Goal: Task Accomplishment & Management: Manage account settings

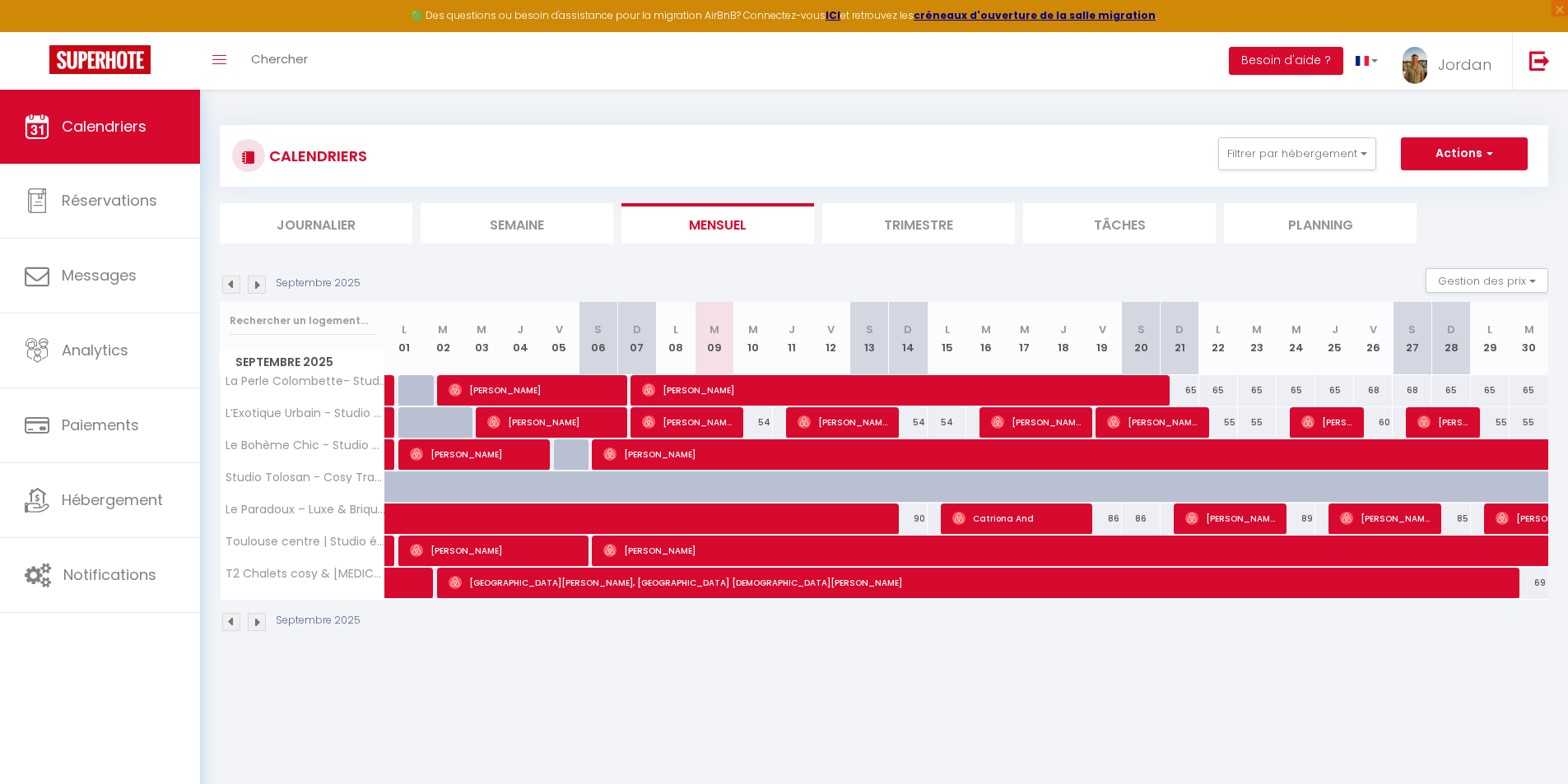
click at [228, 286] on img at bounding box center [231, 284] width 18 height 18
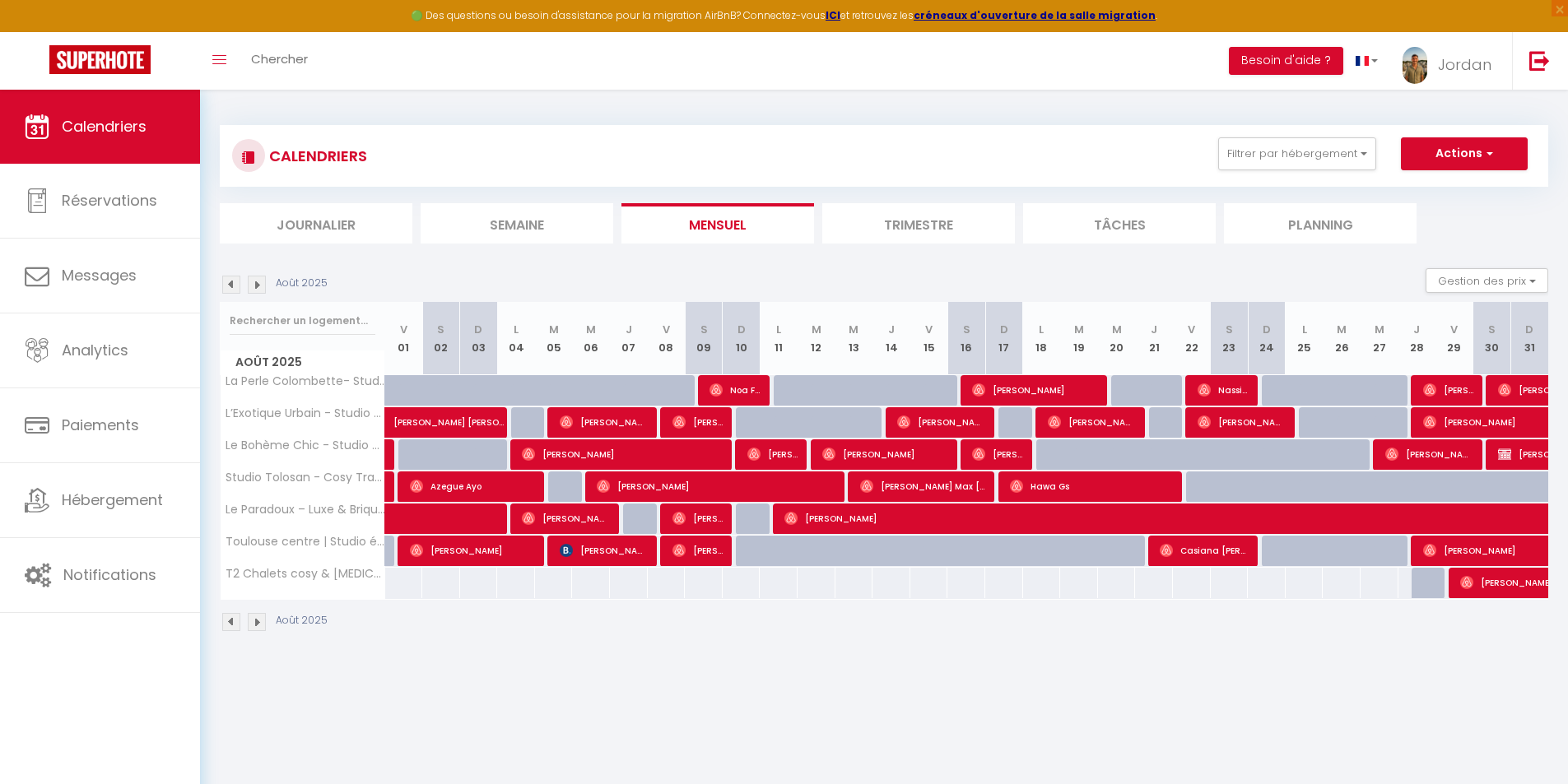
click at [228, 286] on img at bounding box center [231, 284] width 18 height 18
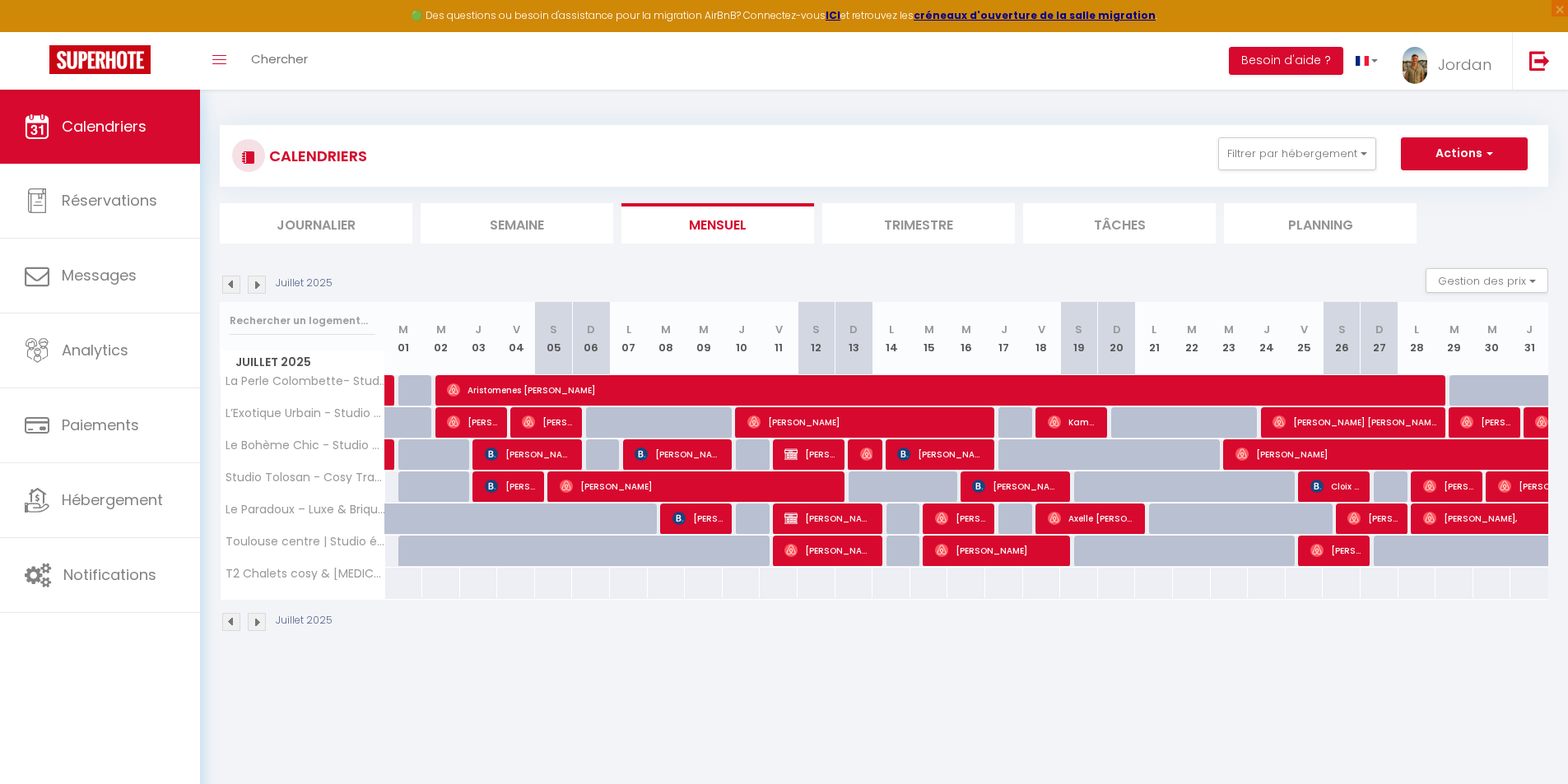
click at [252, 288] on img at bounding box center [257, 284] width 18 height 18
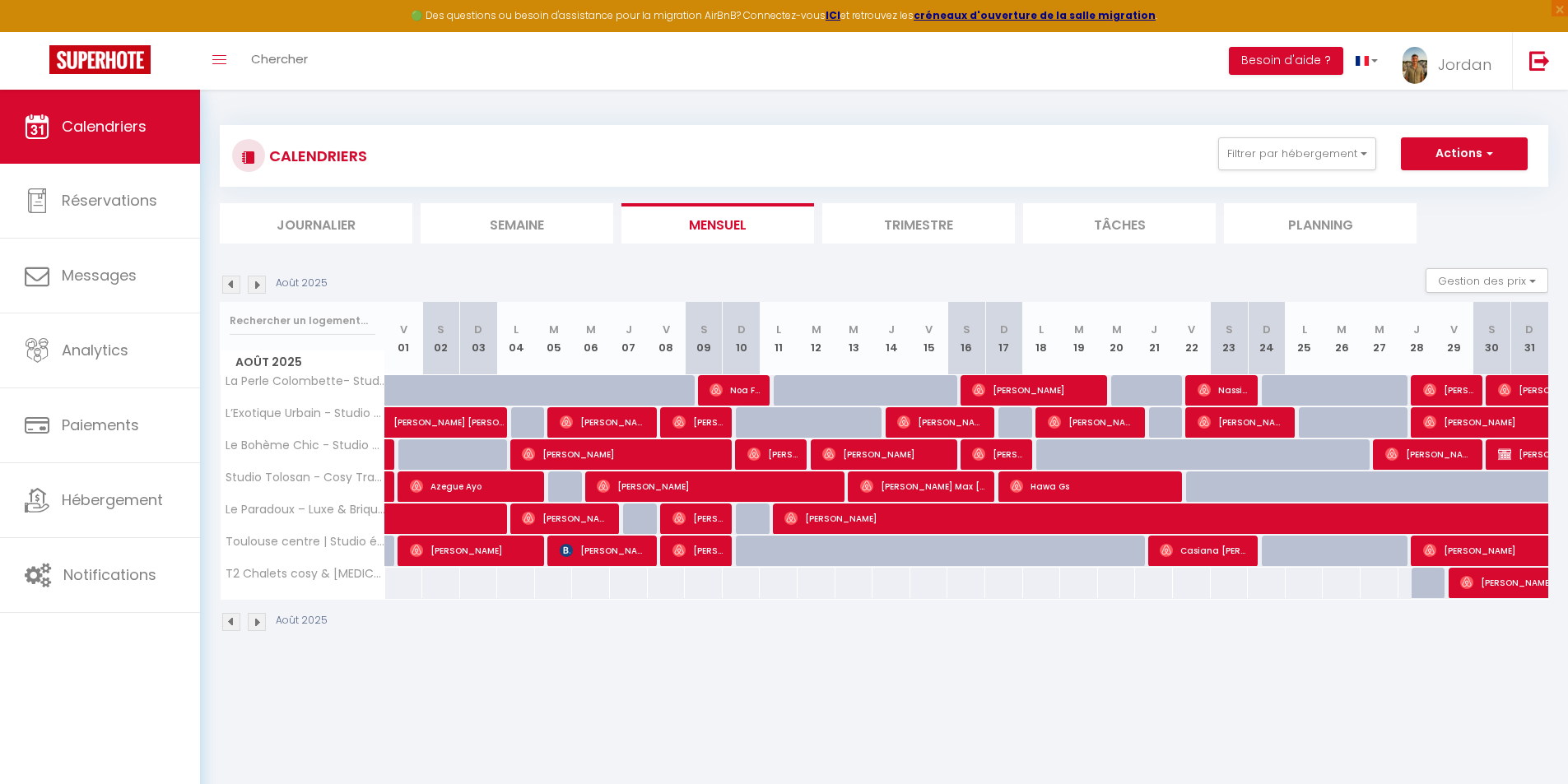
click at [228, 285] on img at bounding box center [231, 284] width 18 height 18
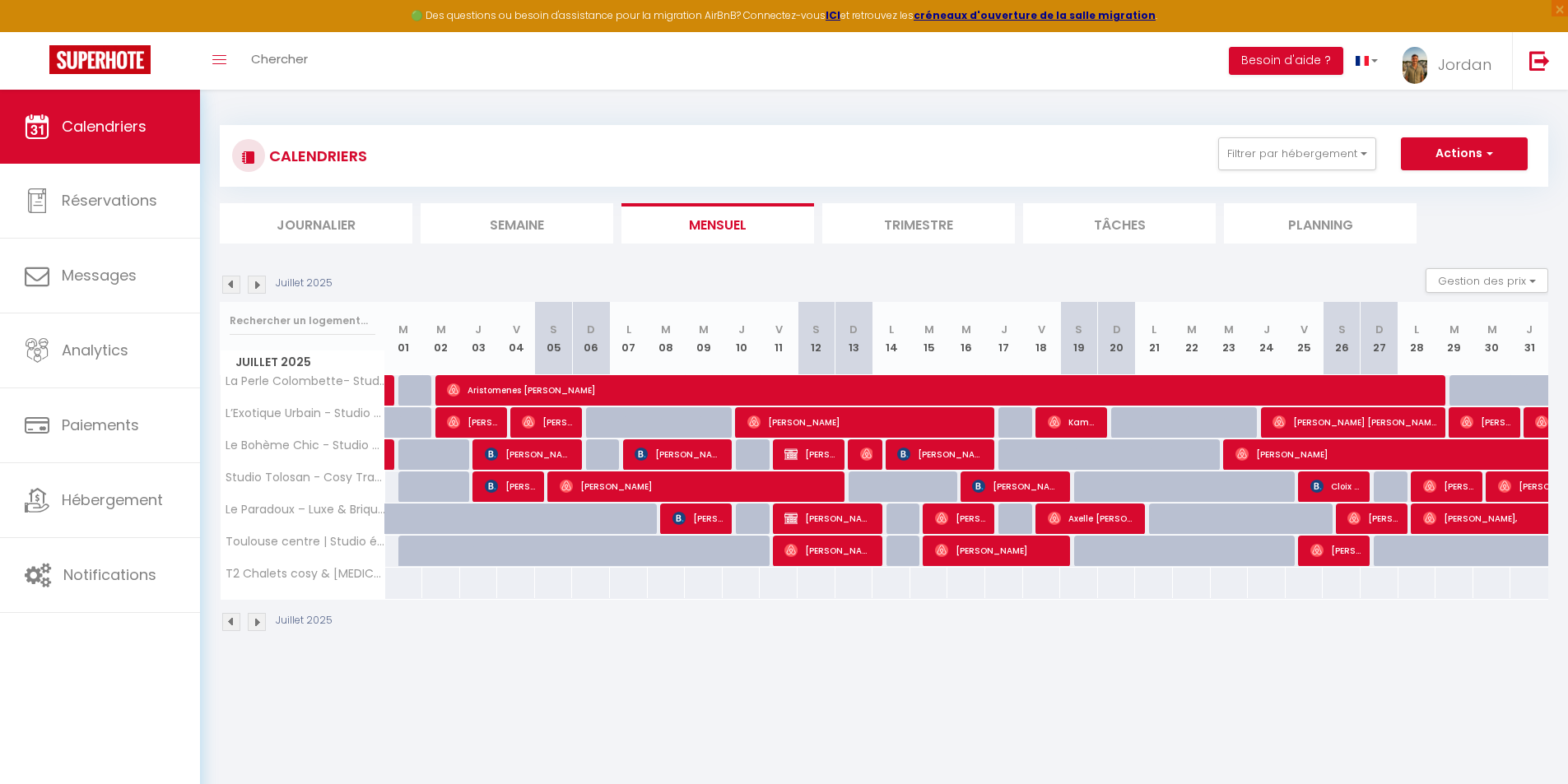
click at [228, 285] on img at bounding box center [231, 284] width 18 height 18
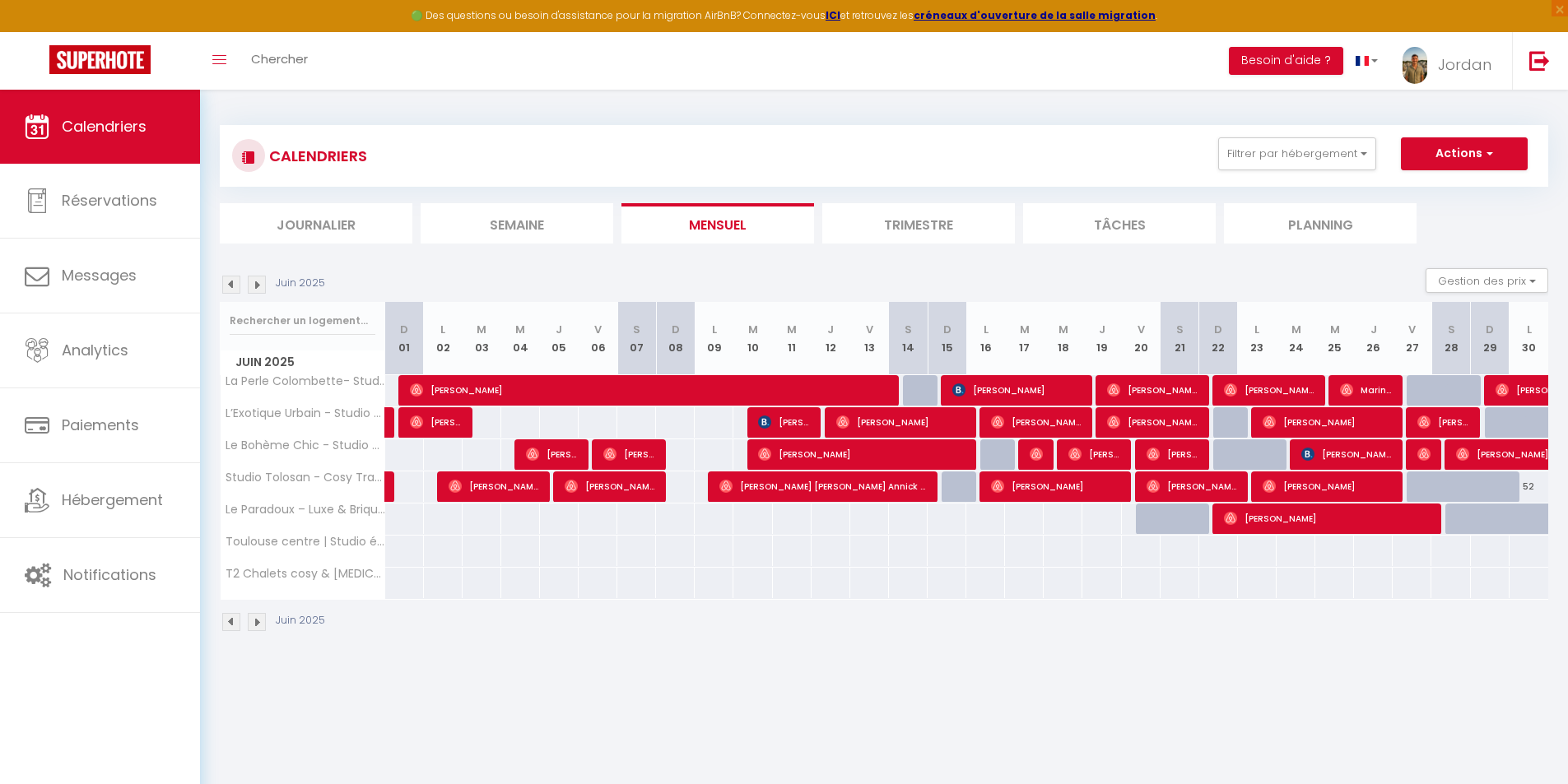
click at [257, 285] on img at bounding box center [257, 284] width 18 height 18
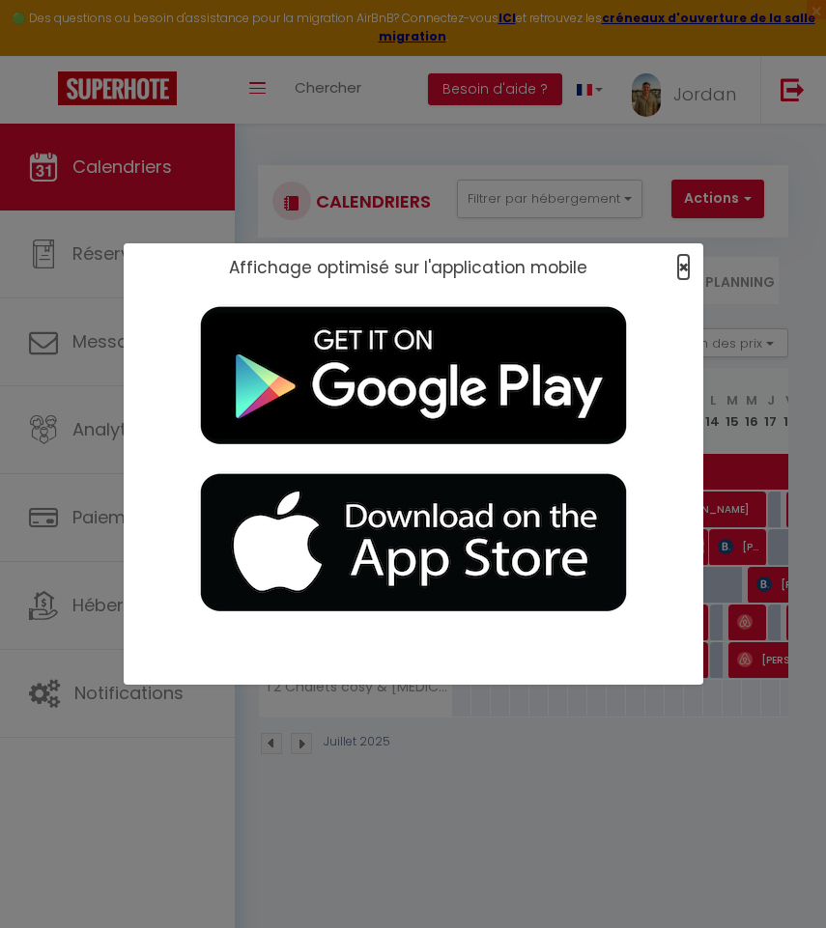
click at [685, 266] on span "×" at bounding box center [683, 267] width 11 height 24
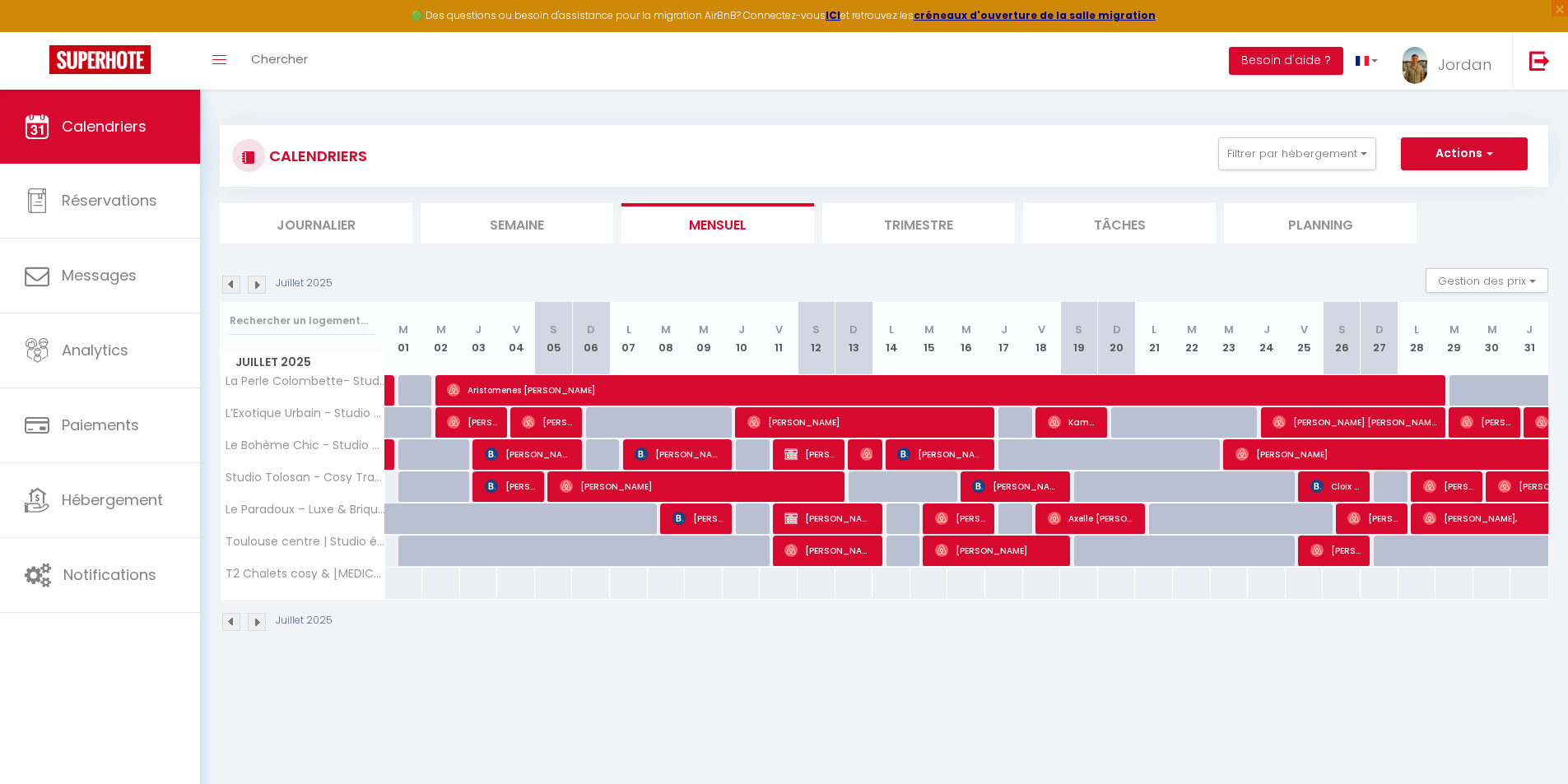
click at [261, 288] on img at bounding box center [257, 284] width 18 height 18
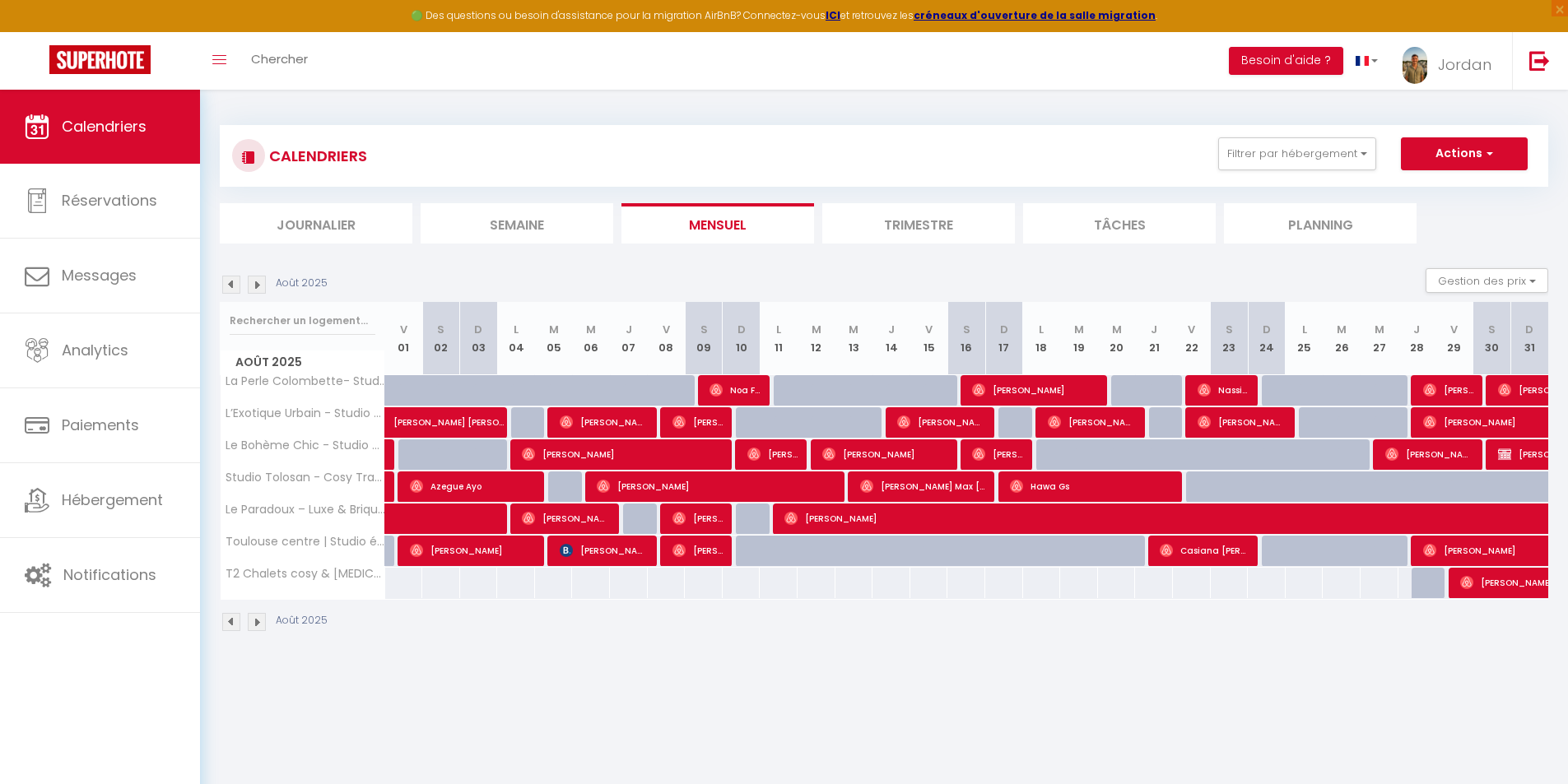
click at [261, 288] on img at bounding box center [257, 284] width 18 height 18
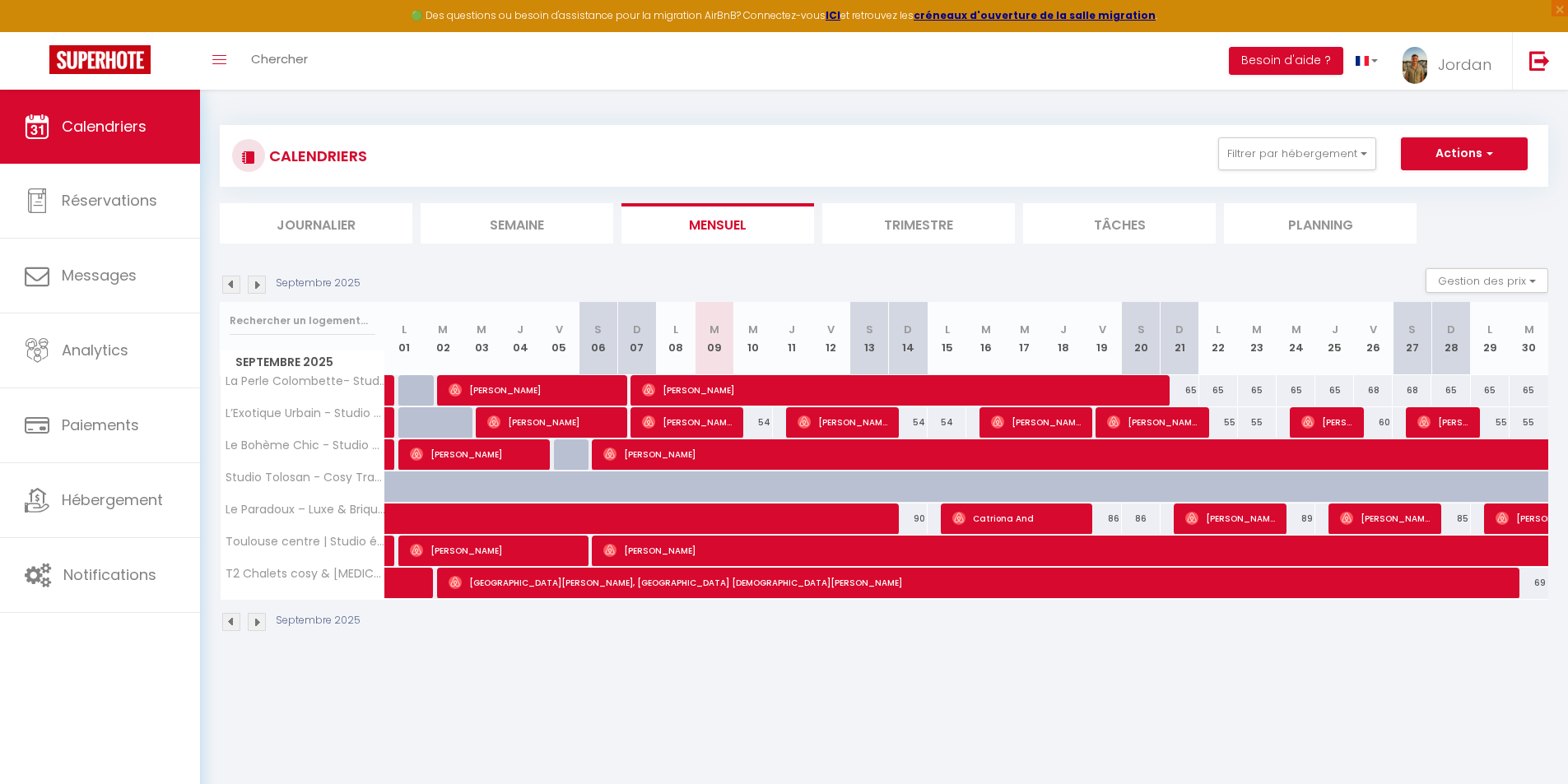
click at [1527, 580] on div "69" at bounding box center [1528, 583] width 38 height 31
type input "69"
type input "[DATE] Septembre 2025"
type input "Mer 01 Octobre 2025"
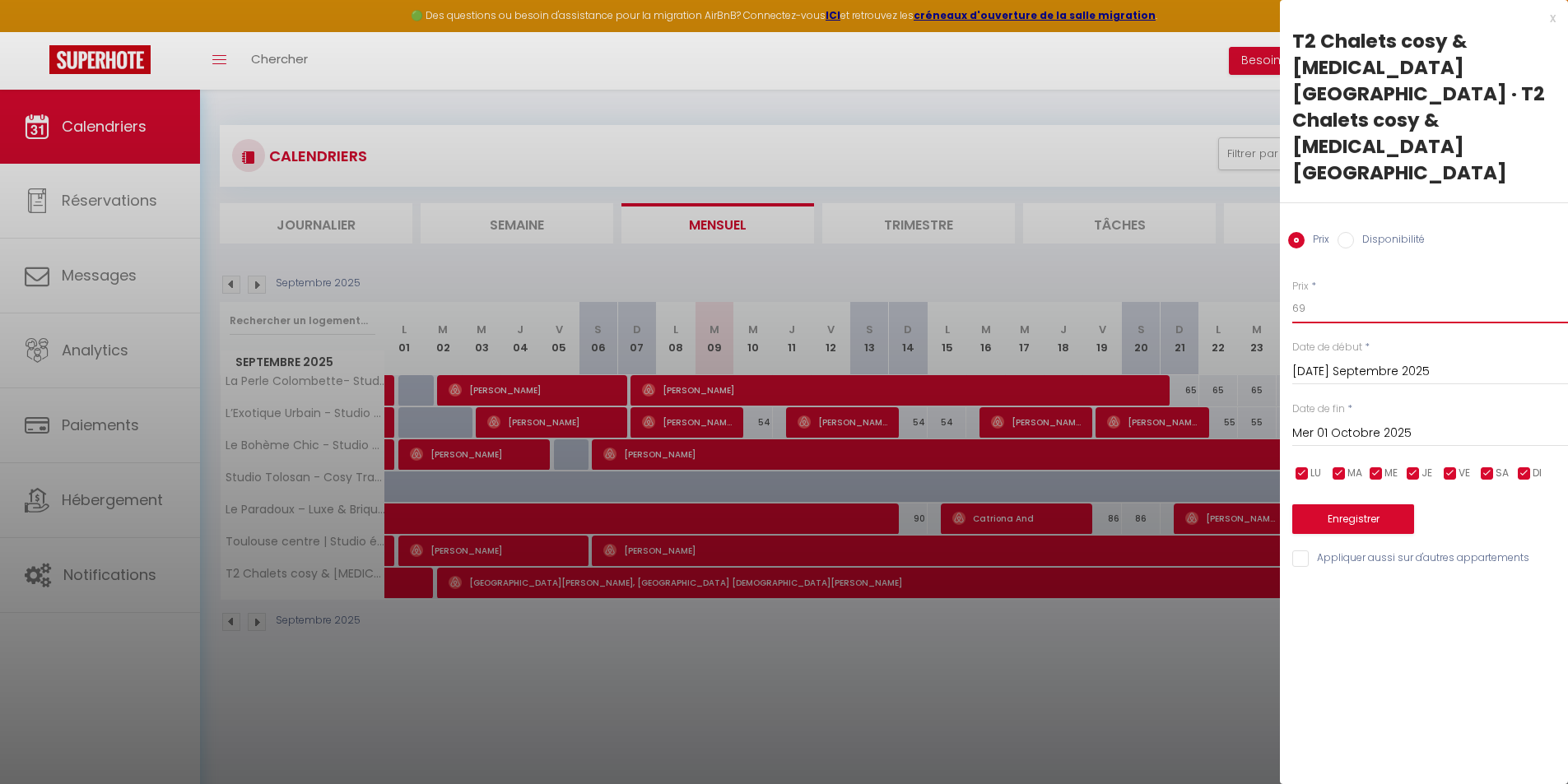
click at [1337, 294] on input "69" at bounding box center [1429, 308] width 275 height 30
type input "67"
click at [1361, 504] on button "Enregistrer" at bounding box center [1352, 519] width 122 height 30
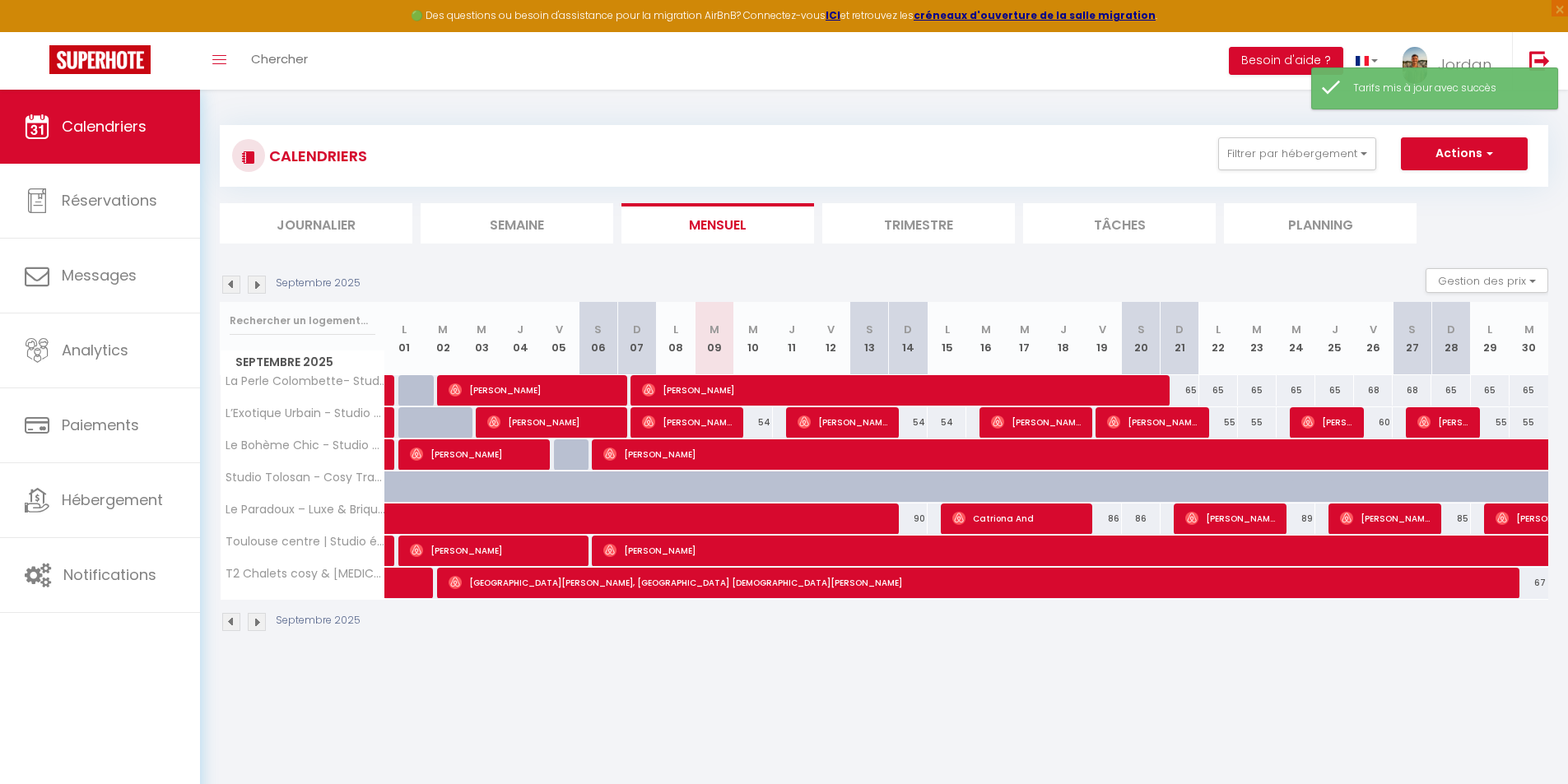
click at [262, 289] on img at bounding box center [257, 284] width 18 height 18
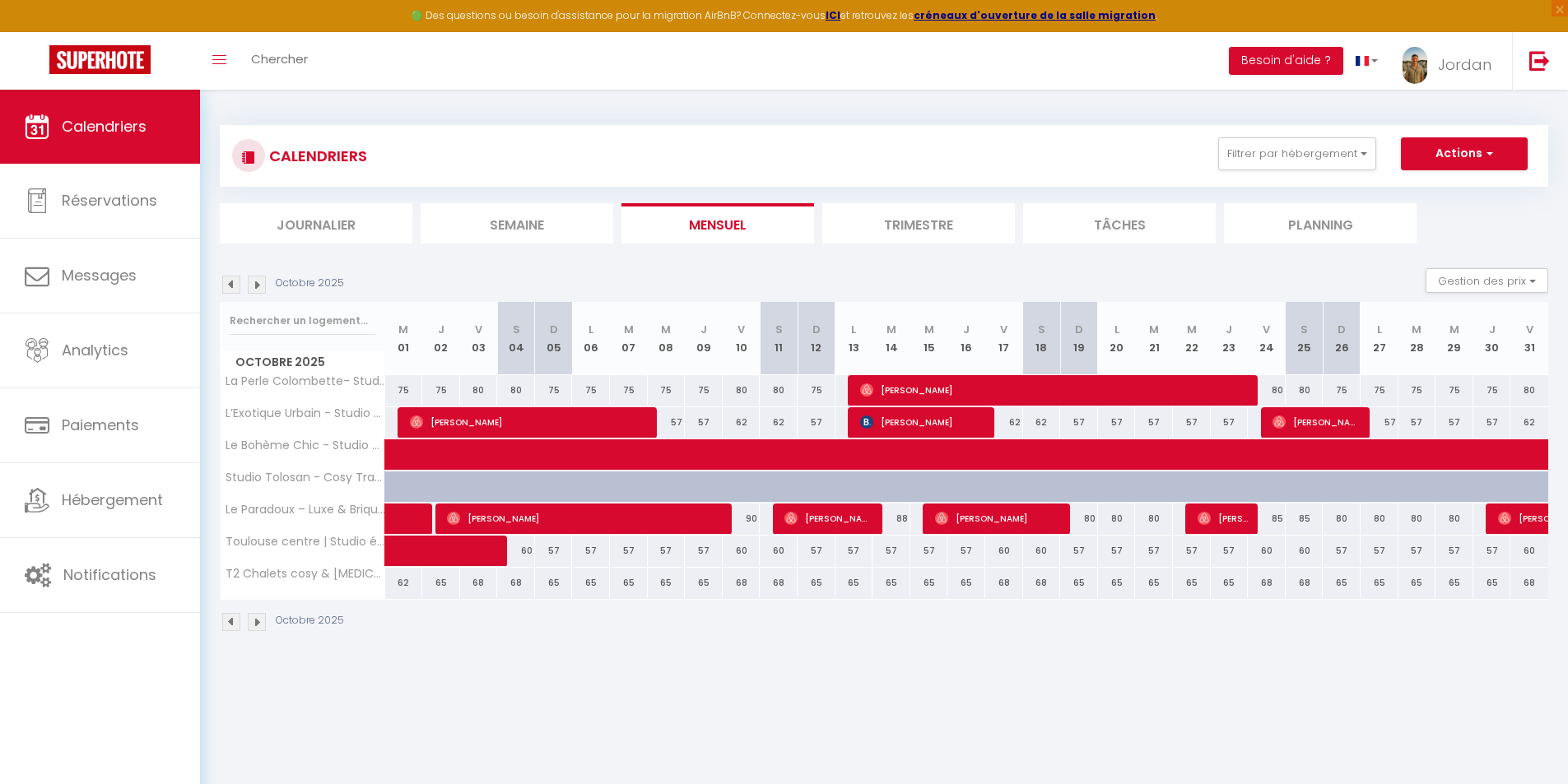
click at [232, 280] on img at bounding box center [231, 284] width 18 height 18
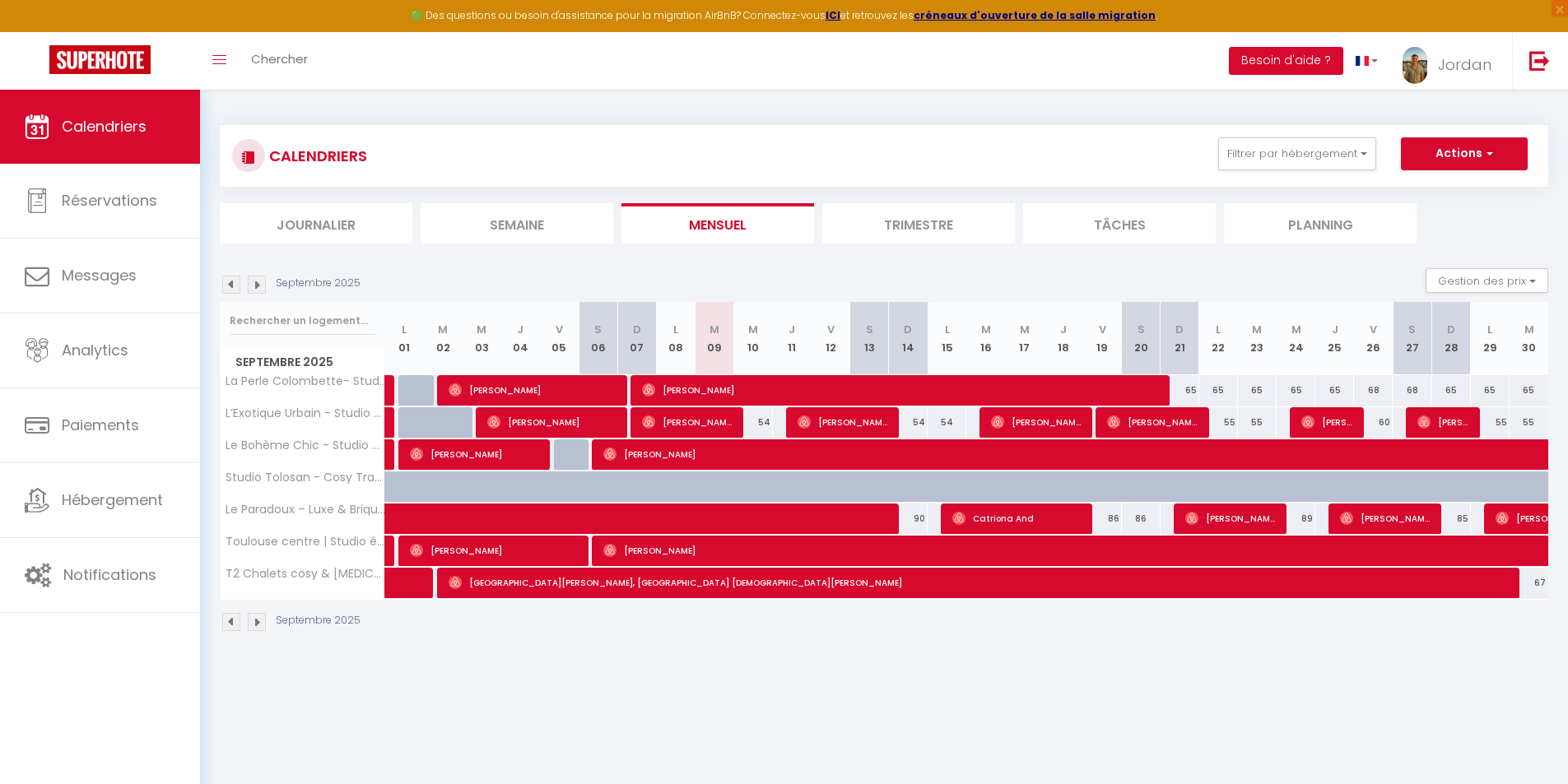
click at [1527, 583] on div "67" at bounding box center [1528, 583] width 38 height 31
type input "67"
type input "[DATE] Septembre 2025"
type input "Mer 01 Octobre 2025"
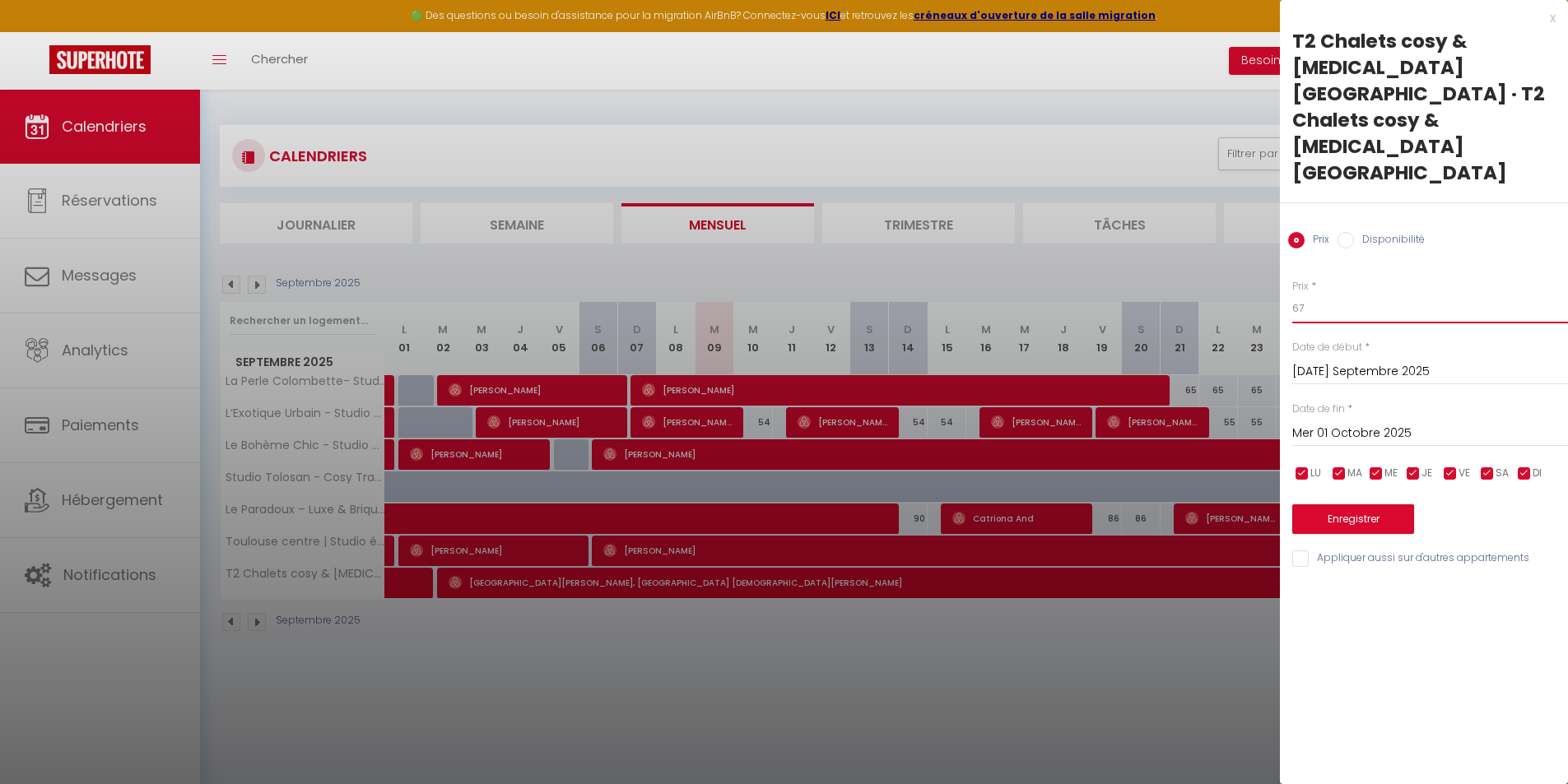
click at [1335, 294] on input "67" at bounding box center [1429, 308] width 275 height 30
type input "62"
click at [1372, 504] on button "Enregistrer" at bounding box center [1352, 519] width 122 height 30
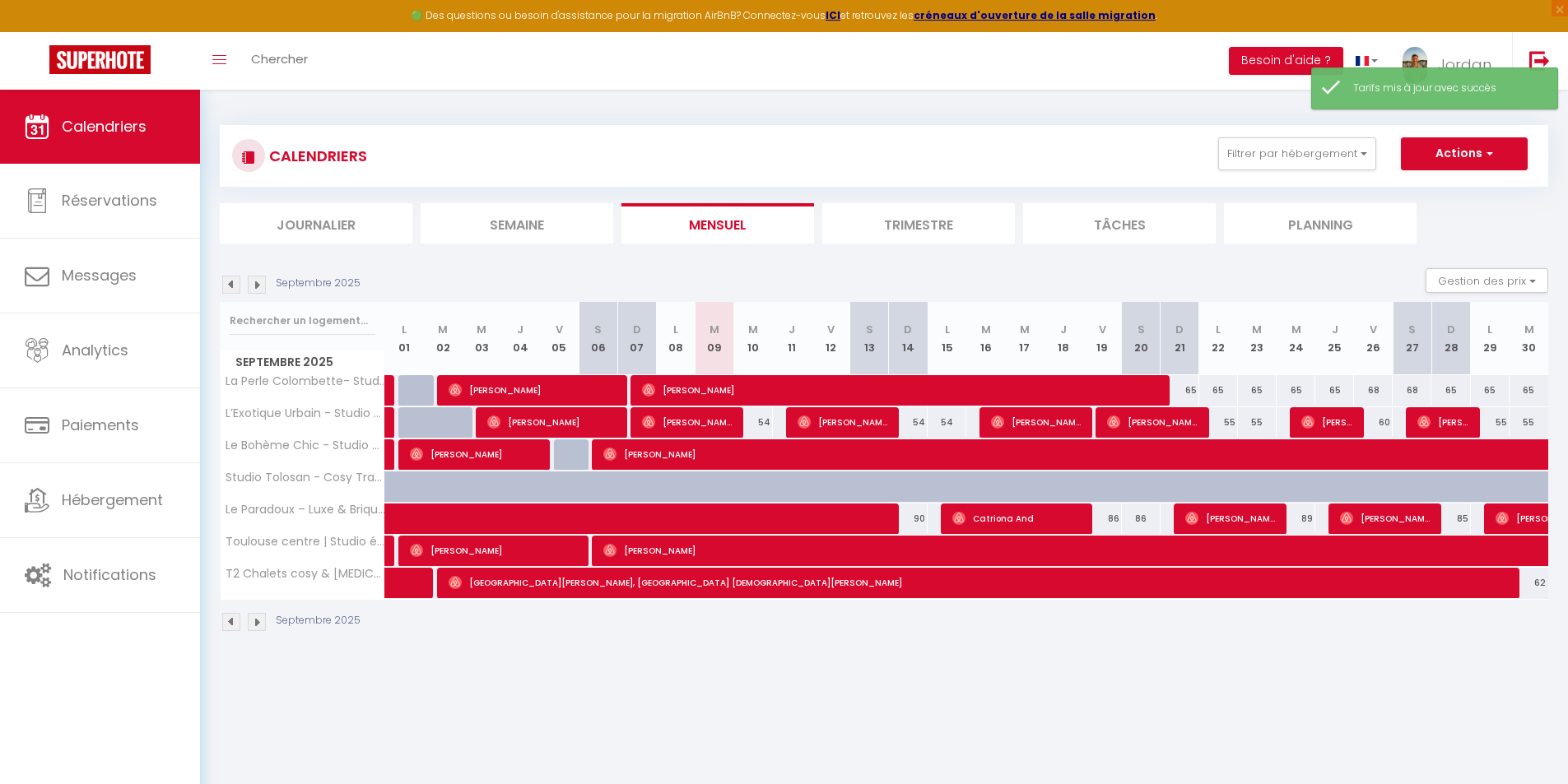
click at [265, 275] on img at bounding box center [257, 284] width 18 height 18
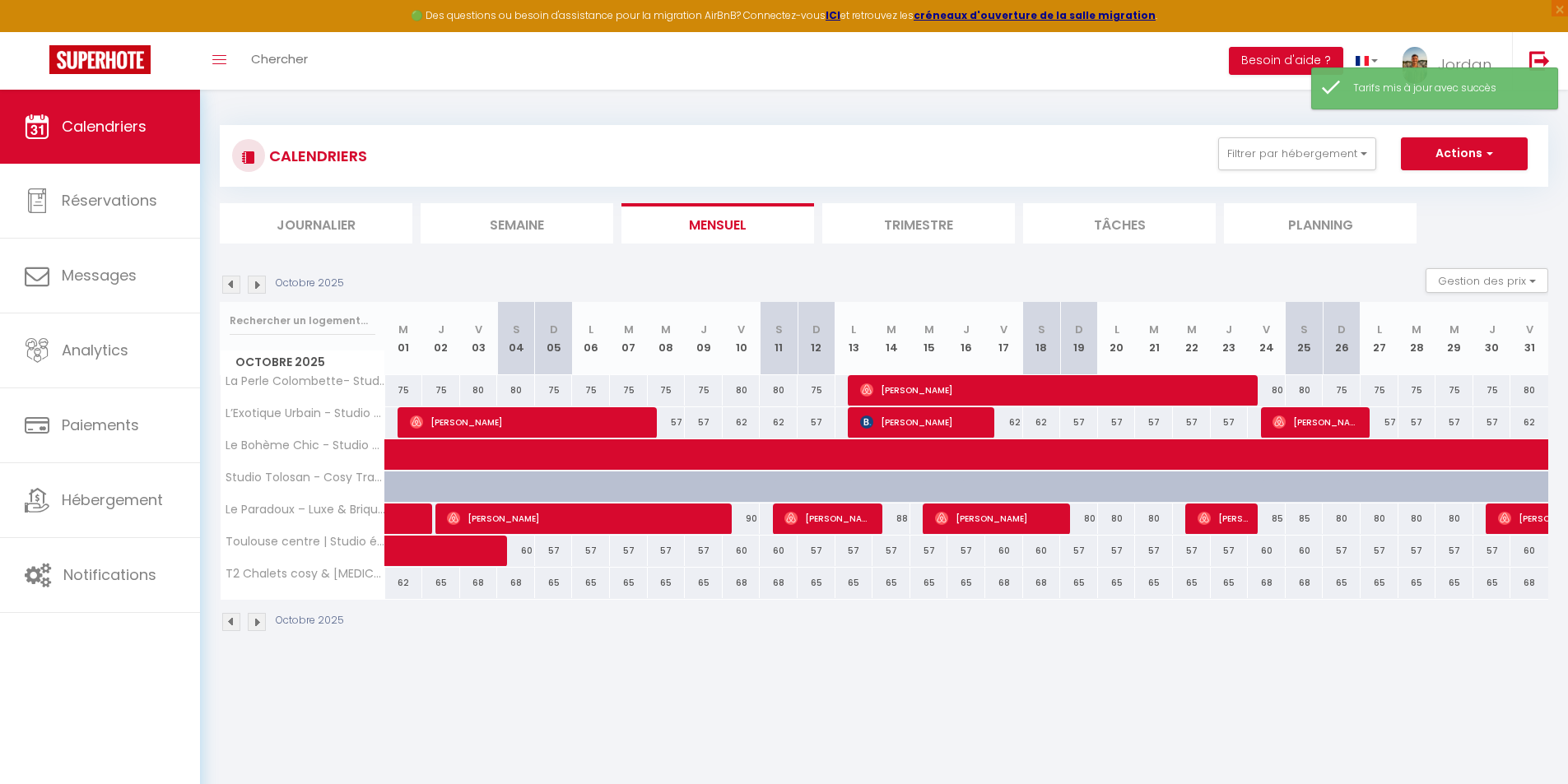
click at [439, 584] on div "65" at bounding box center [441, 583] width 37 height 31
type input "65"
type input "Jeu 02 Octobre 2025"
type input "Ven 03 Octobre 2025"
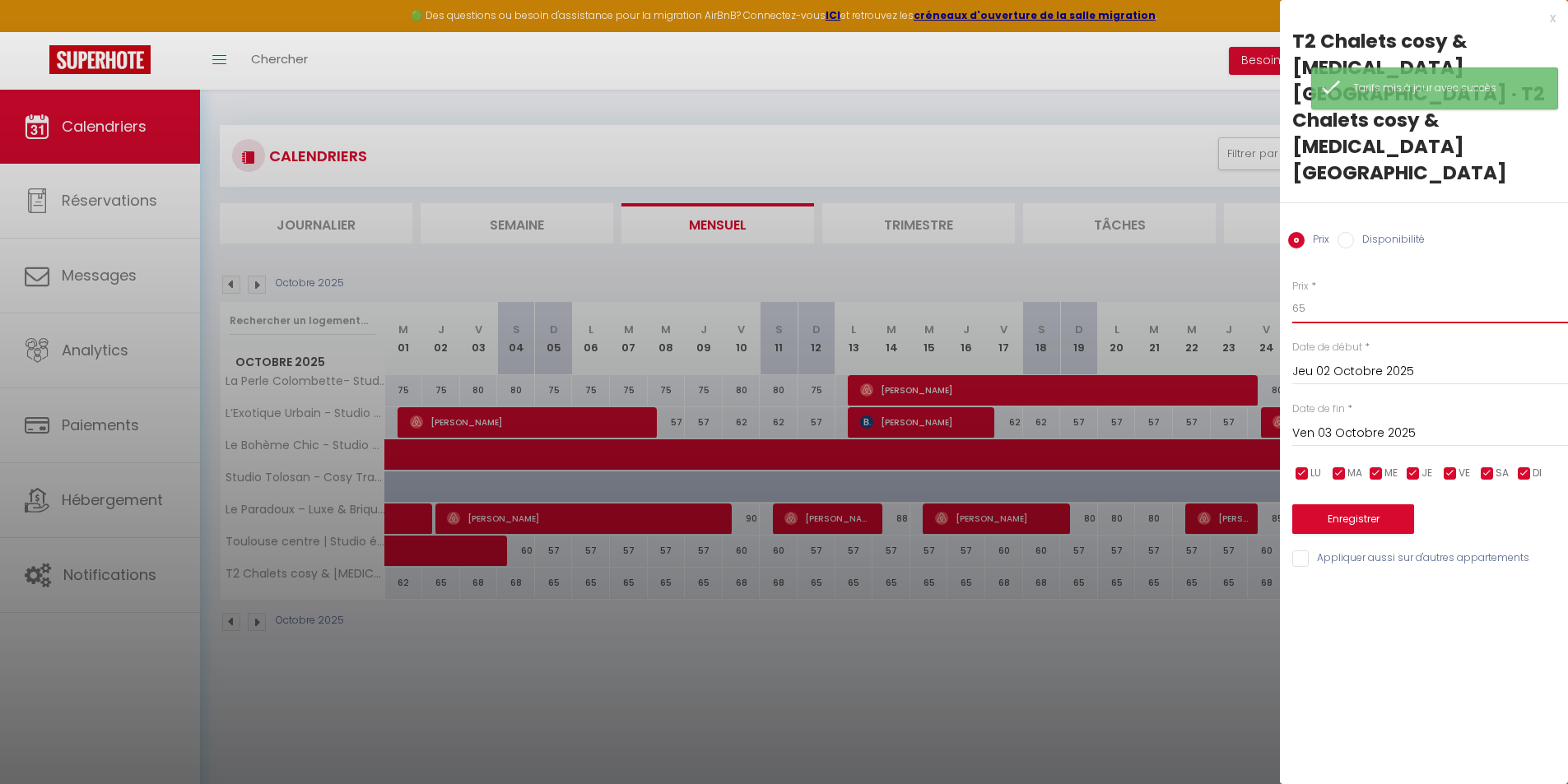
click at [1352, 294] on input "65" at bounding box center [1429, 308] width 275 height 30
type input "62"
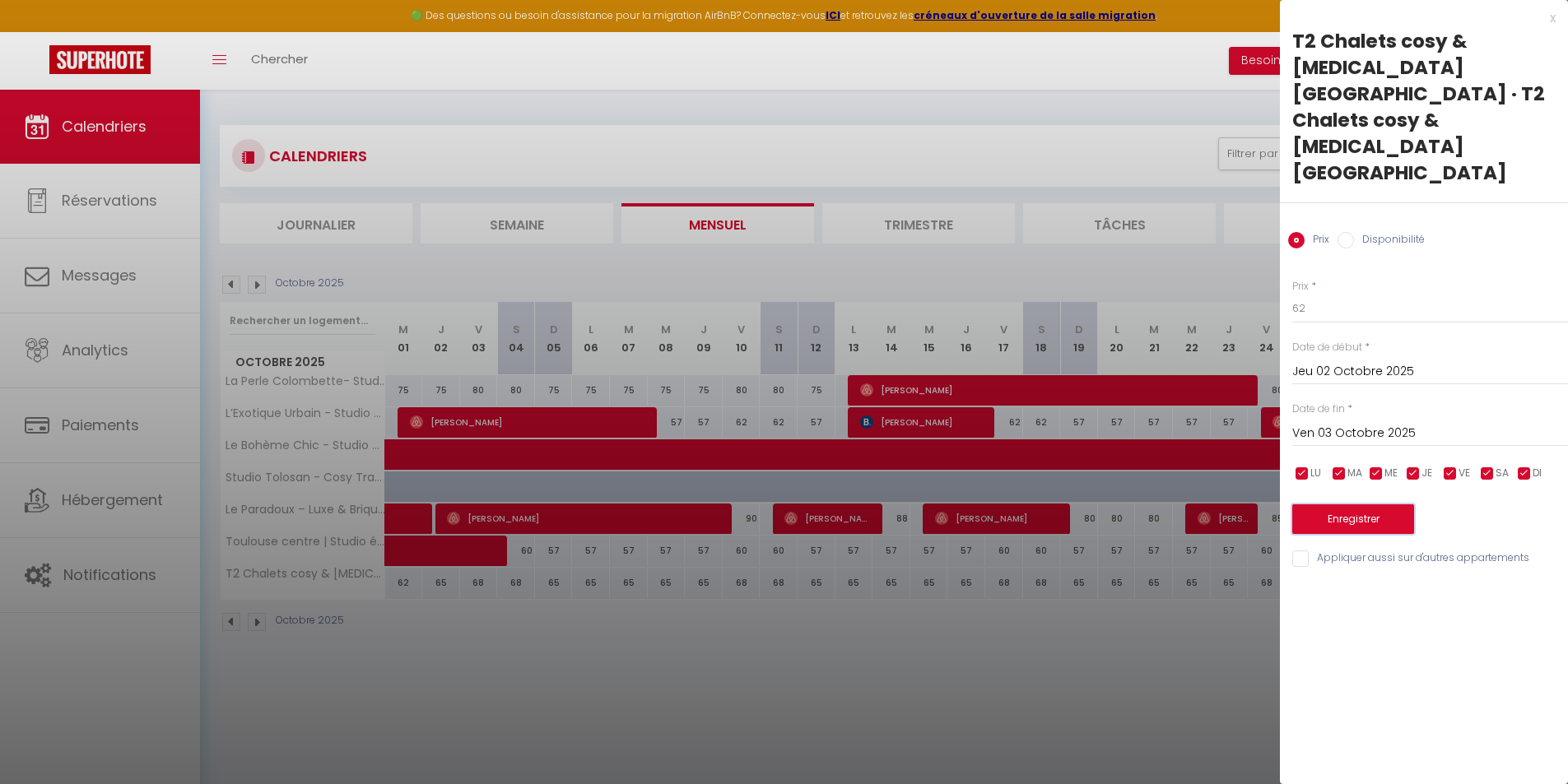
click at [1360, 504] on button "Enregistrer" at bounding box center [1352, 519] width 122 height 30
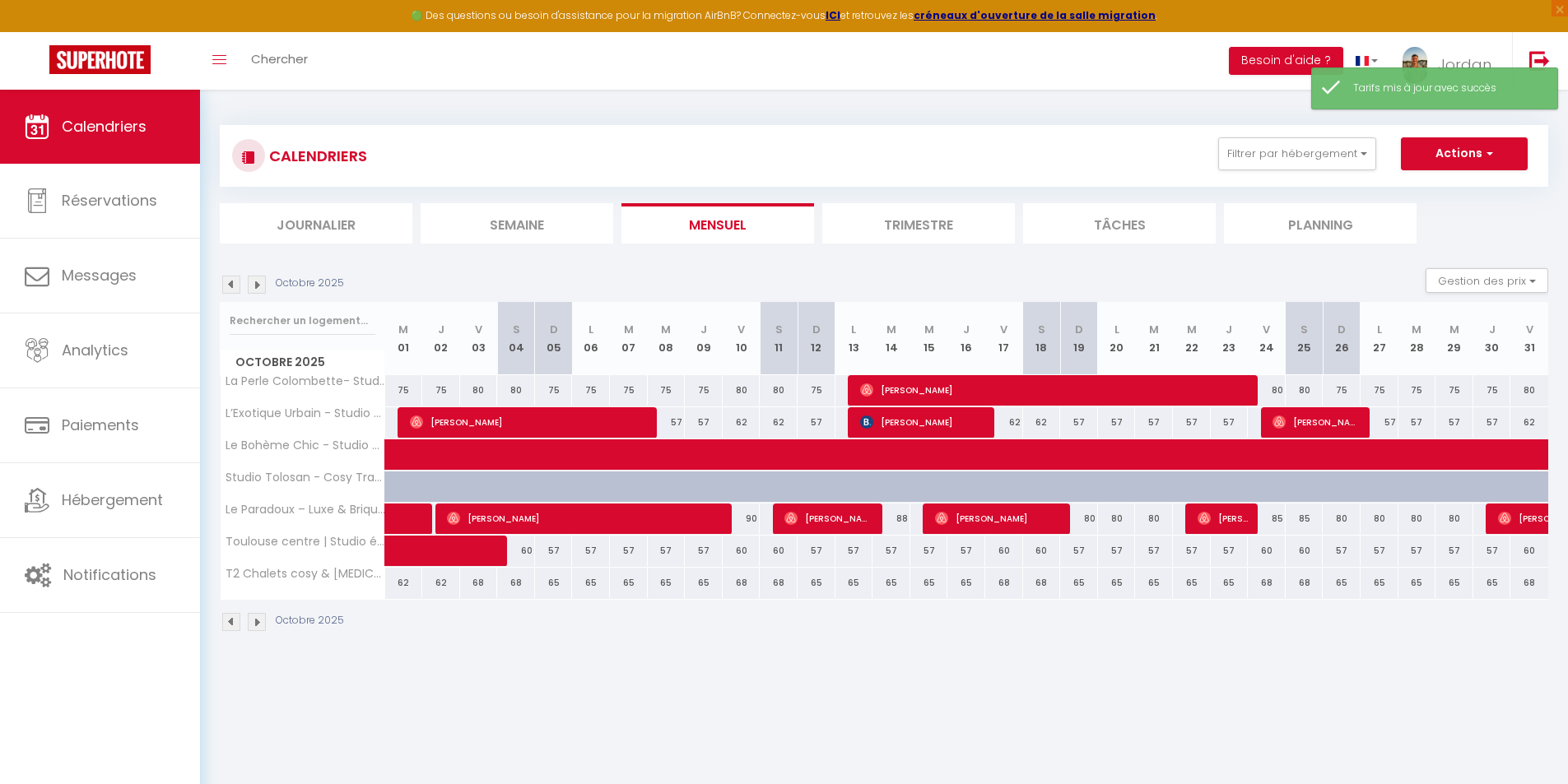
click at [478, 585] on div "68" at bounding box center [479, 583] width 37 height 31
type input "68"
type input "Ven 03 Octobre 2025"
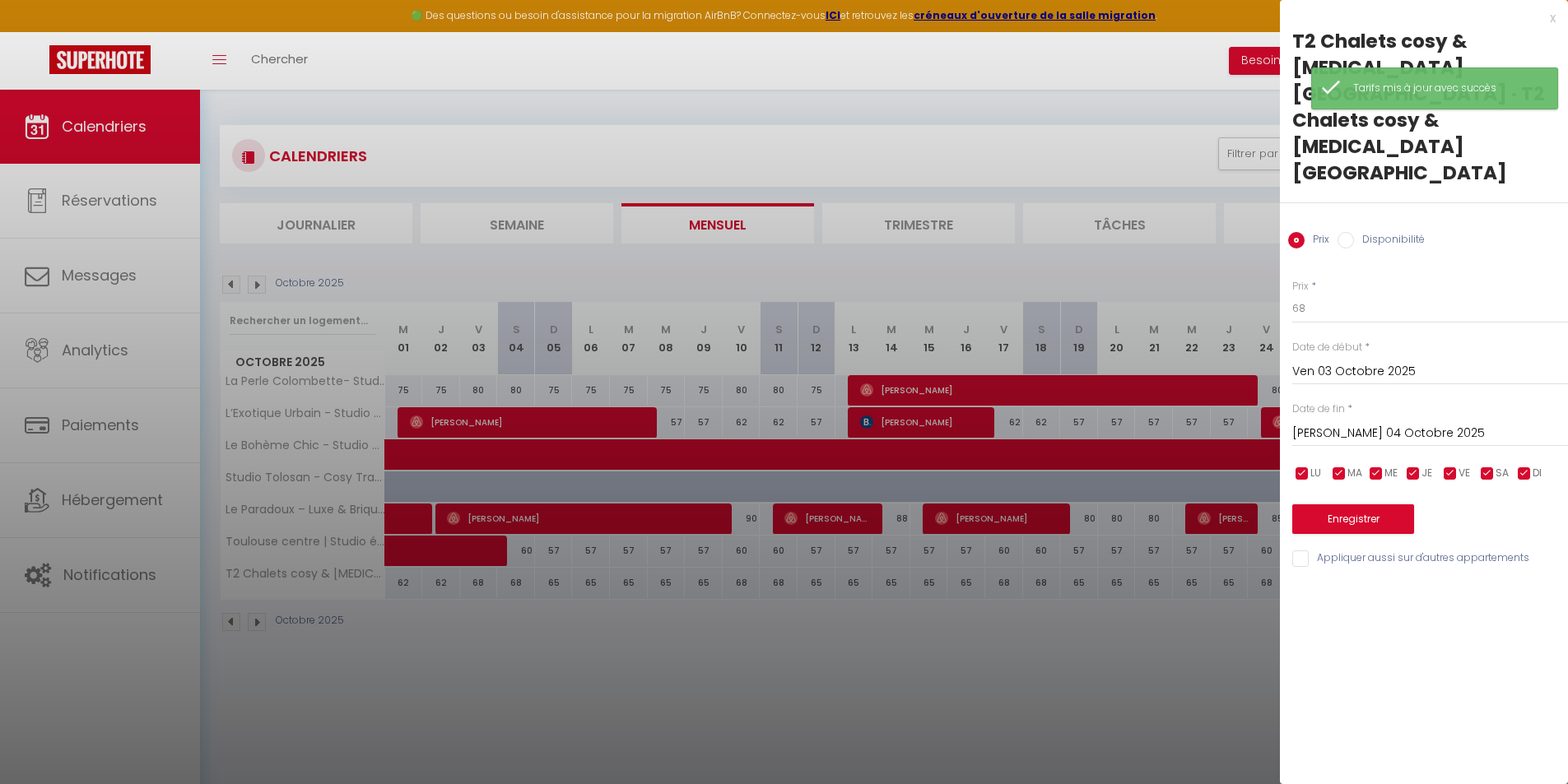
click at [1332, 423] on input "[PERSON_NAME] 04 Octobre 2025" at bounding box center [1429, 433] width 275 height 21
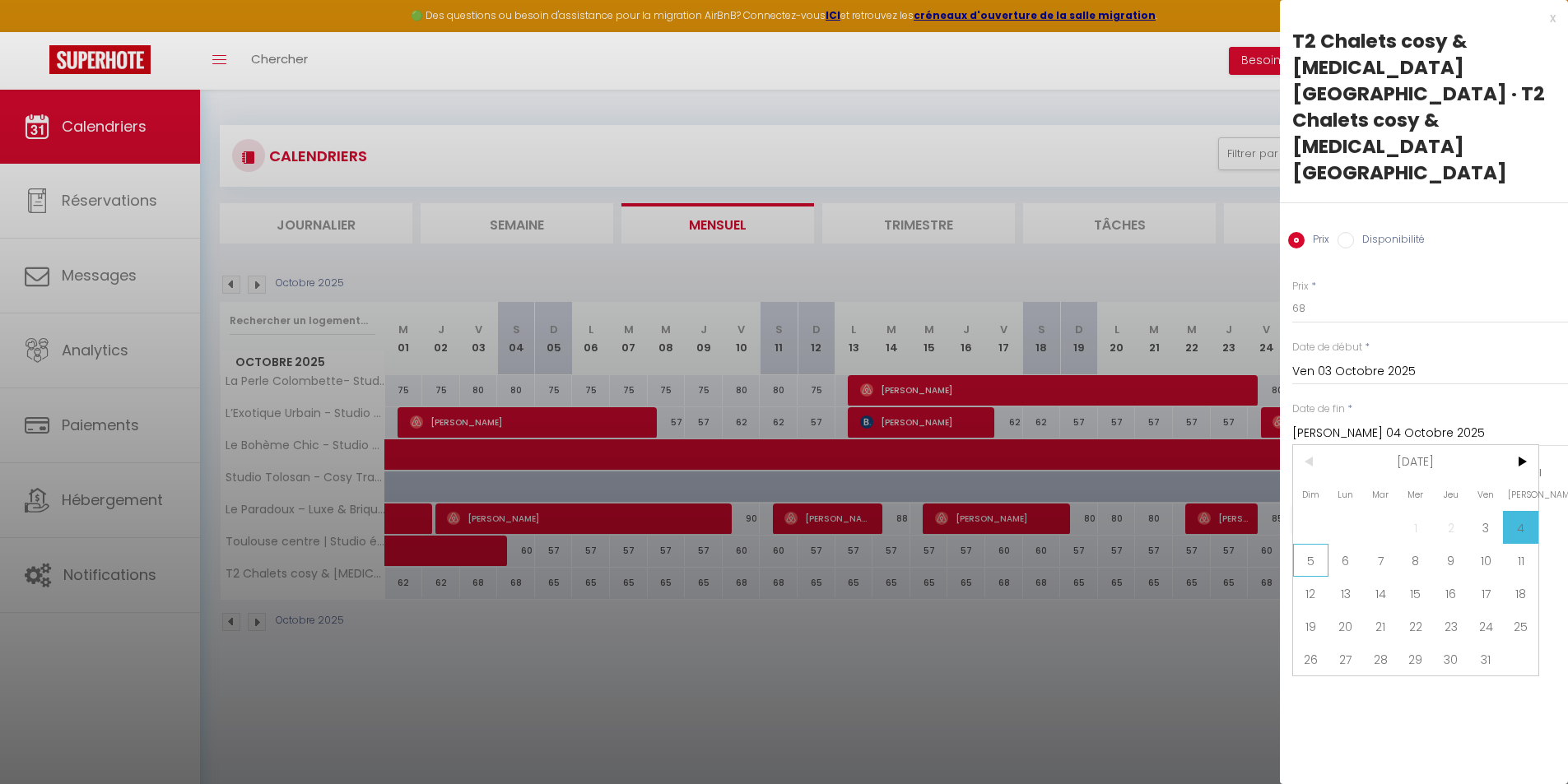
click at [1327, 544] on span "5" at bounding box center [1311, 560] width 36 height 33
type input "Dim 05 Octobre 2025"
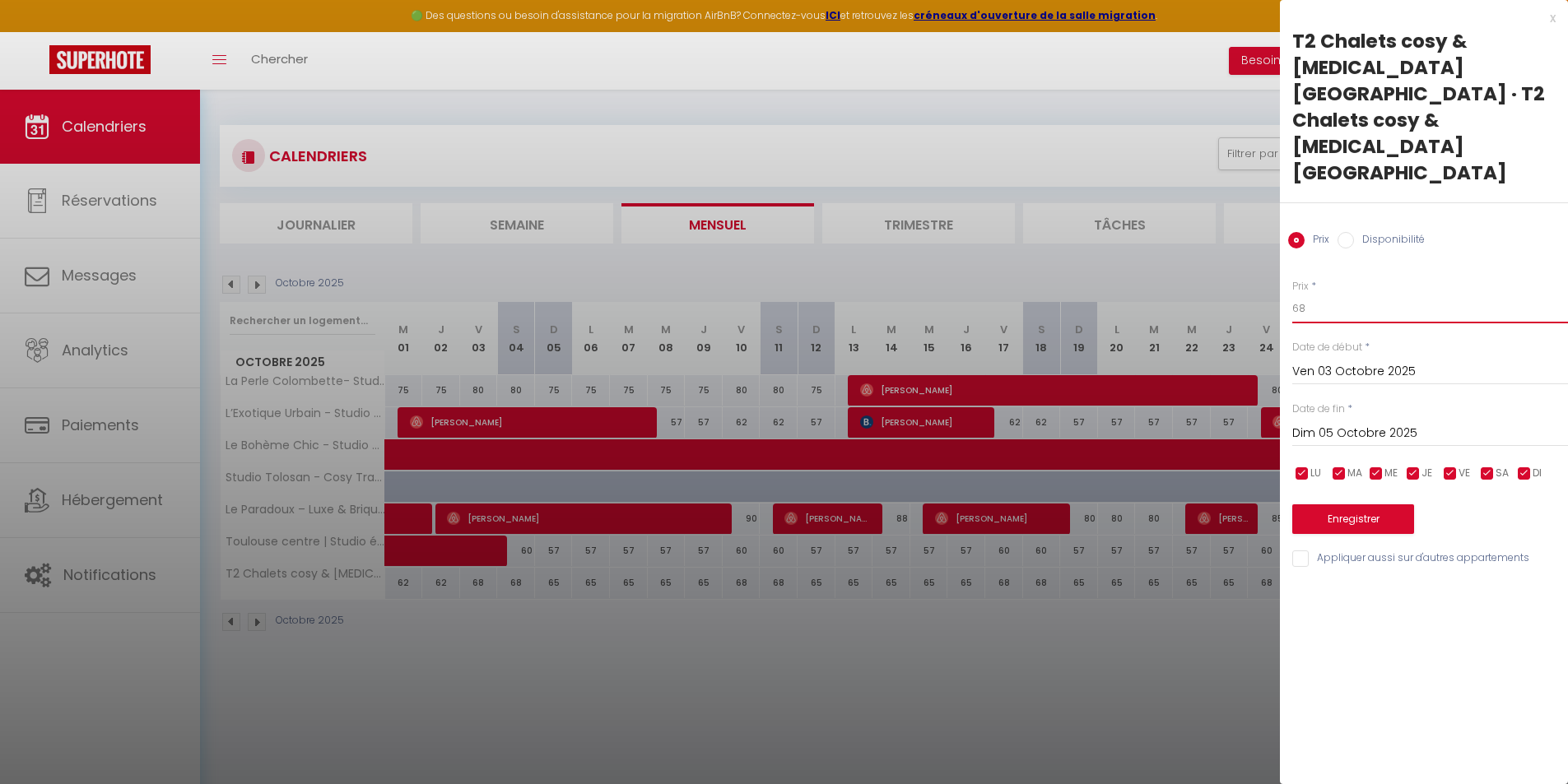
click at [1336, 294] on input "68" at bounding box center [1429, 308] width 275 height 30
type input "65"
click at [1377, 504] on button "Enregistrer" at bounding box center [1352, 519] width 122 height 30
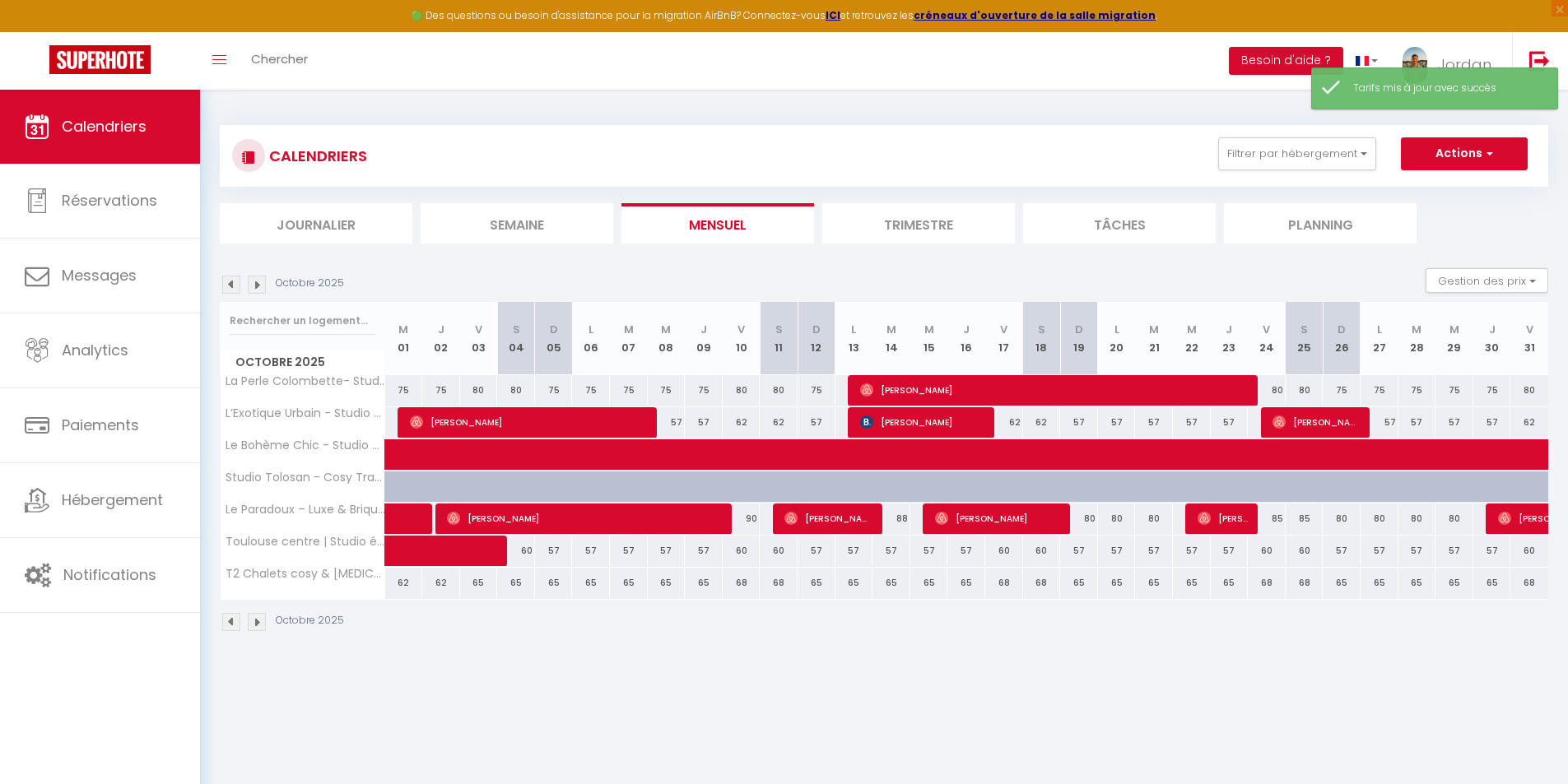
click at [556, 580] on div "65" at bounding box center [554, 583] width 37 height 31
type input "65"
type input "Dim 05 Octobre 2025"
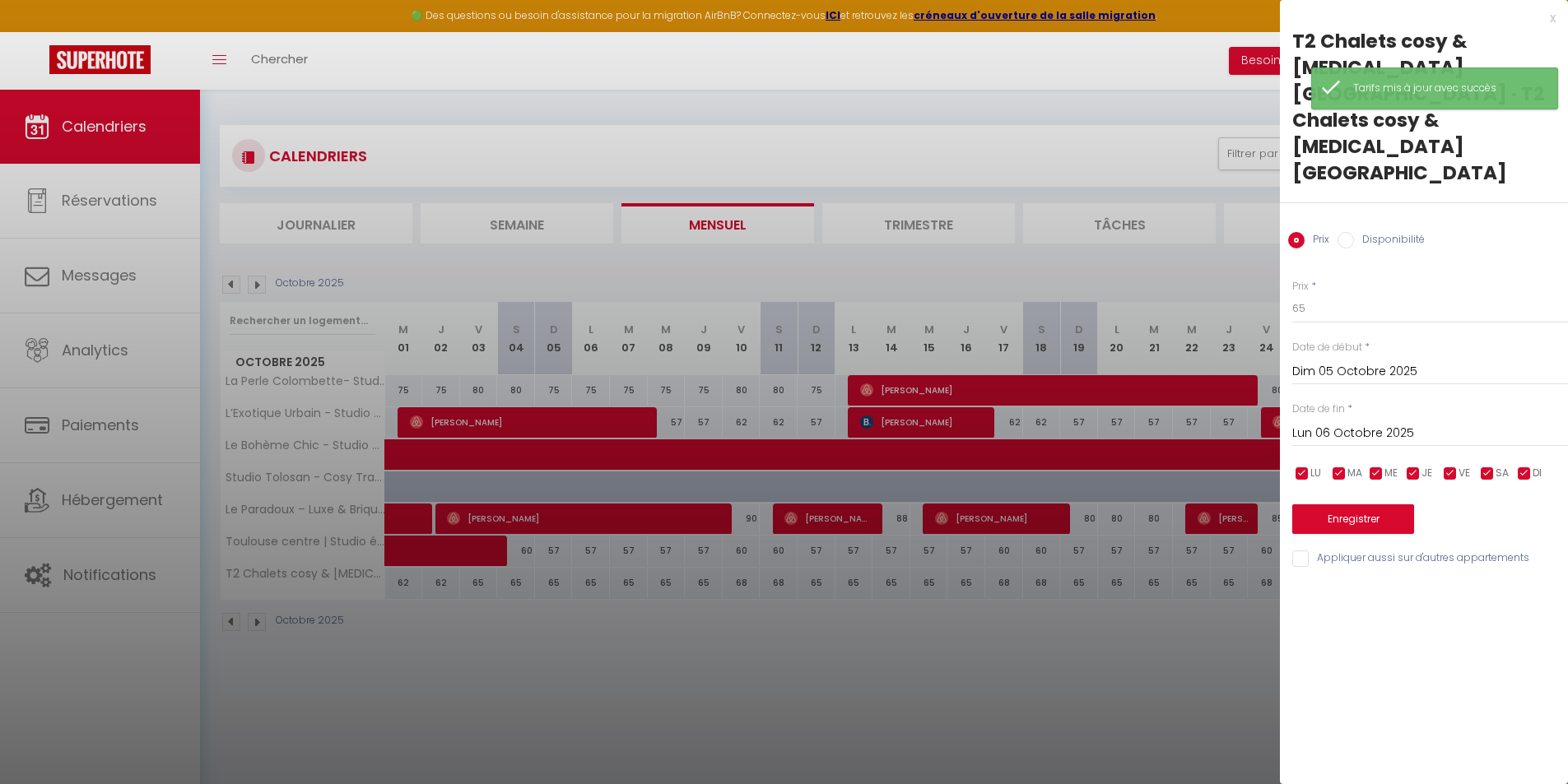
click at [1346, 423] on input "Lun 06 Octobre 2025" at bounding box center [1429, 433] width 275 height 21
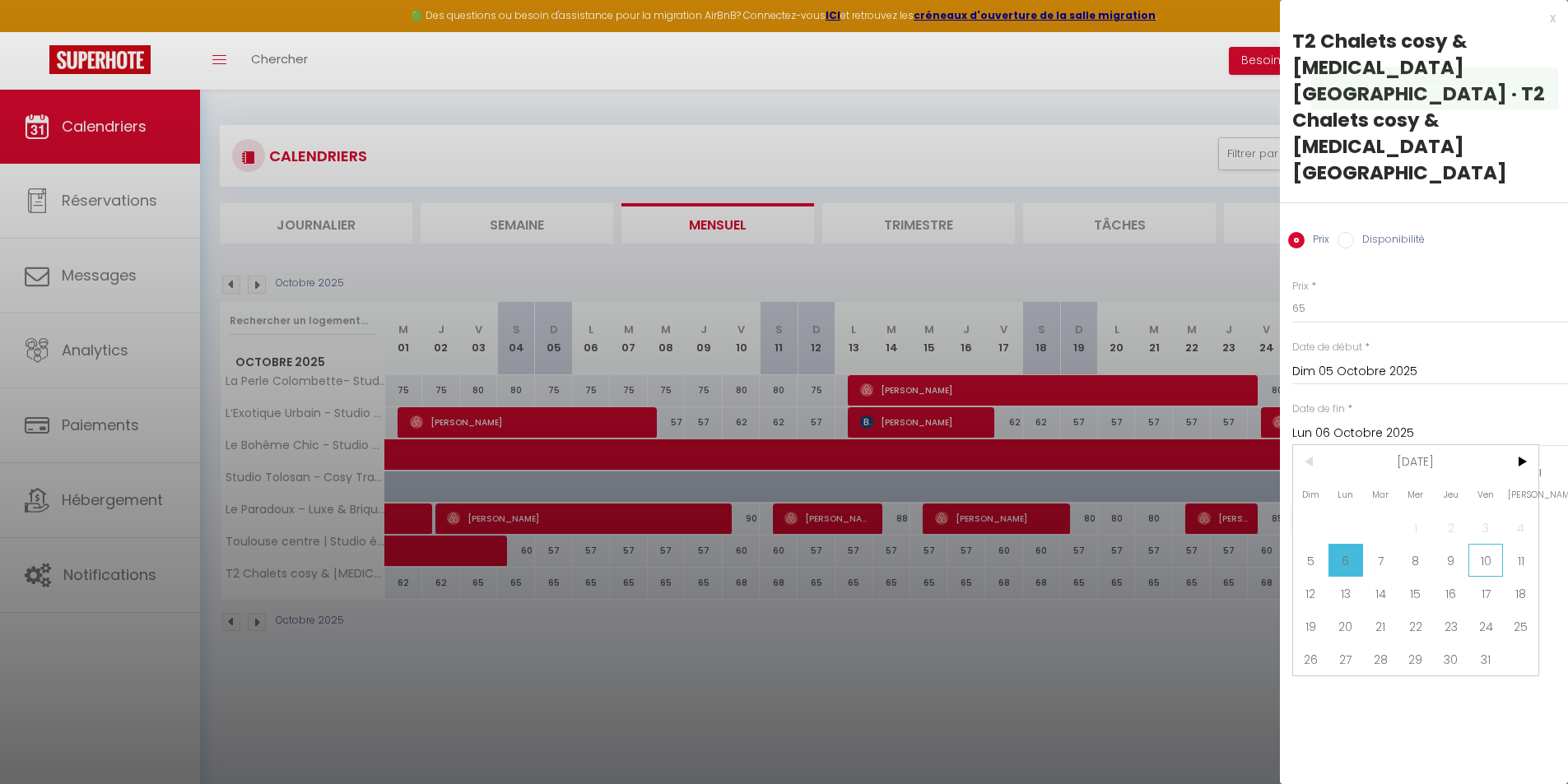
click at [1481, 544] on span "10" at bounding box center [1486, 560] width 36 height 33
type input "Ven 10 Octobre 2025"
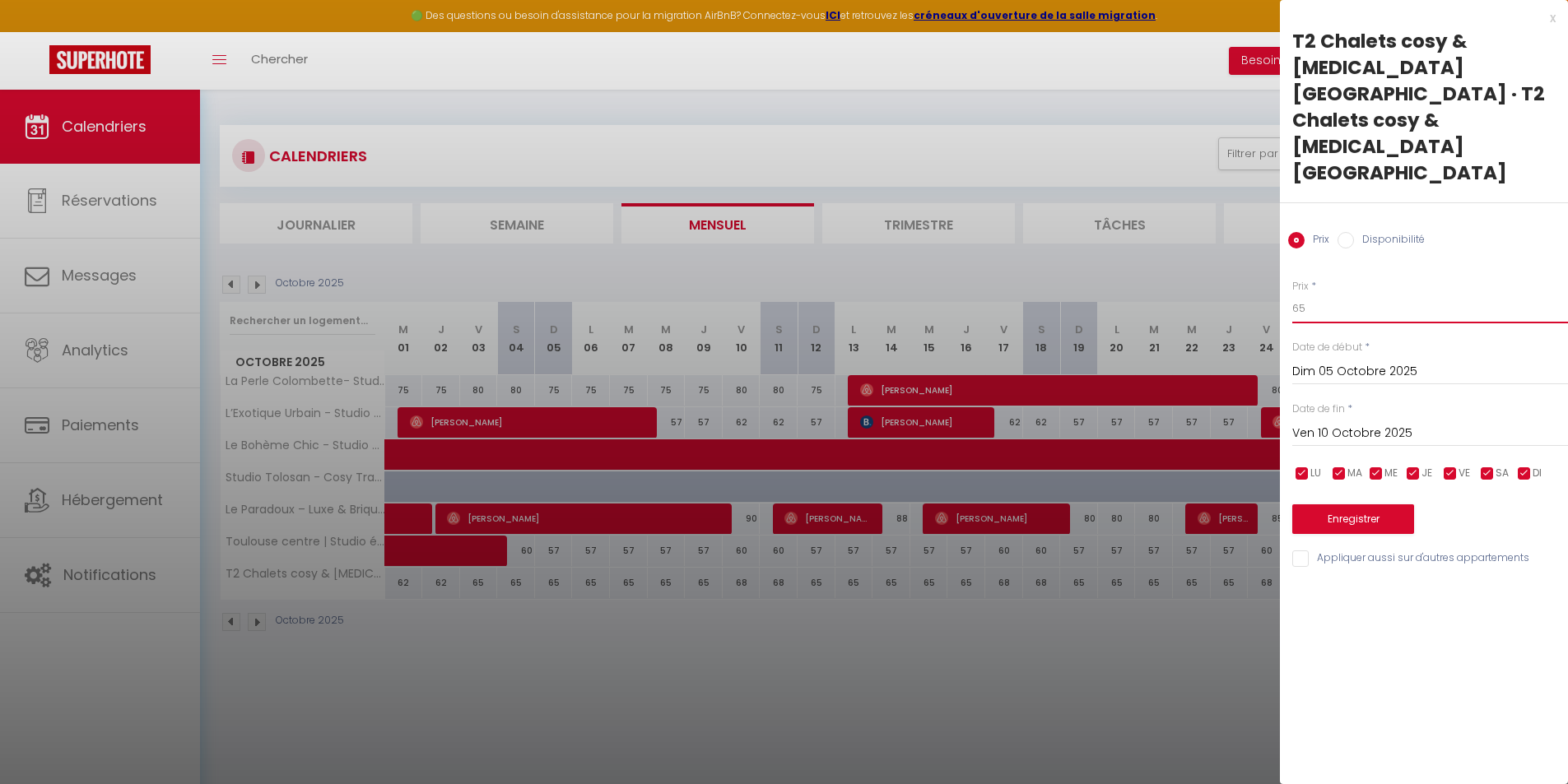
click at [1340, 294] on input "65" at bounding box center [1429, 308] width 275 height 30
type input "62"
click at [1363, 504] on button "Enregistrer" at bounding box center [1352, 519] width 122 height 30
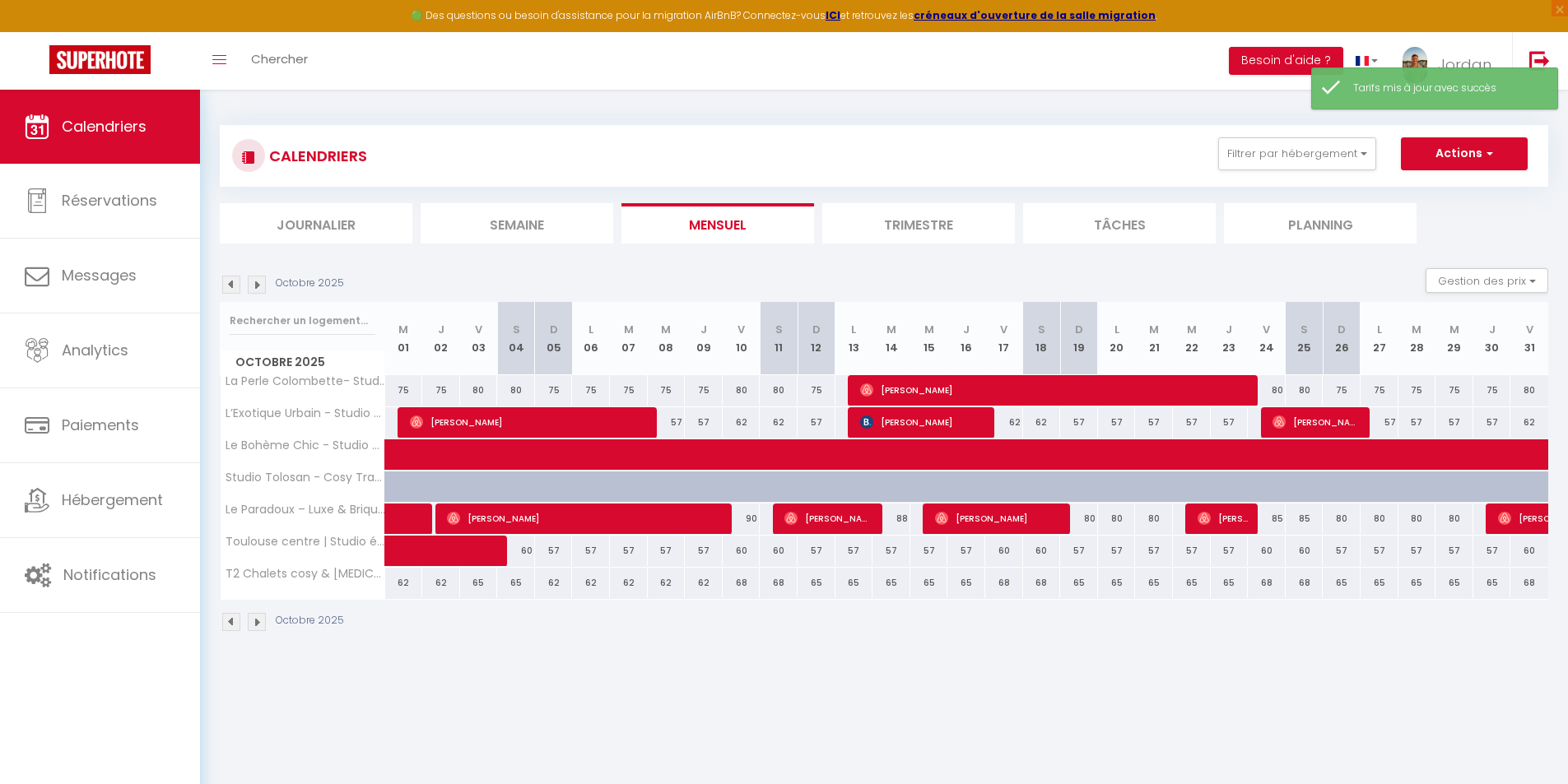
click at [743, 585] on div "68" at bounding box center [741, 583] width 37 height 31
type input "68"
type input "Ven 10 Octobre 2025"
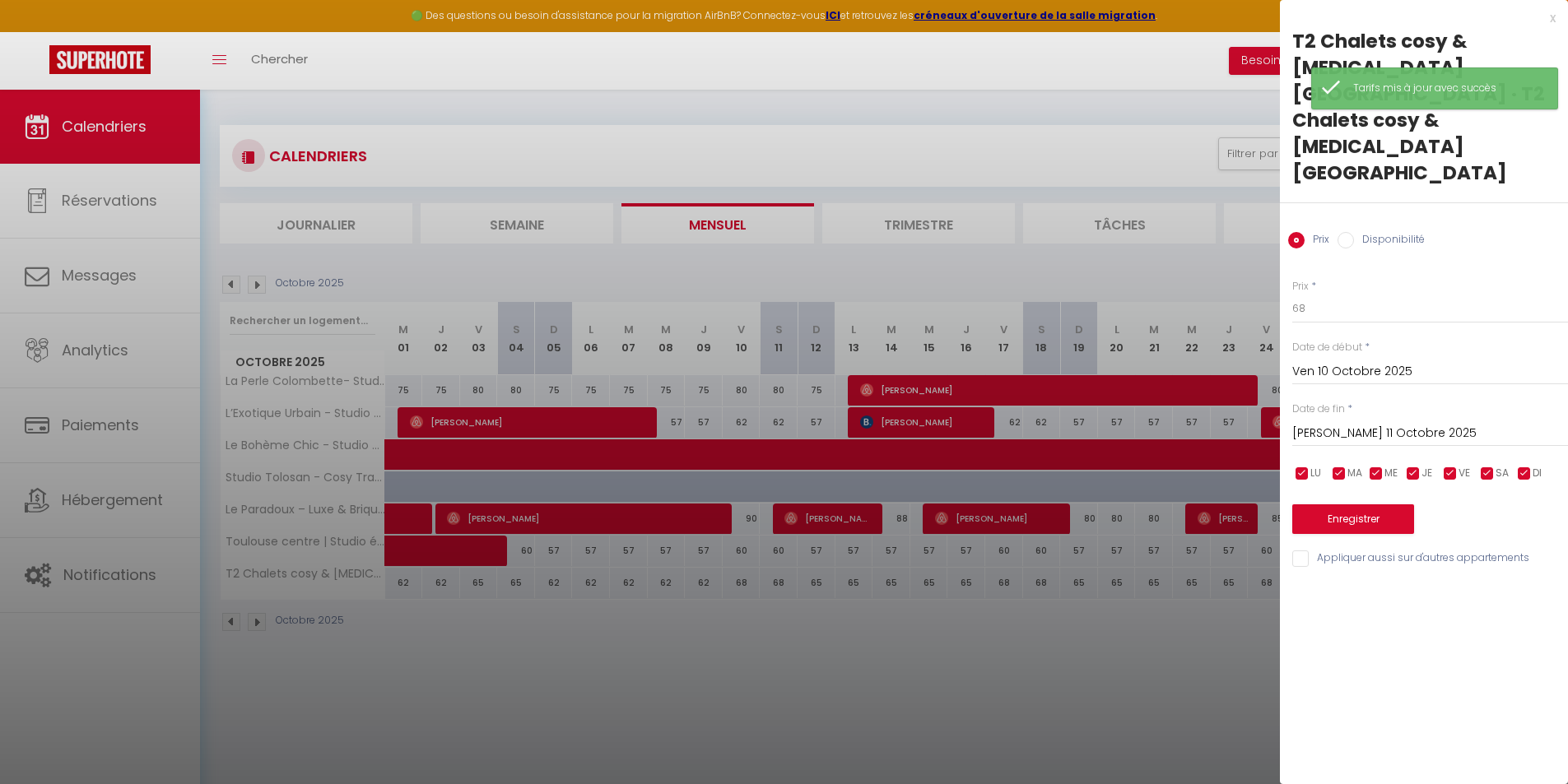
click at [1328, 423] on input "[PERSON_NAME] 11 Octobre 2025" at bounding box center [1429, 433] width 275 height 21
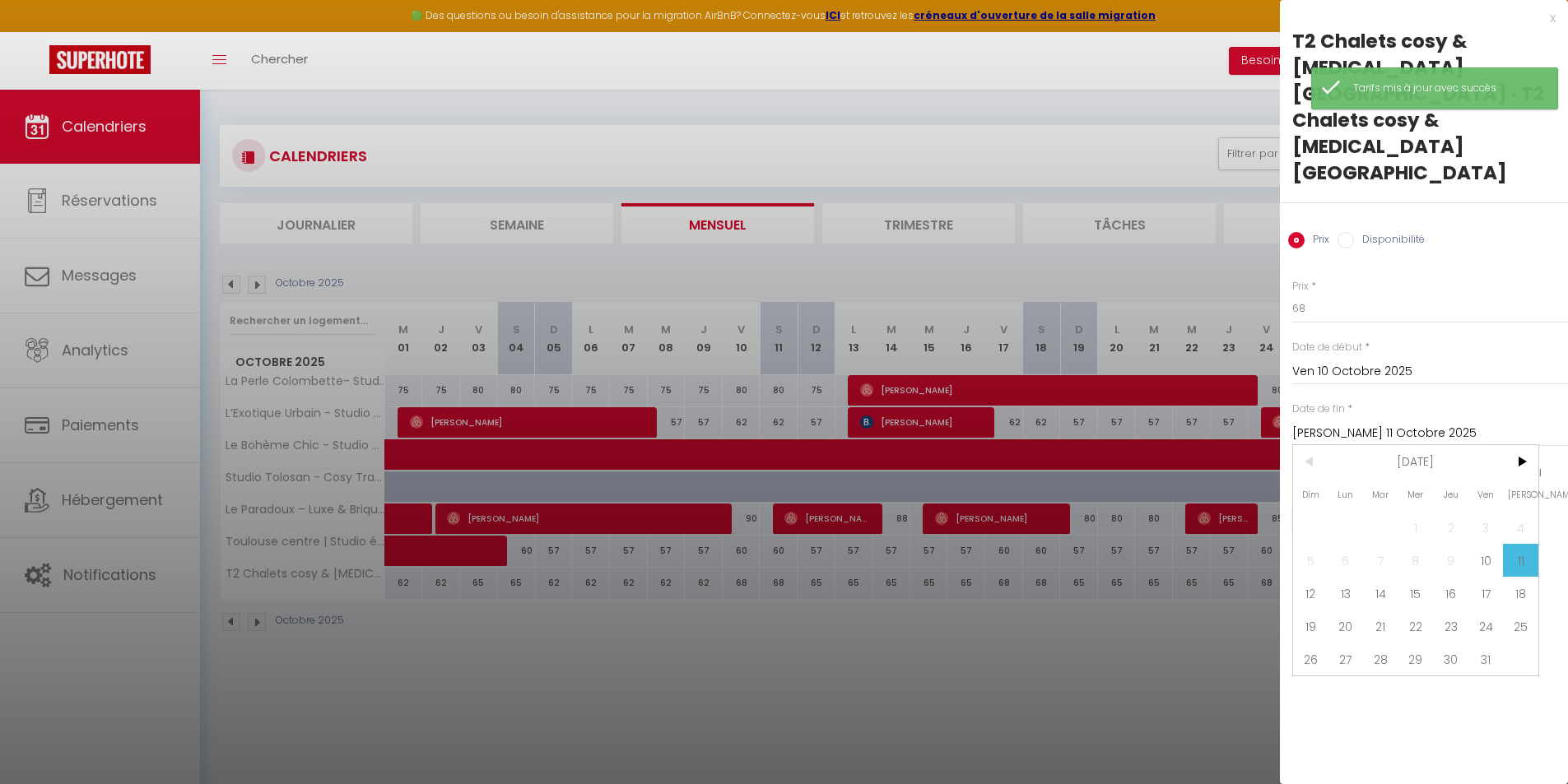
drag, startPoint x: 1308, startPoint y: 539, endPoint x: 1338, endPoint y: 441, distance: 102.5
click at [1310, 577] on span "12" at bounding box center [1311, 593] width 36 height 33
type input "Dim 12 Octobre 2025"
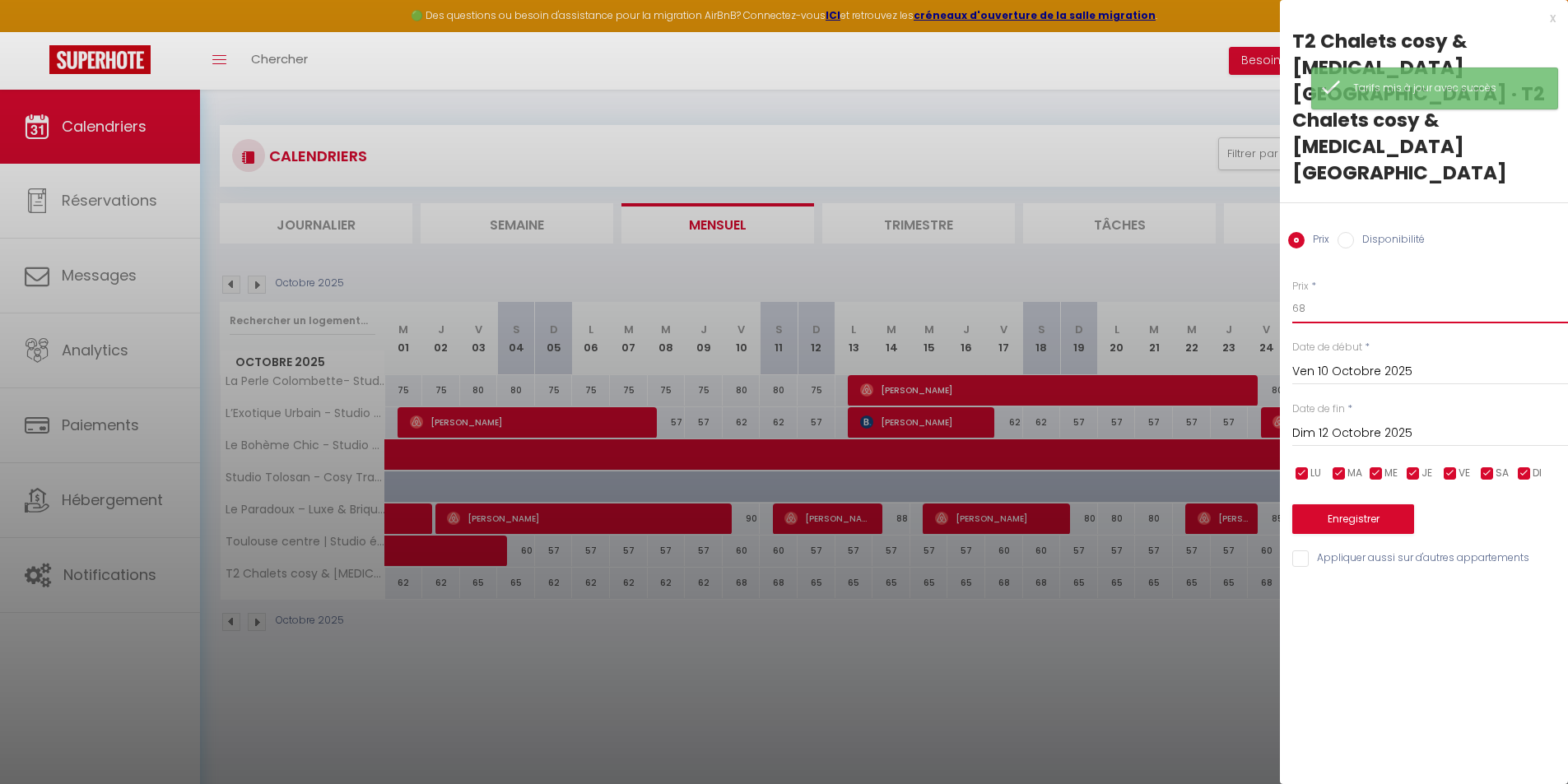
click at [1346, 294] on input "68" at bounding box center [1429, 308] width 275 height 30
type input "65"
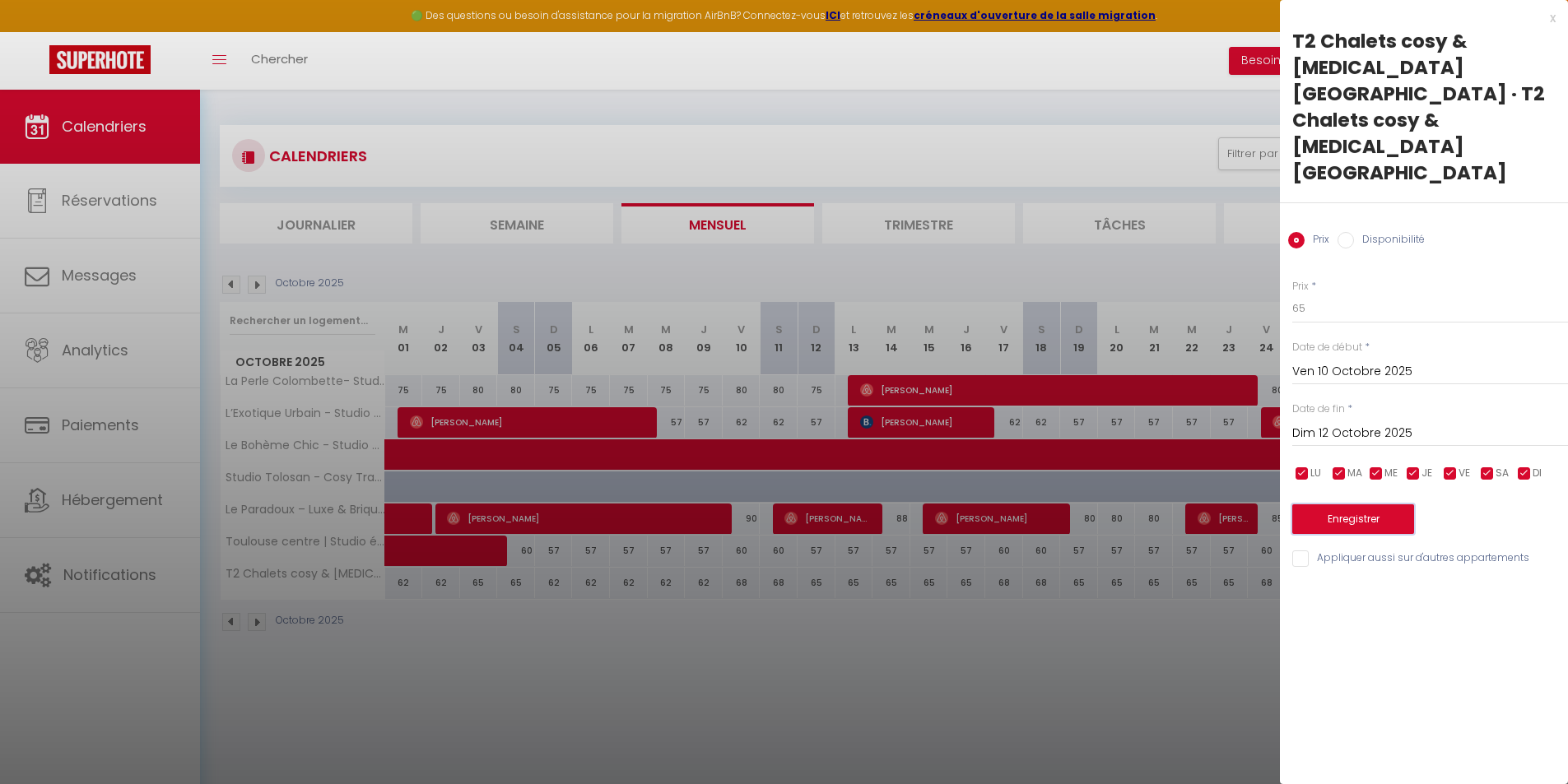
click at [1363, 504] on button "Enregistrer" at bounding box center [1352, 519] width 122 height 30
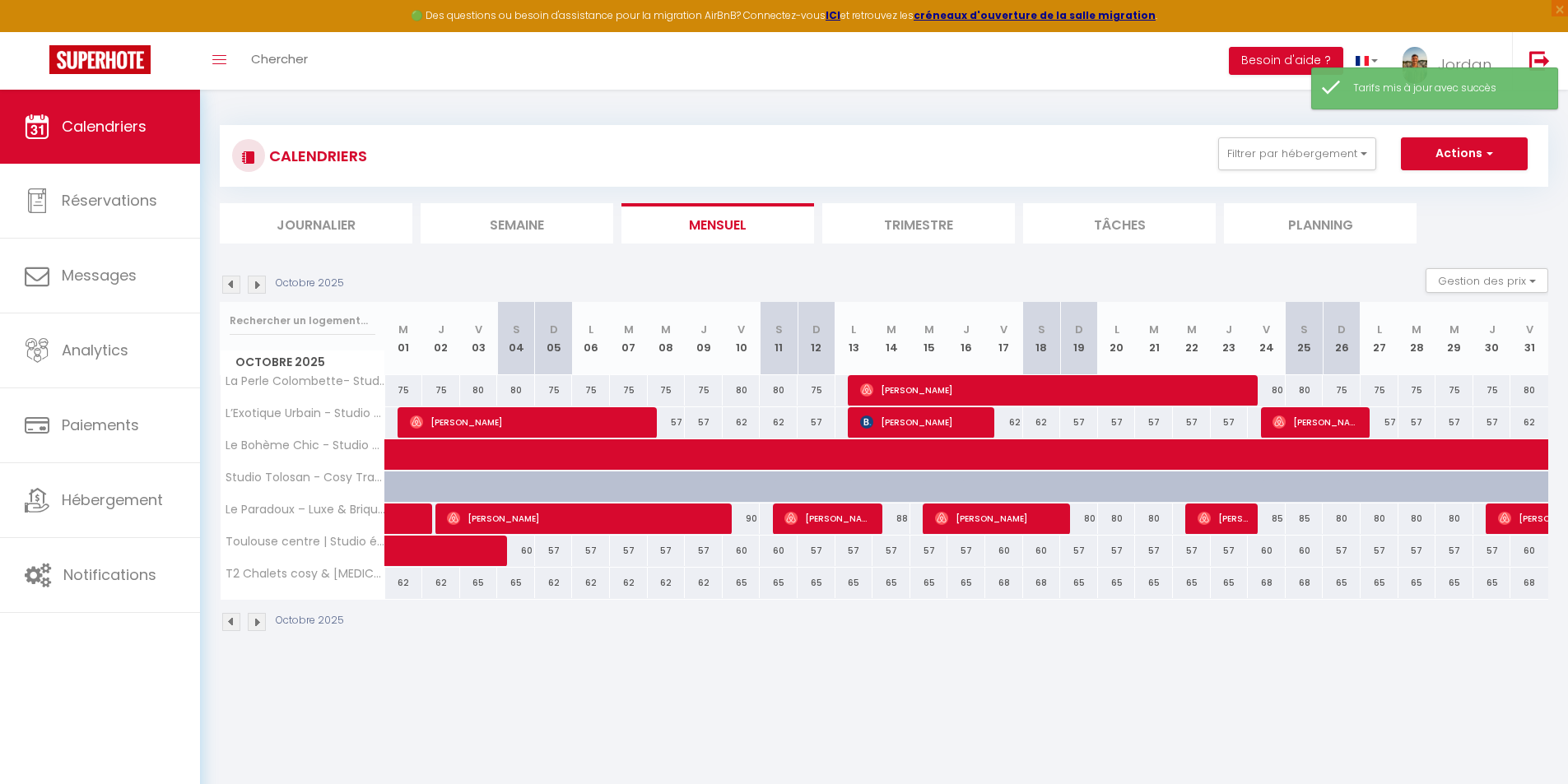
click at [230, 280] on img at bounding box center [231, 284] width 18 height 18
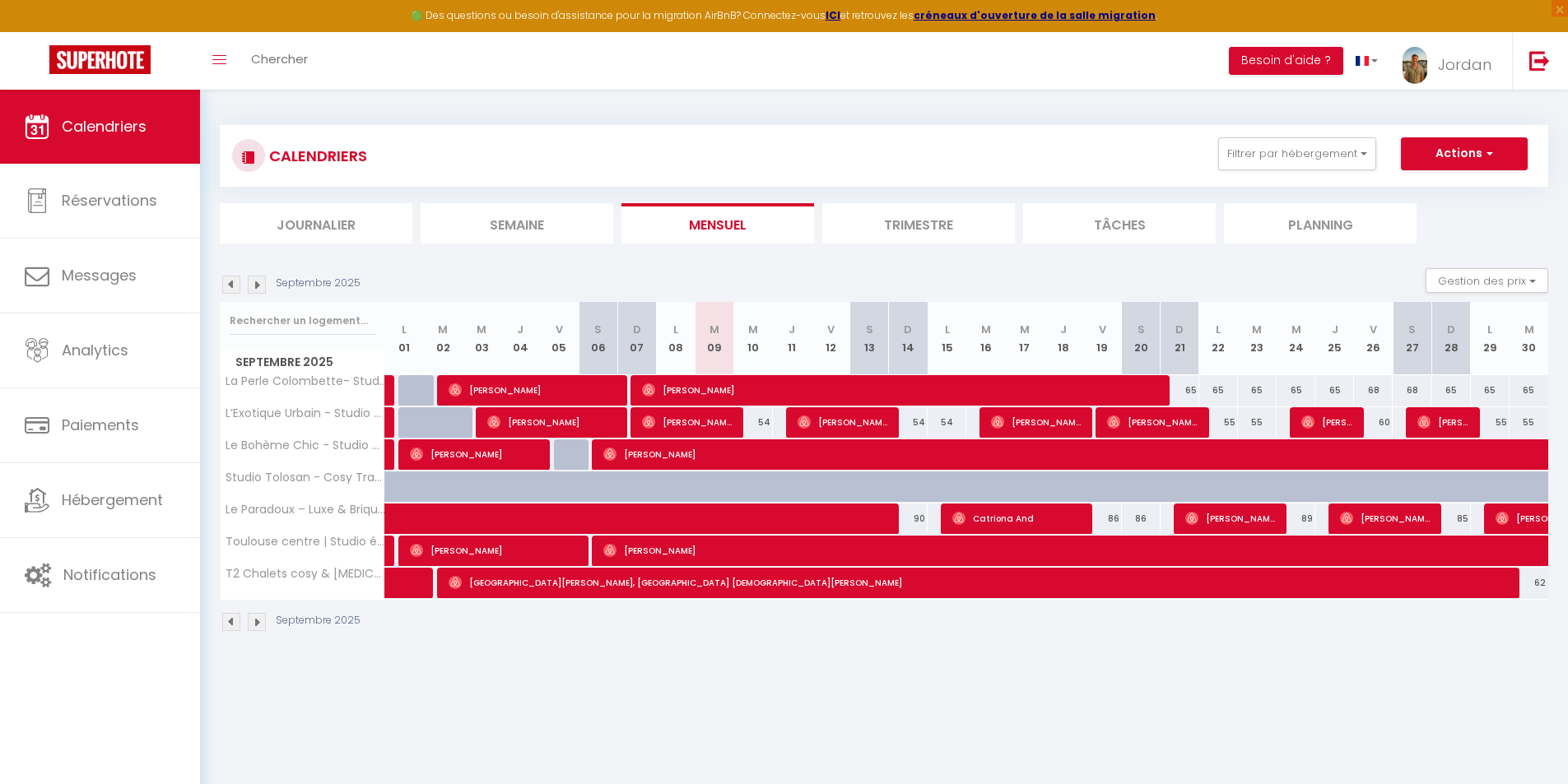
click at [259, 289] on img at bounding box center [257, 284] width 18 height 18
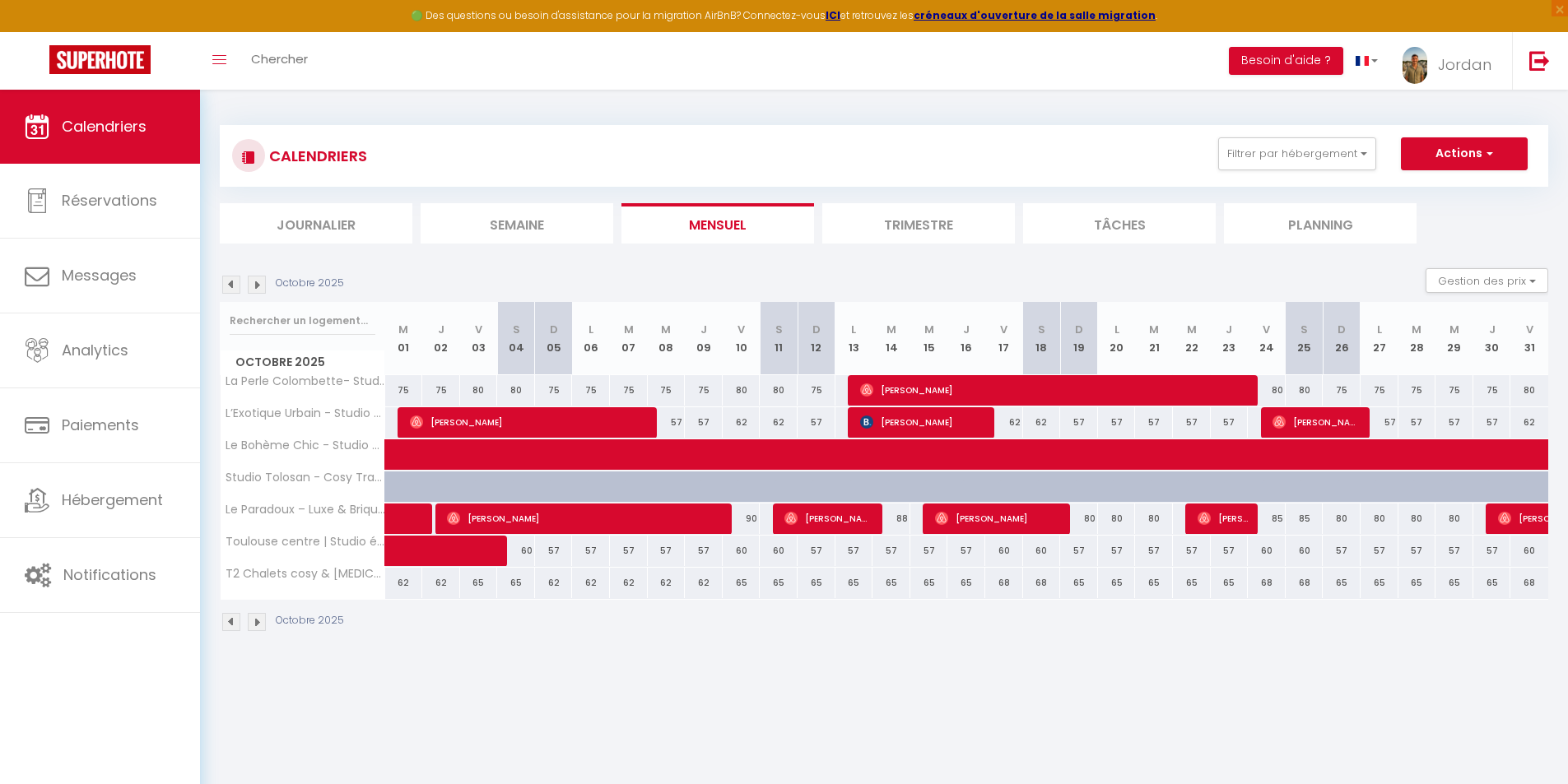
click at [396, 386] on div "75" at bounding box center [404, 390] width 37 height 31
type input "75"
type input "Mer 01 Octobre 2025"
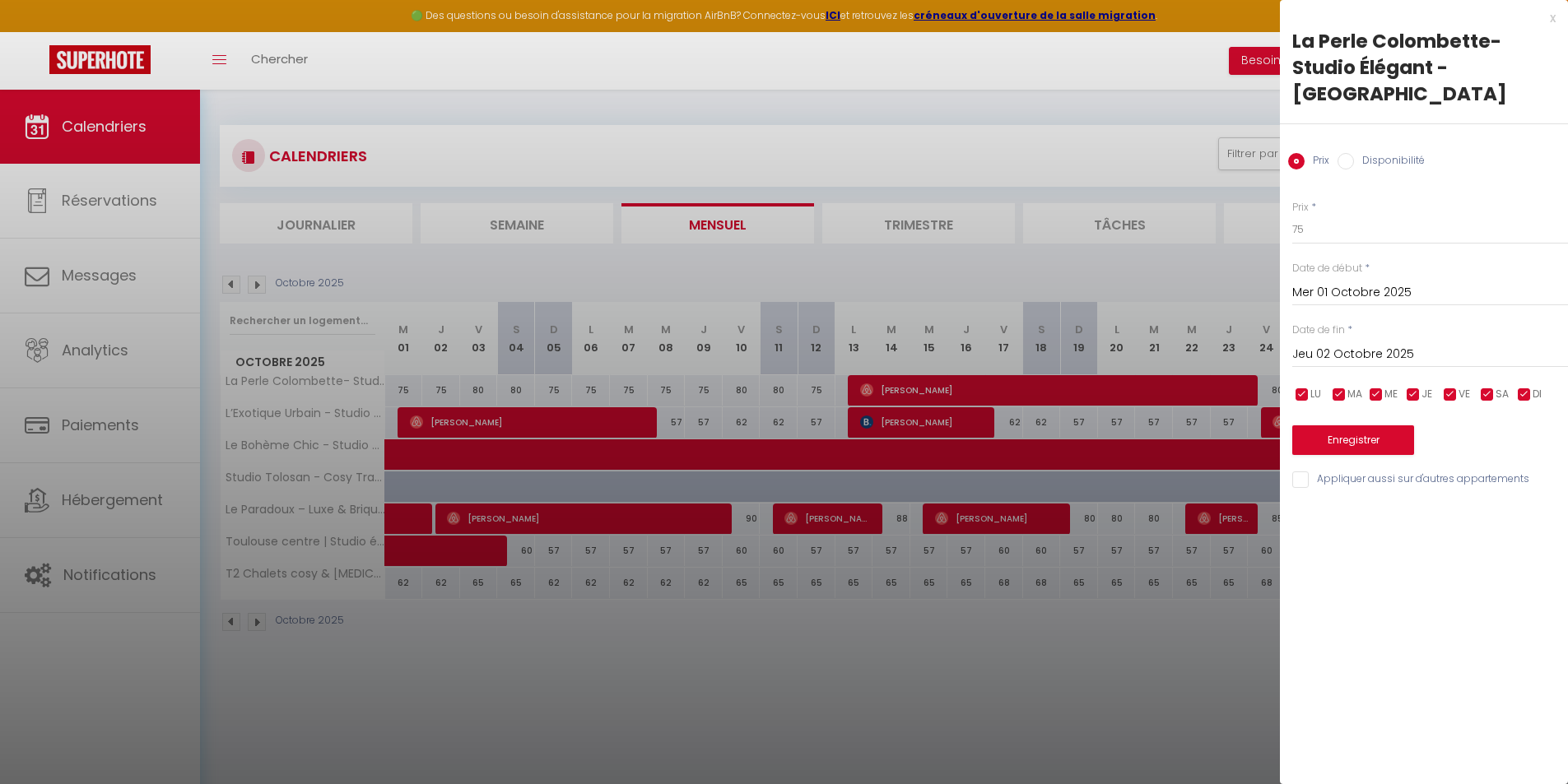
click at [1366, 356] on input "Jeu 02 Octobre 2025" at bounding box center [1429, 355] width 275 height 21
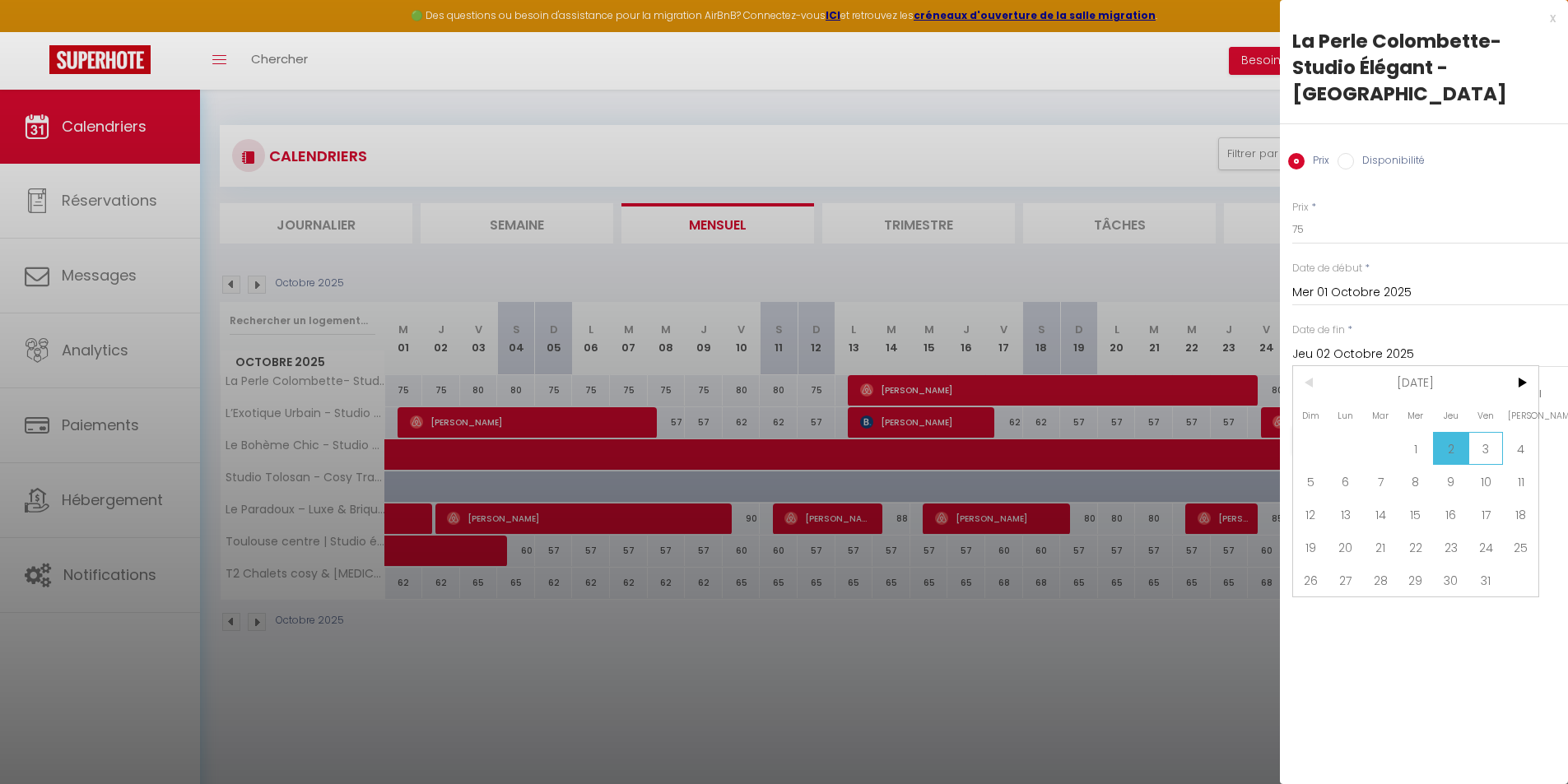
click at [1492, 453] on span "3" at bounding box center [1486, 448] width 36 height 33
type input "Ven 03 Octobre 2025"
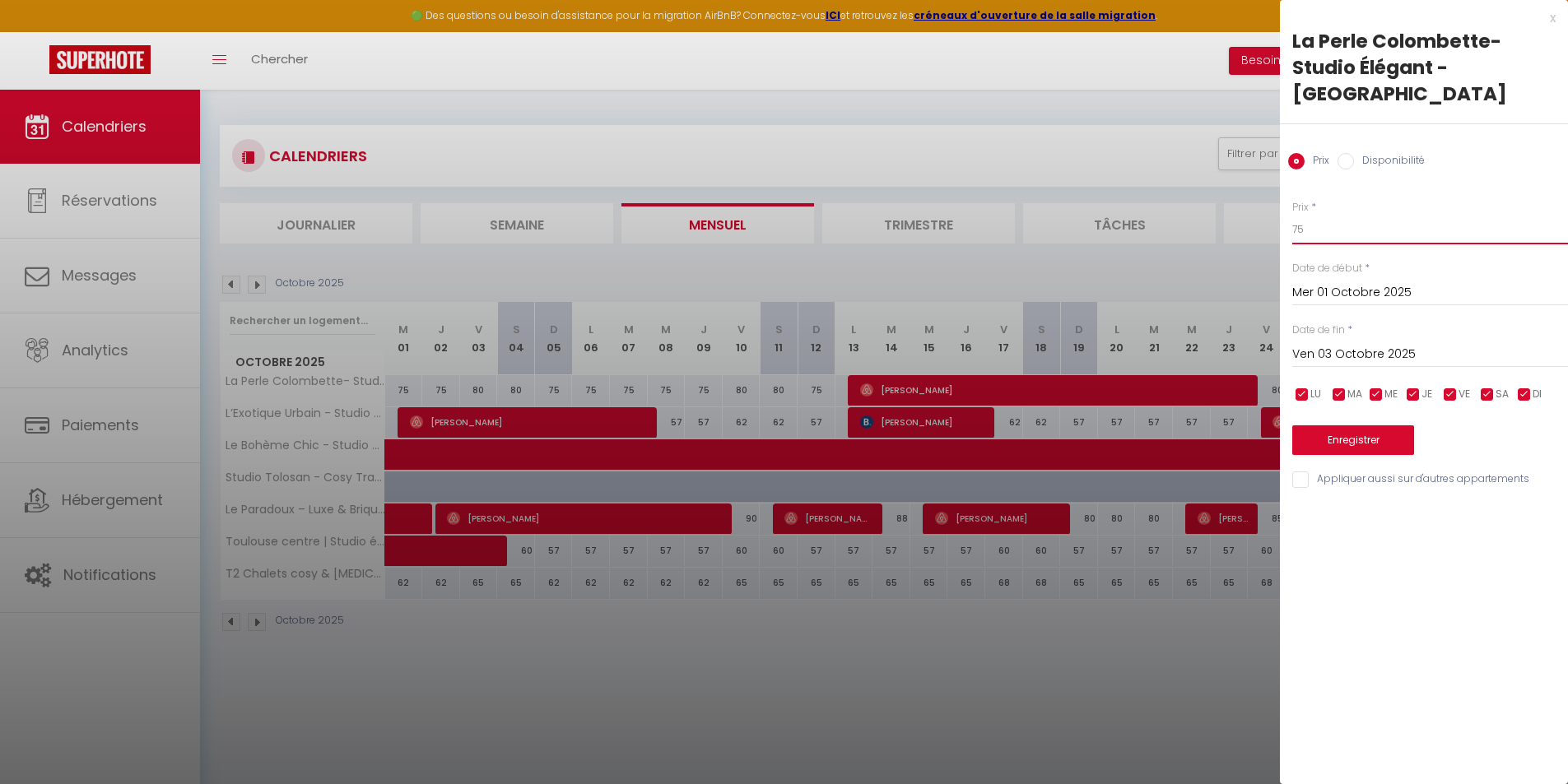
click at [1347, 229] on input "75" at bounding box center [1429, 229] width 275 height 30
type input "7"
type input "68"
click at [1374, 451] on button "Enregistrer" at bounding box center [1352, 440] width 122 height 30
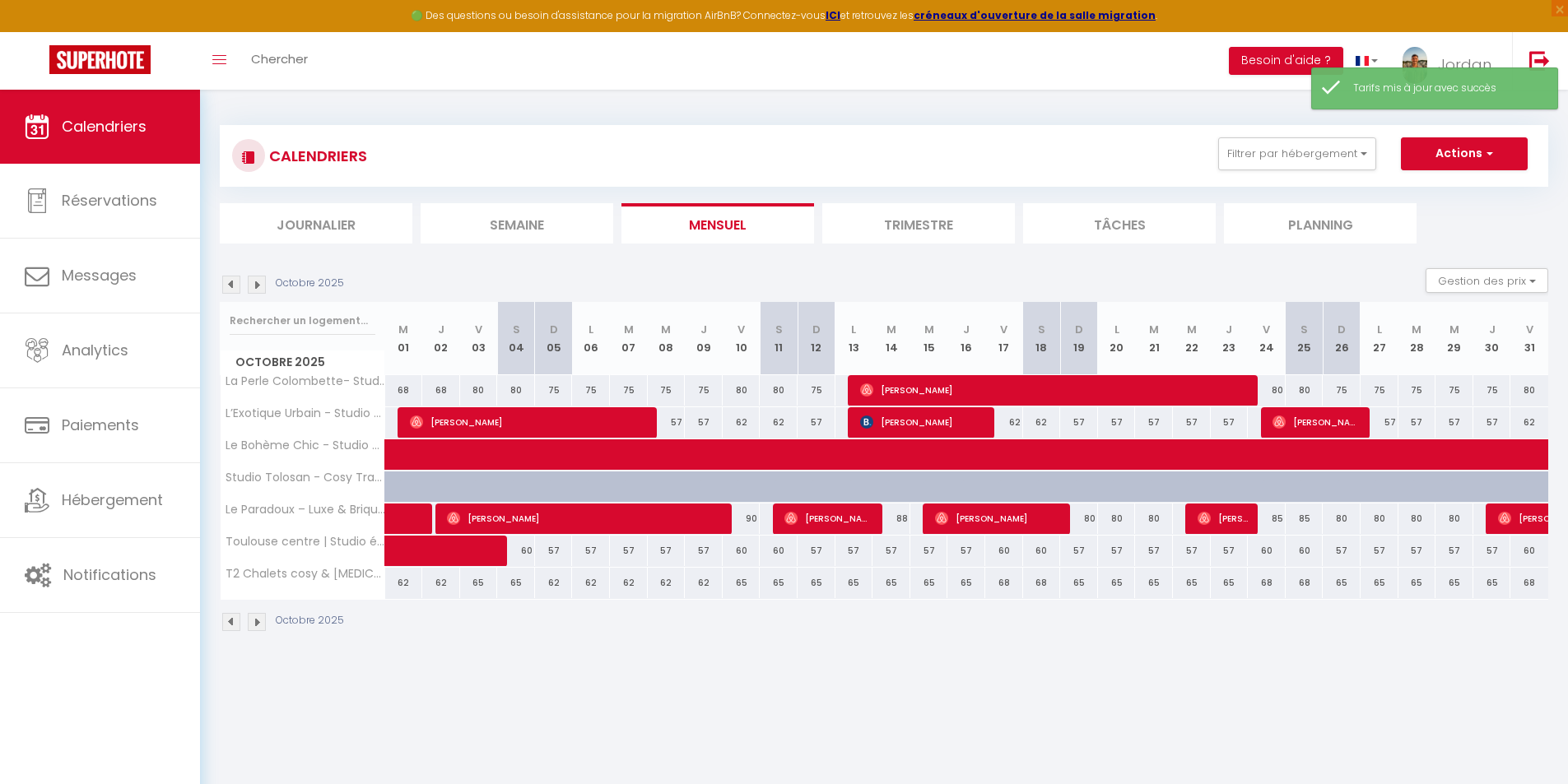
click at [480, 390] on div "80" at bounding box center [479, 390] width 37 height 31
type input "80"
type input "Ven 03 Octobre 2025"
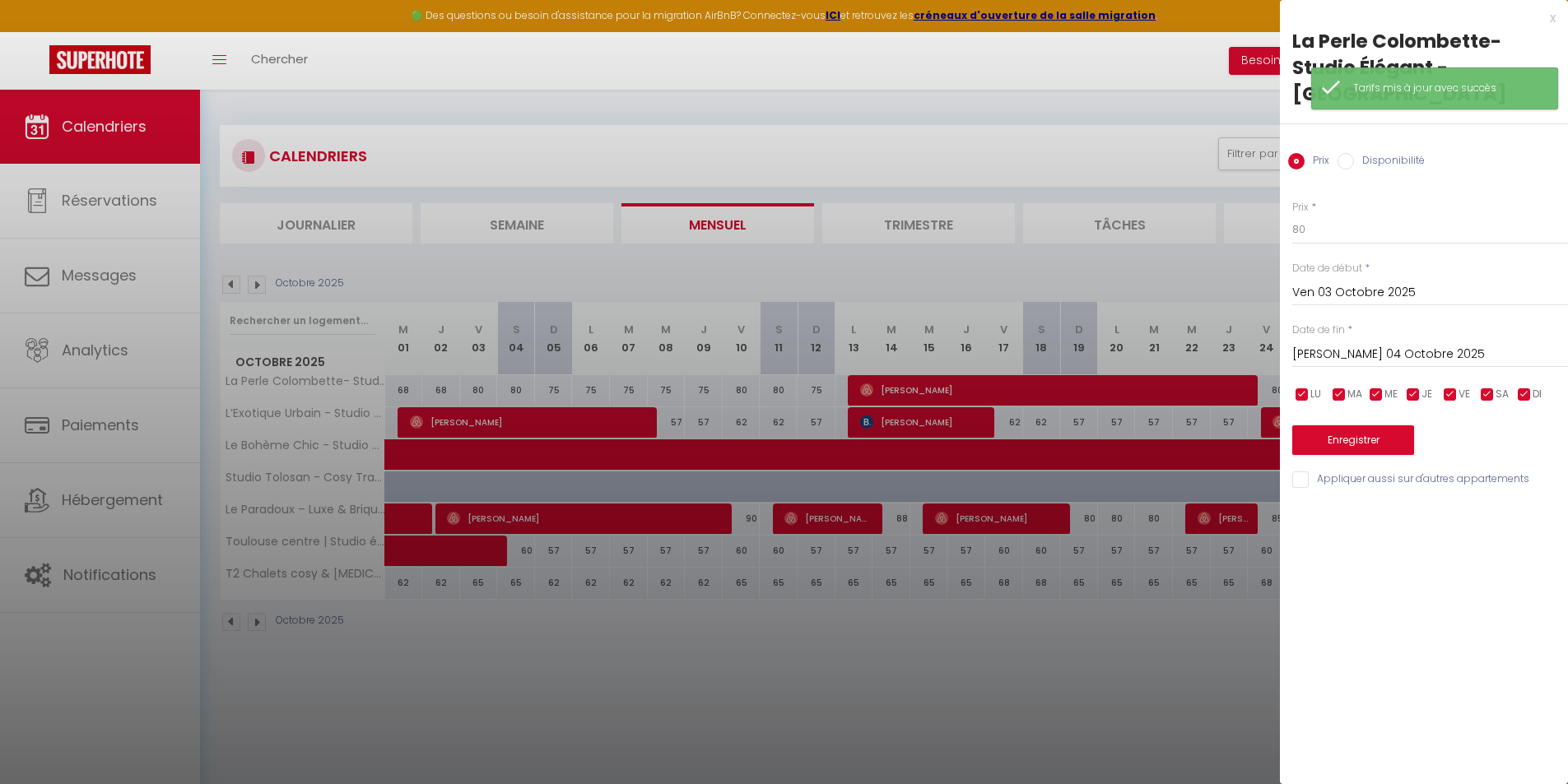
click at [1335, 346] on input "[PERSON_NAME] 04 Octobre 2025" at bounding box center [1429, 355] width 275 height 21
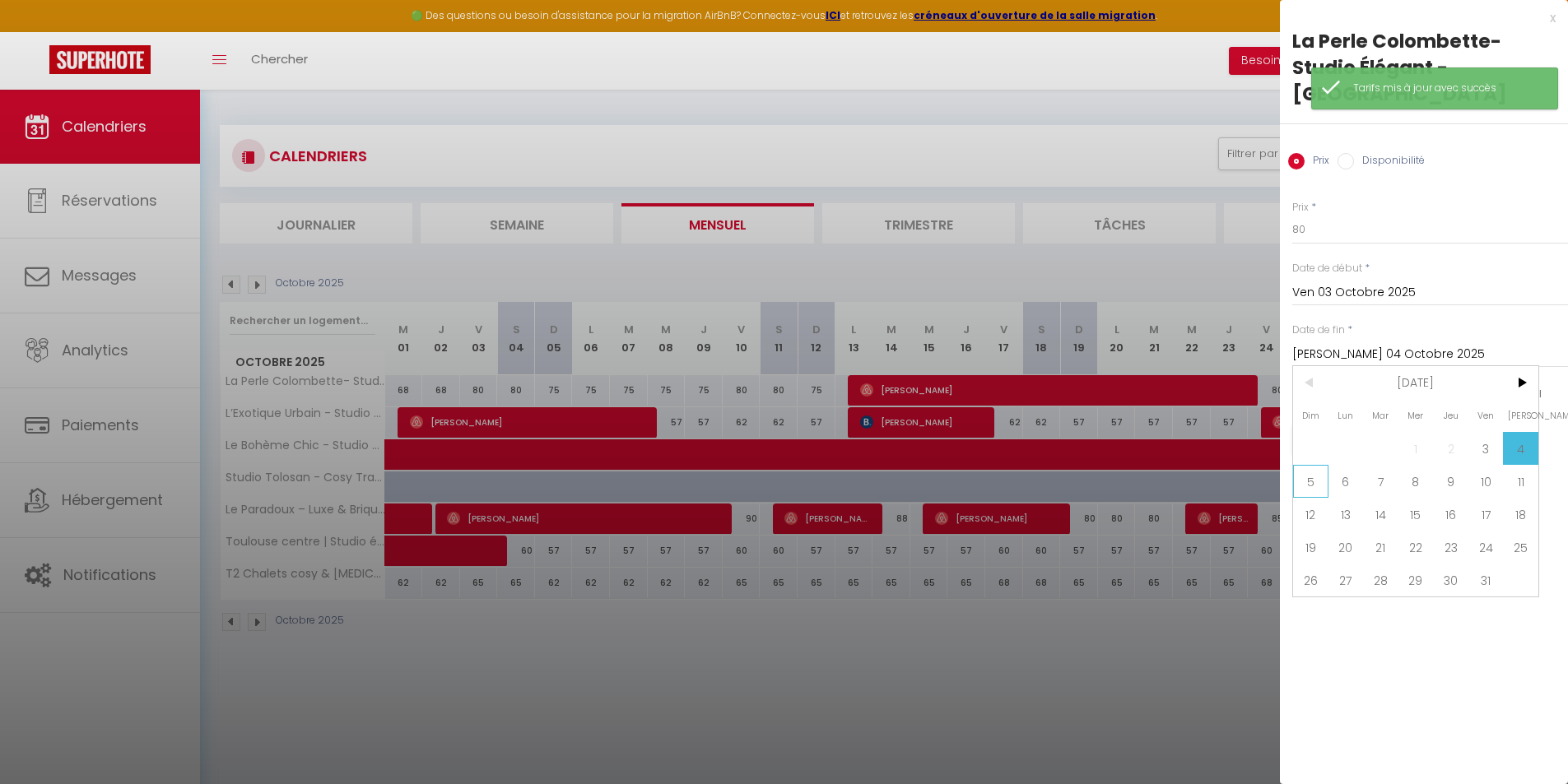
click at [1313, 482] on span "5" at bounding box center [1311, 481] width 36 height 33
type input "Dim 05 Octobre 2025"
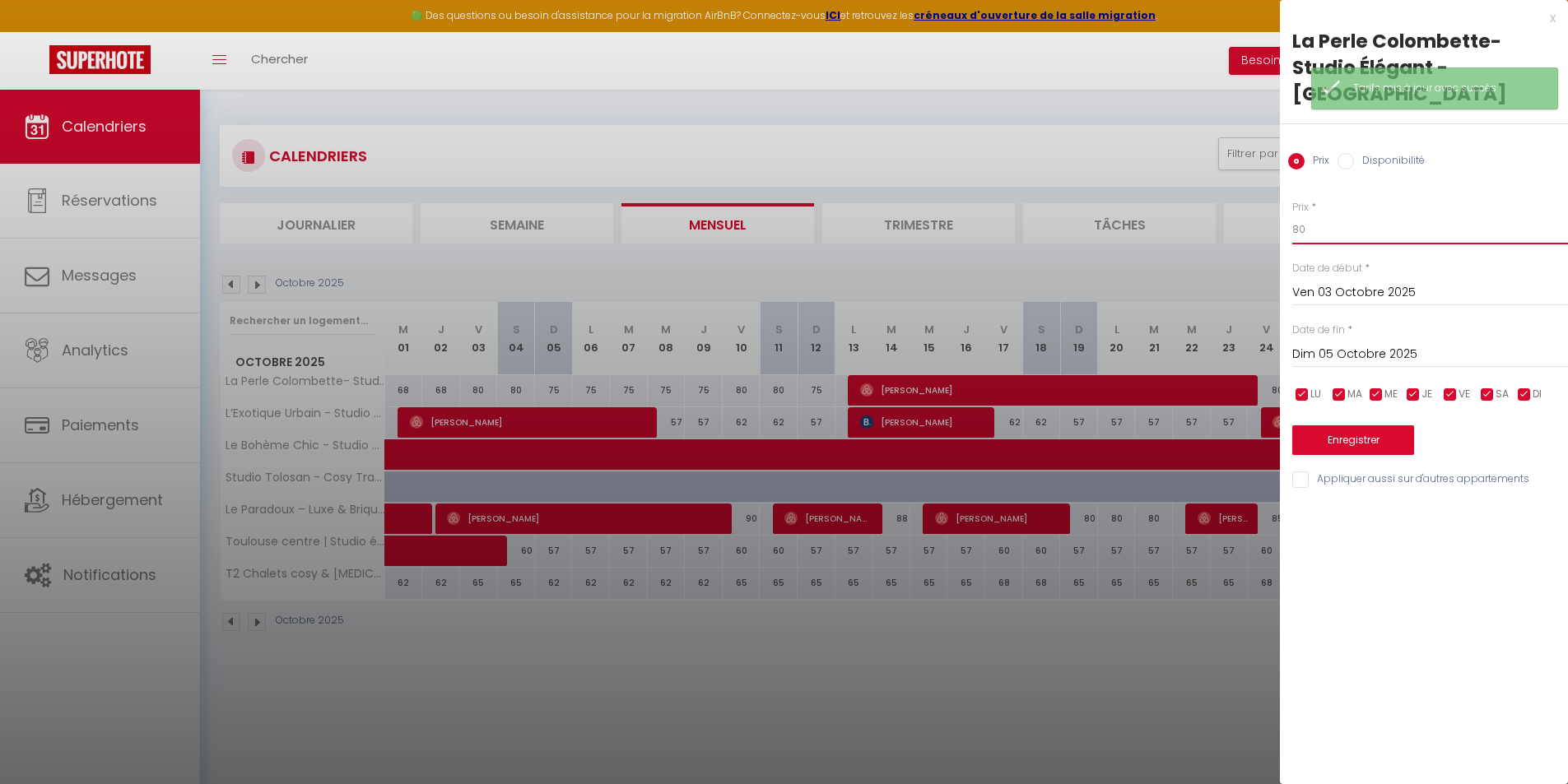
click at [1331, 239] on input "80" at bounding box center [1429, 229] width 275 height 30
type input "8"
type input "75"
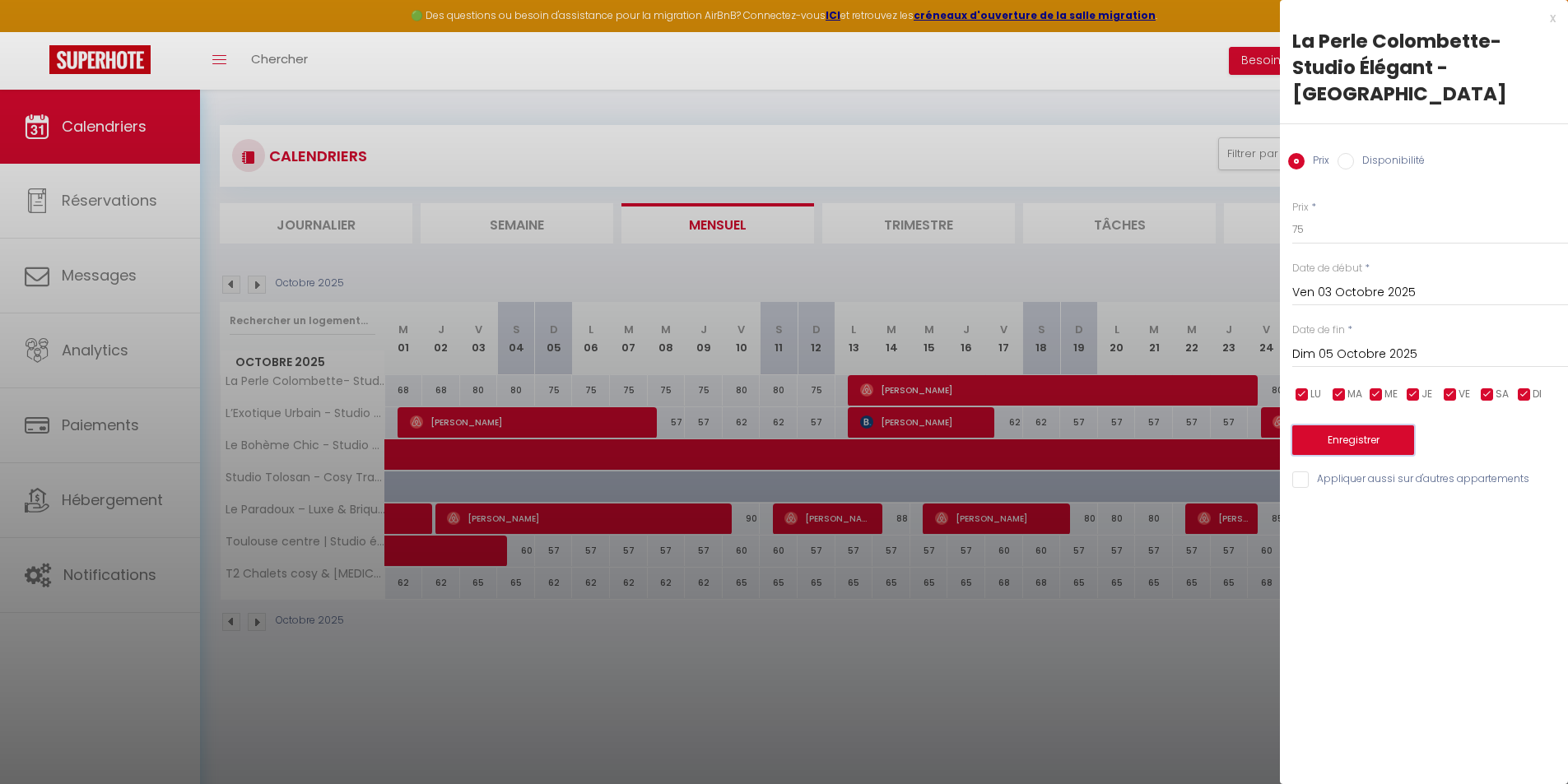
click at [1346, 438] on button "Enregistrer" at bounding box center [1352, 440] width 122 height 30
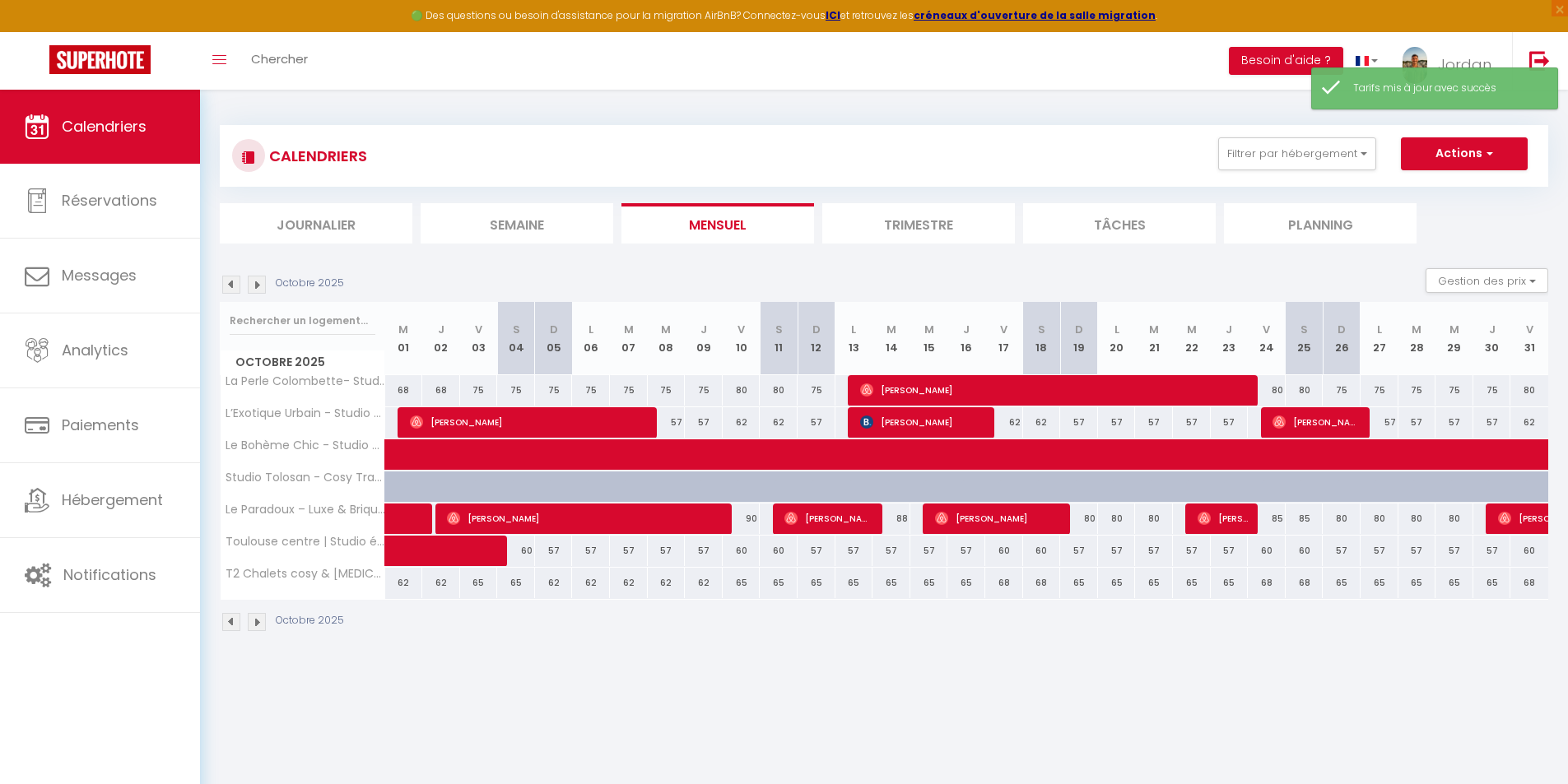
click at [554, 386] on div "75" at bounding box center [554, 390] width 37 height 31
type input "75"
type input "Dim 05 Octobre 2025"
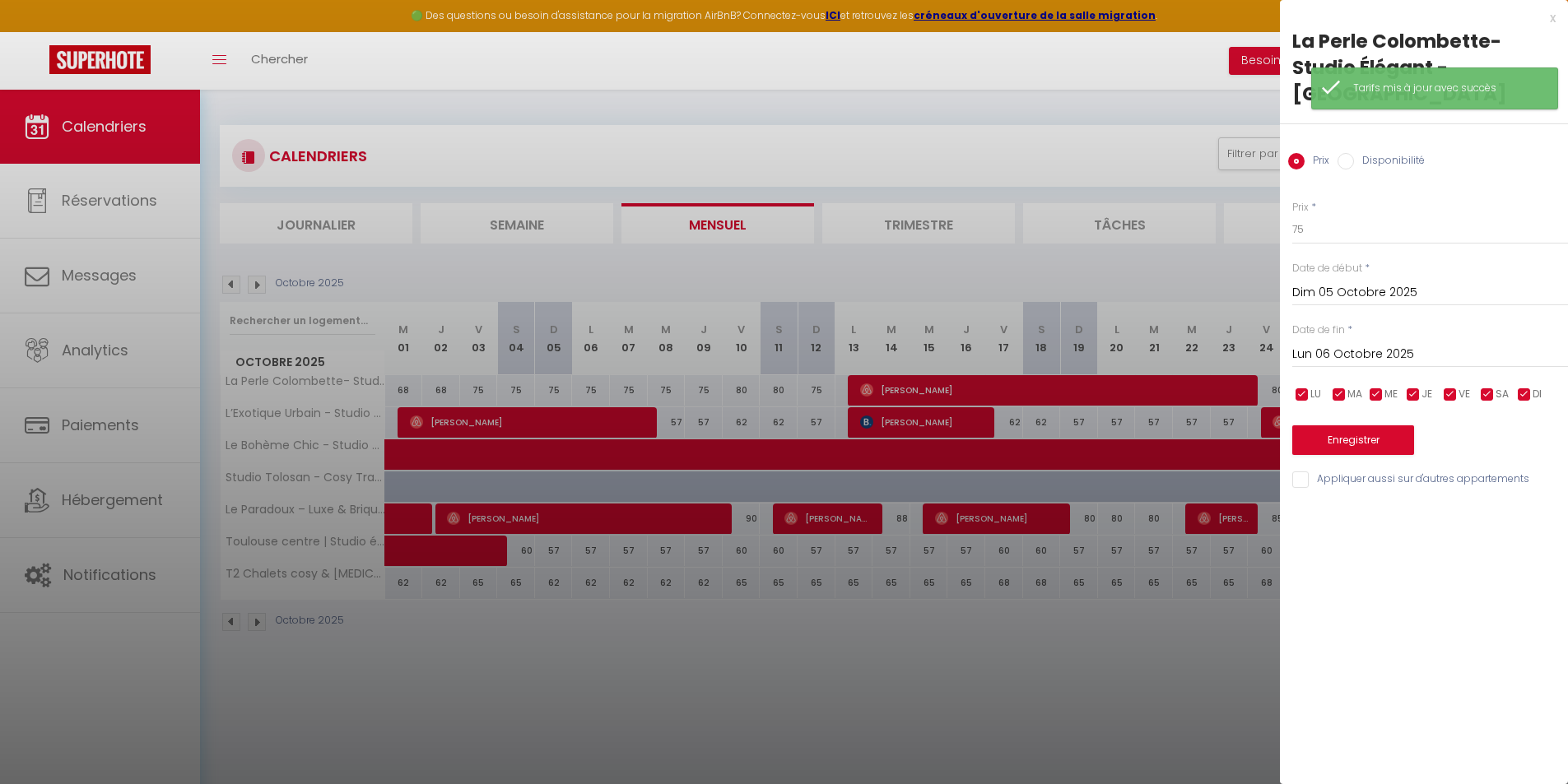
click at [1369, 364] on input "Lun 06 Octobre 2025" at bounding box center [1429, 355] width 275 height 21
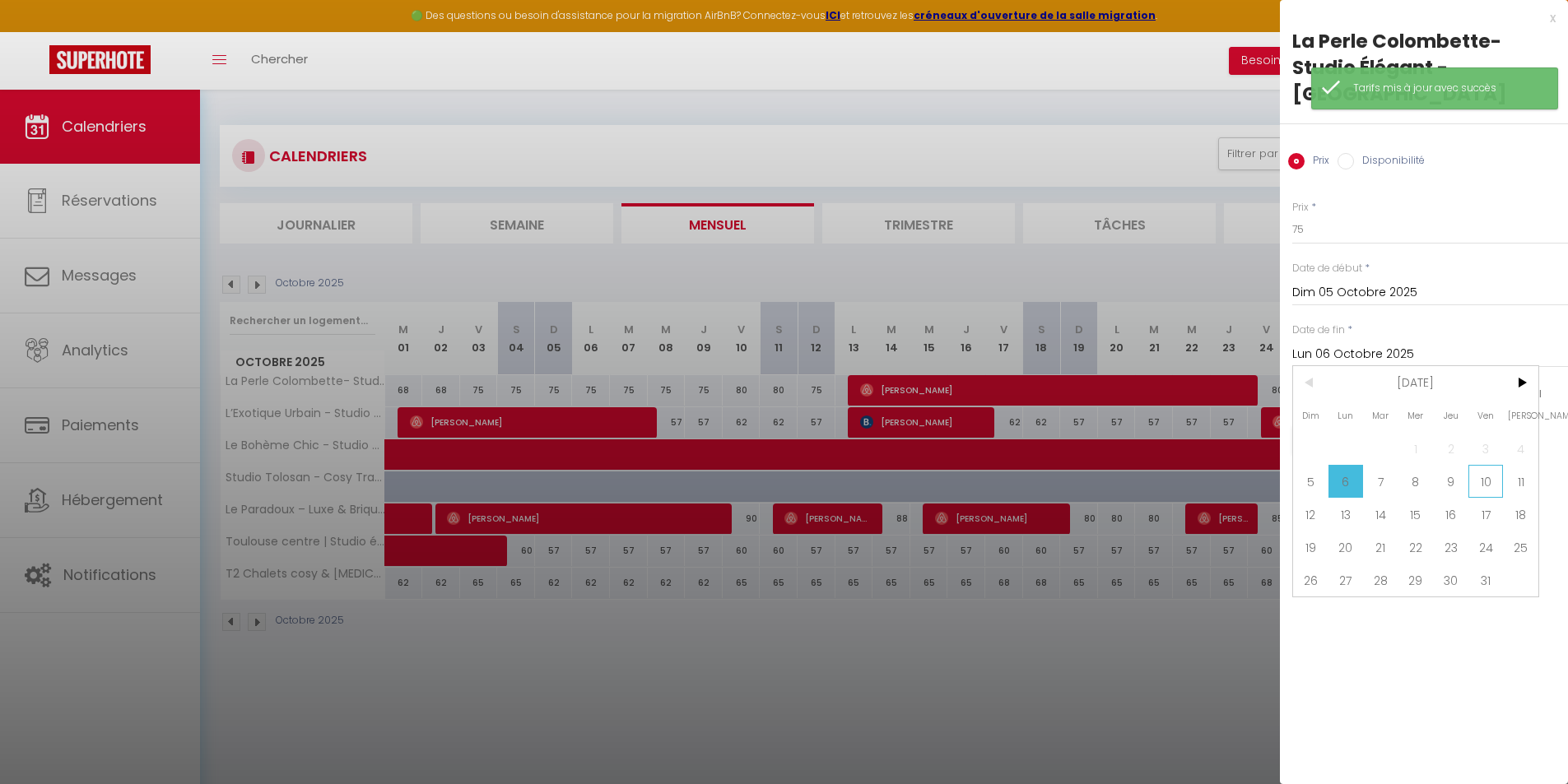
click at [1478, 485] on span "10" at bounding box center [1486, 481] width 36 height 33
type input "Ven 10 Octobre 2025"
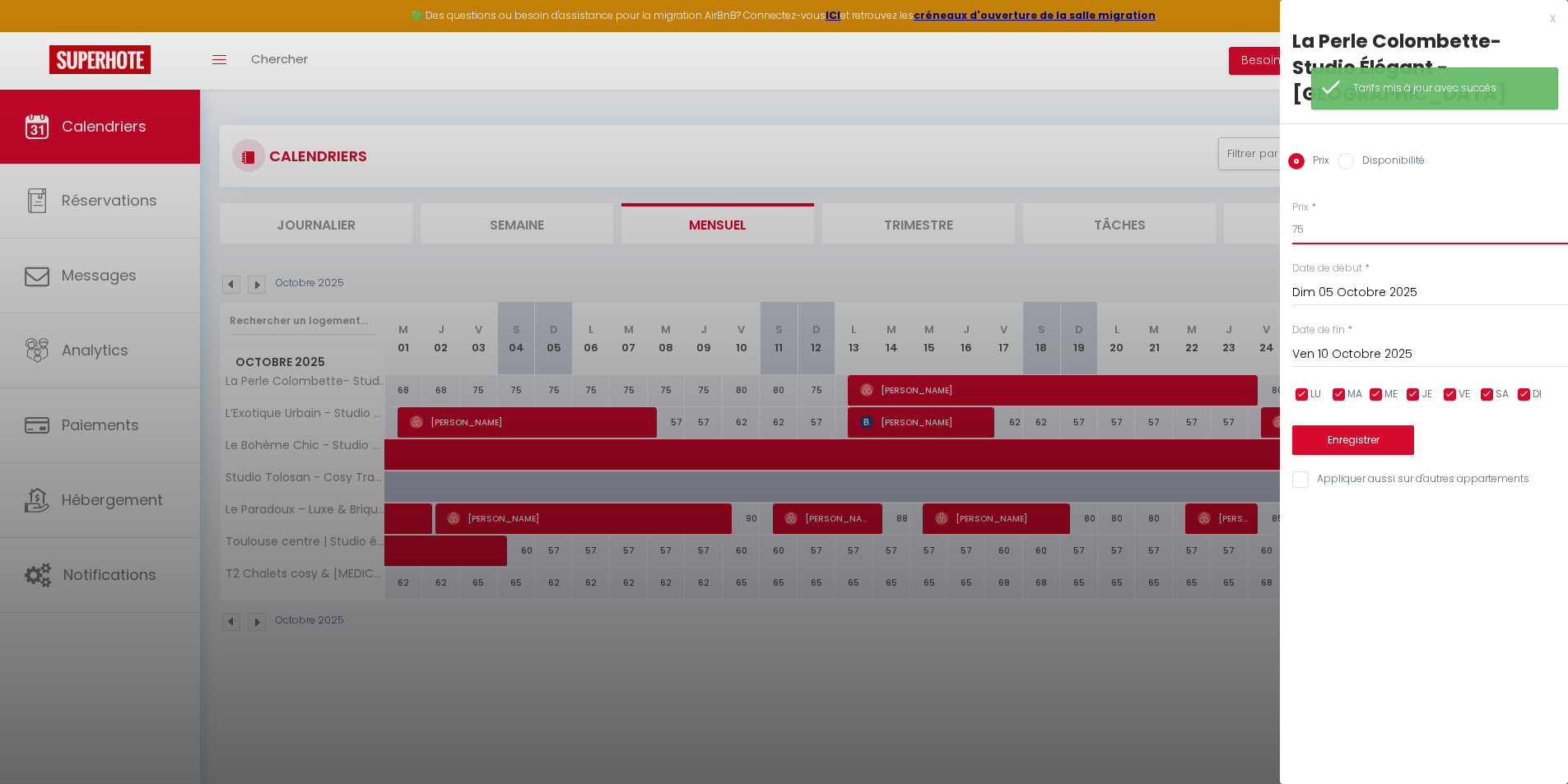
click at [1330, 237] on input "75" at bounding box center [1429, 229] width 275 height 30
type input "7"
type input "68"
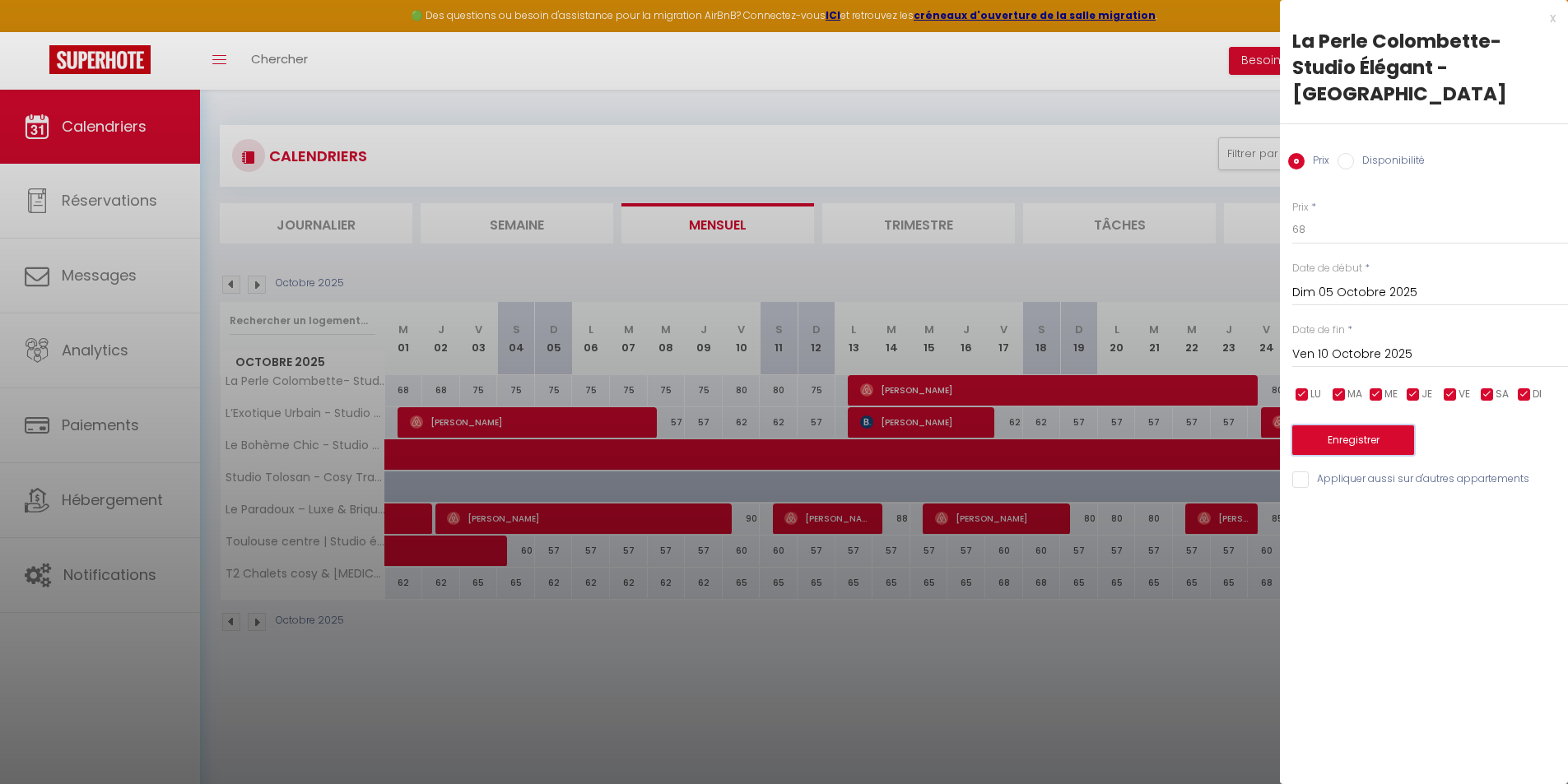
click at [1345, 435] on button "Enregistrer" at bounding box center [1352, 440] width 122 height 30
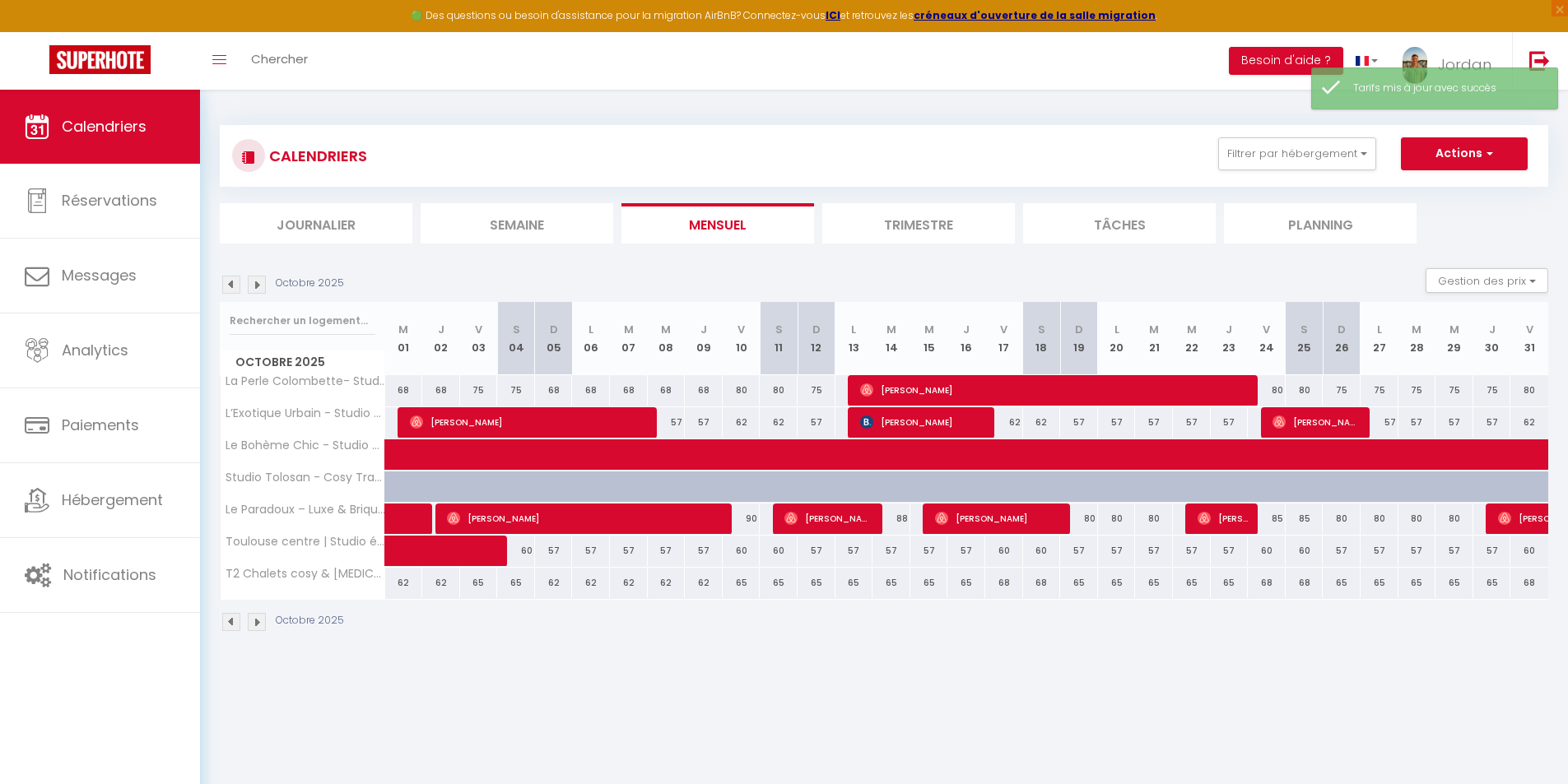
click at [228, 285] on img at bounding box center [231, 284] width 18 height 18
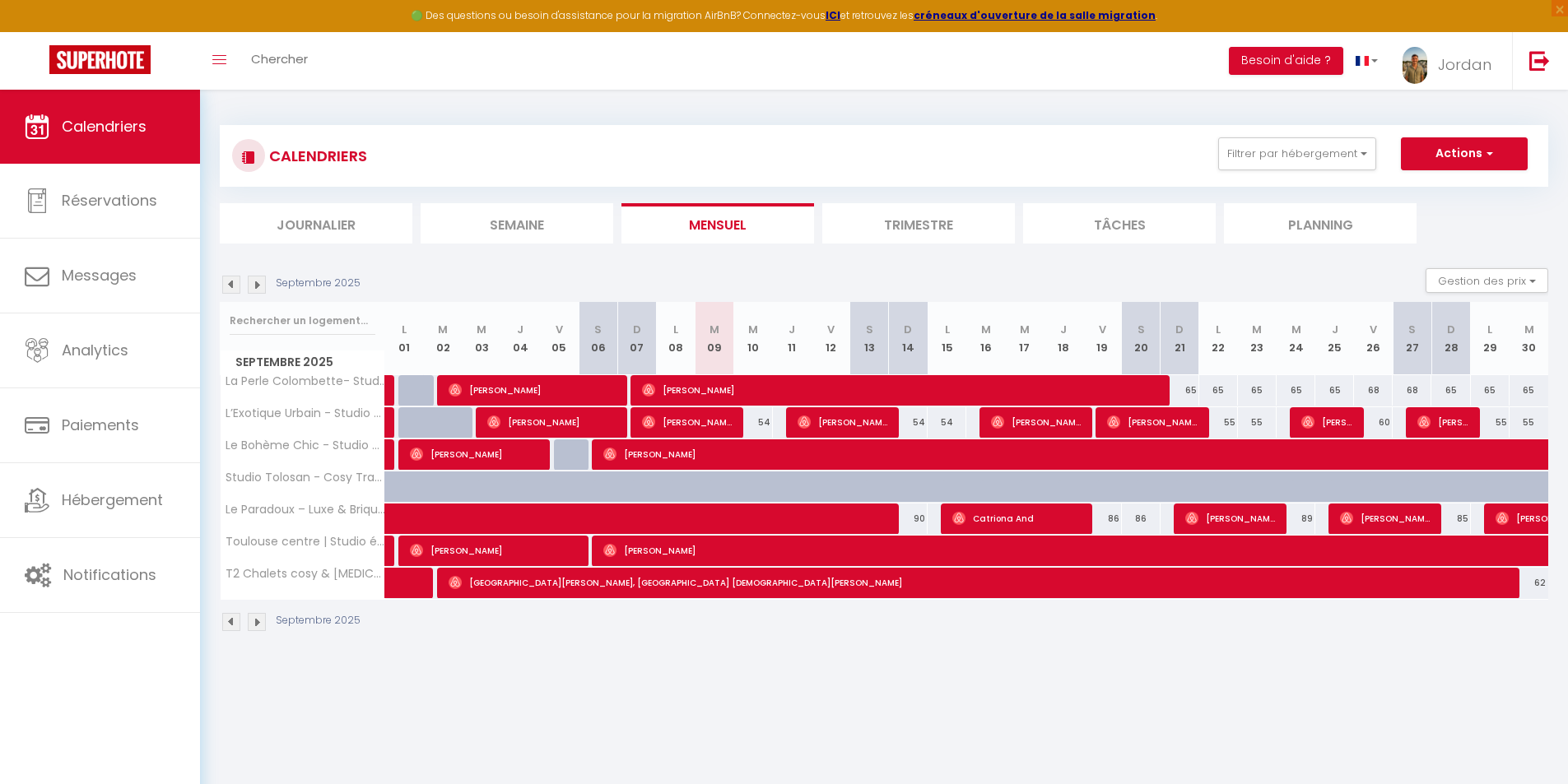
click at [260, 283] on img at bounding box center [257, 284] width 18 height 18
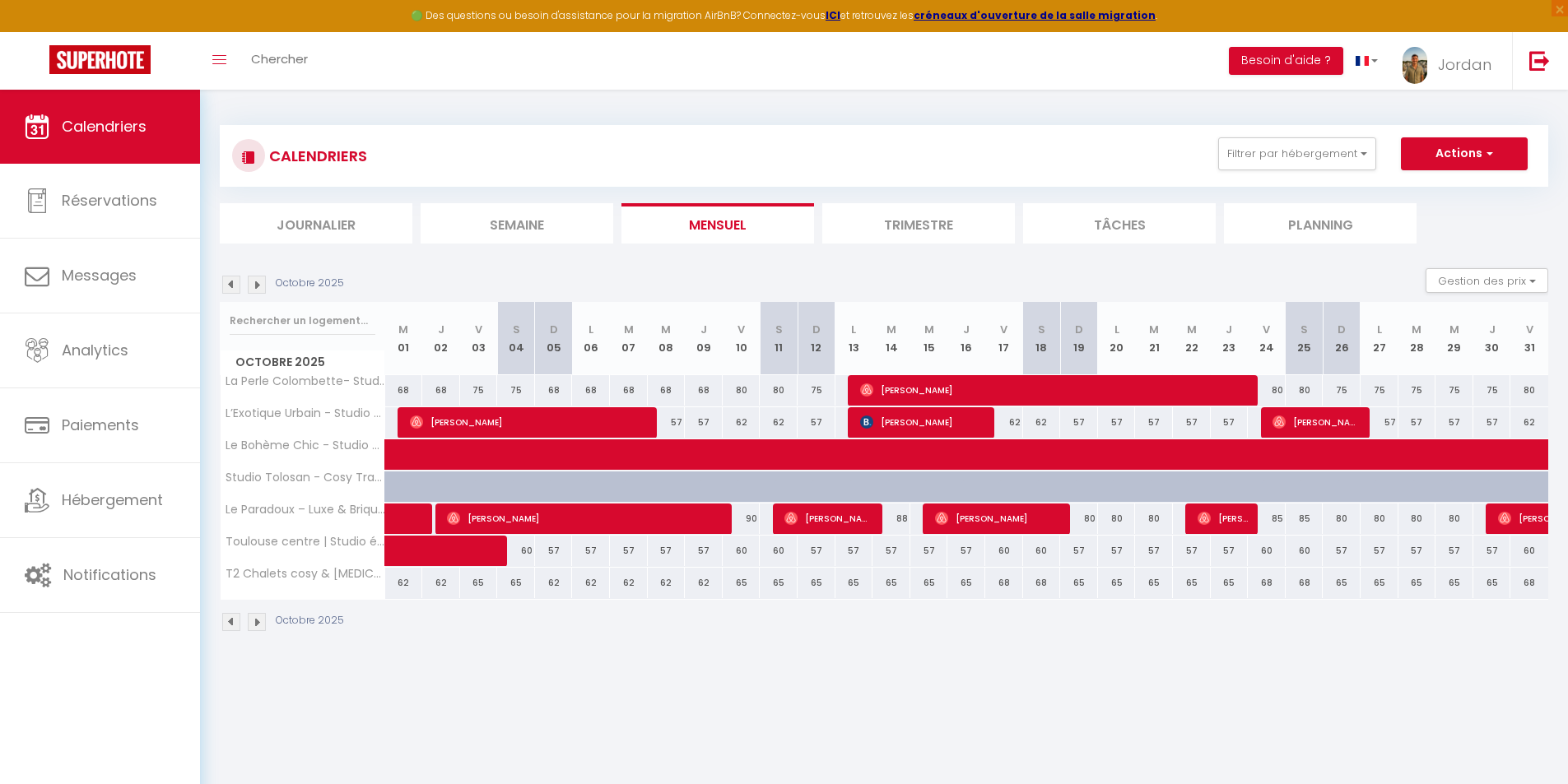
click at [739, 389] on div "80" at bounding box center [741, 390] width 37 height 31
type input "80"
type input "Ven 10 Octobre 2025"
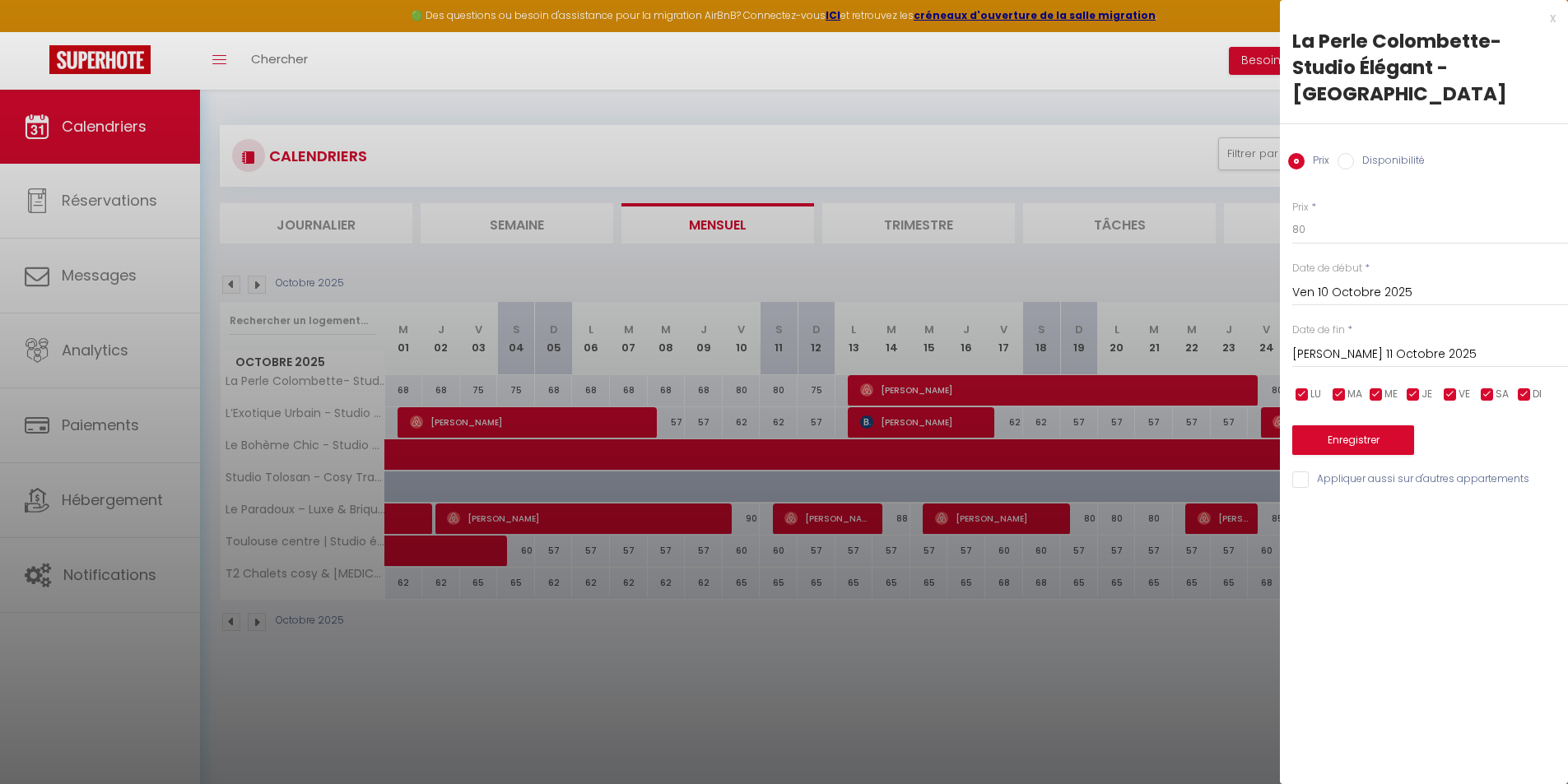
click at [1343, 346] on input "[PERSON_NAME] 11 Octobre 2025" at bounding box center [1429, 355] width 275 height 21
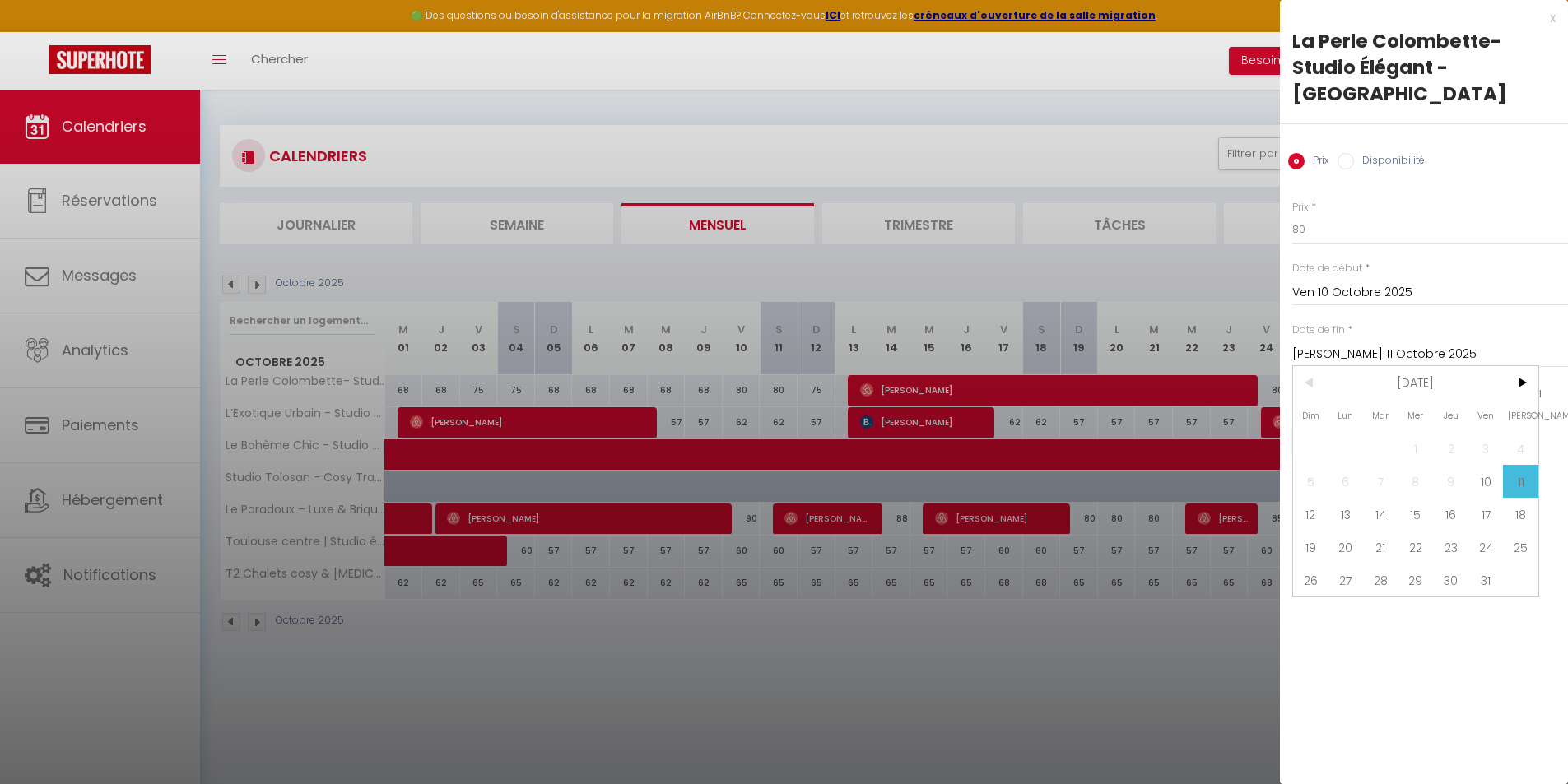
click at [1322, 519] on span "12" at bounding box center [1311, 514] width 36 height 33
type input "Dim 12 Octobre 2025"
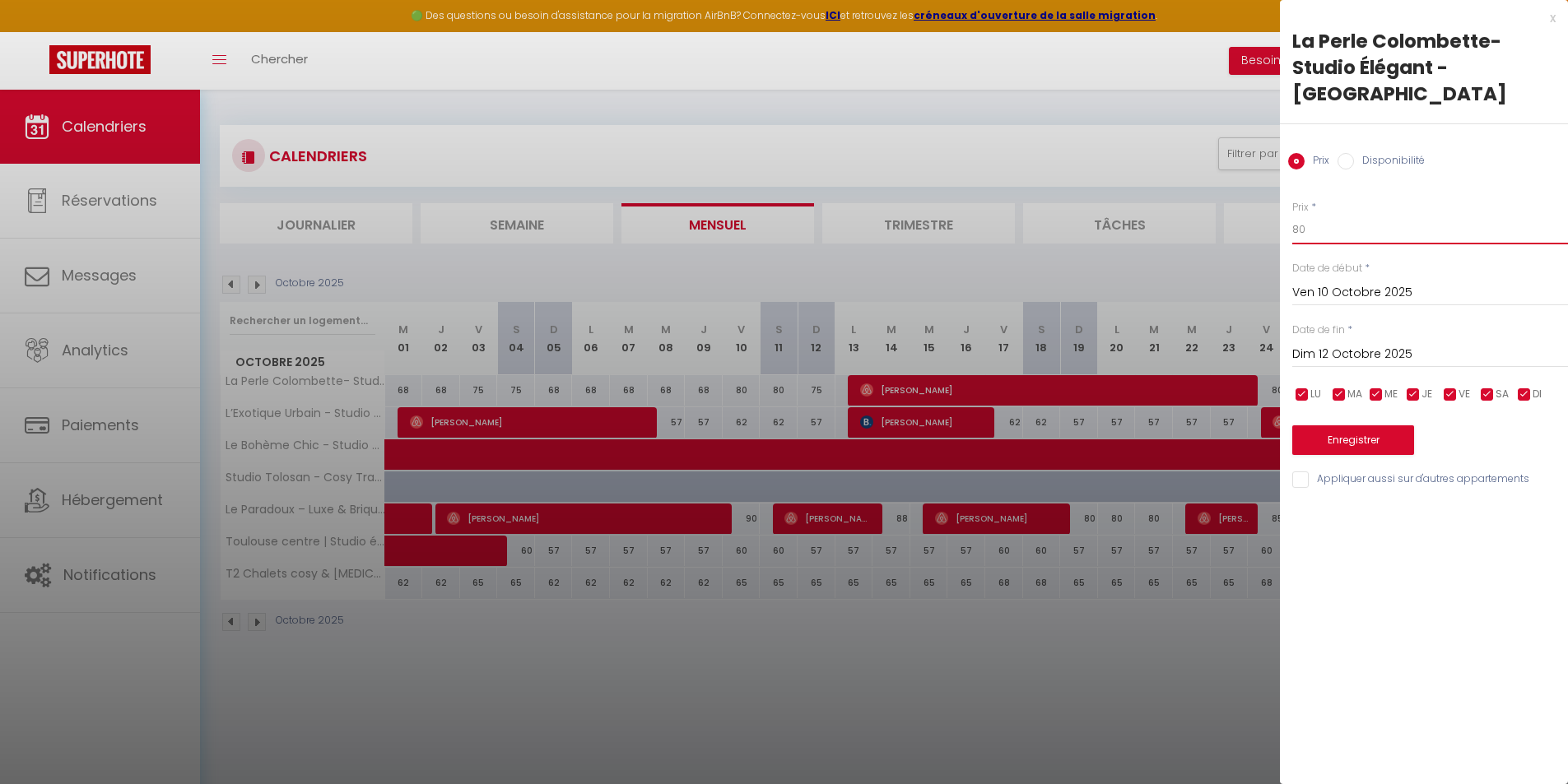
click at [1296, 227] on input "80" at bounding box center [1429, 229] width 275 height 30
type input "8"
type input "75"
click at [1354, 453] on button "Enregistrer" at bounding box center [1352, 440] width 122 height 30
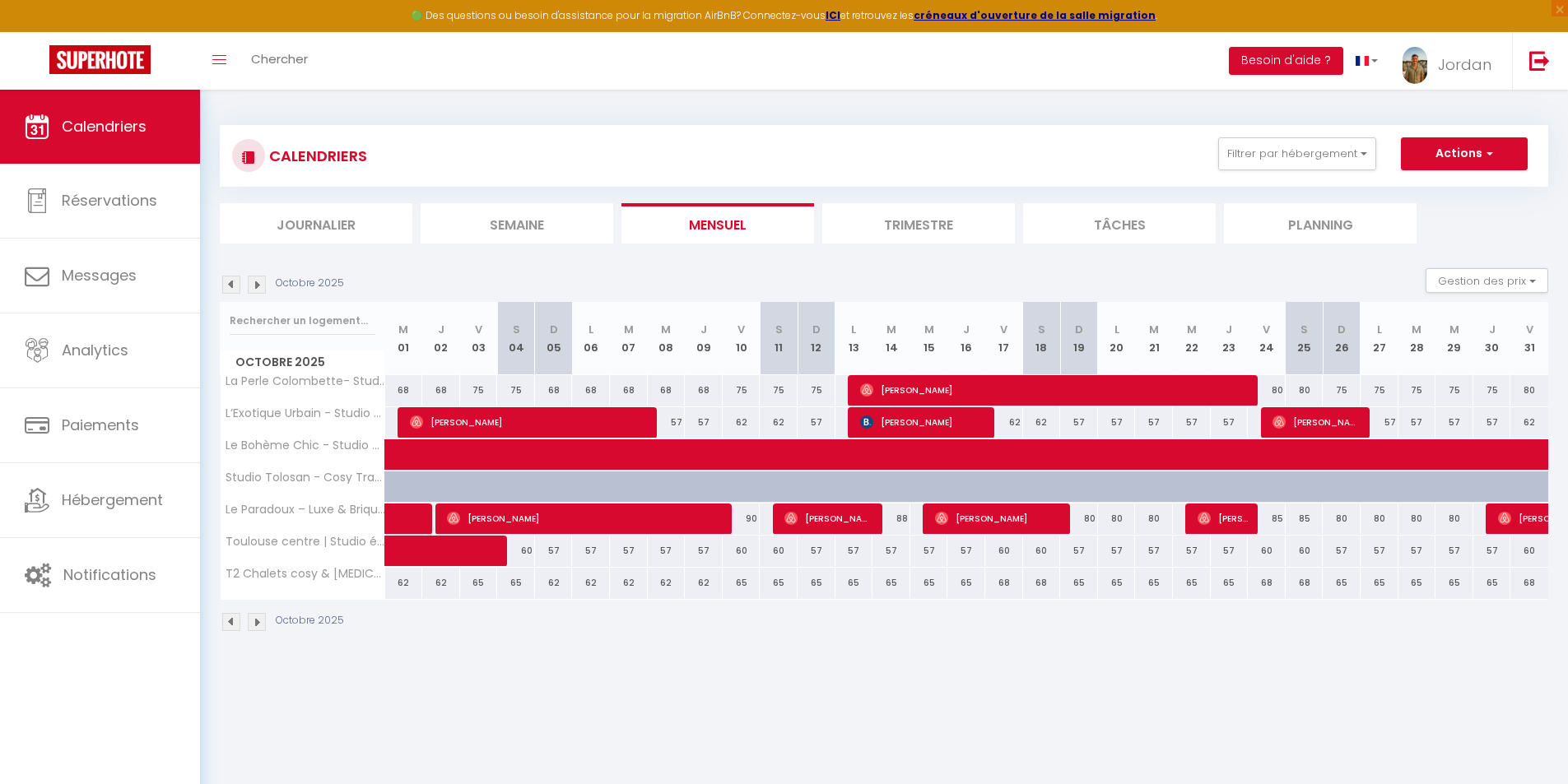
click at [526, 554] on div "60" at bounding box center [516, 551] width 37 height 31
type input "60"
type input "[PERSON_NAME] 04 Octobre 2025"
type input "Dim 05 Octobre 2025"
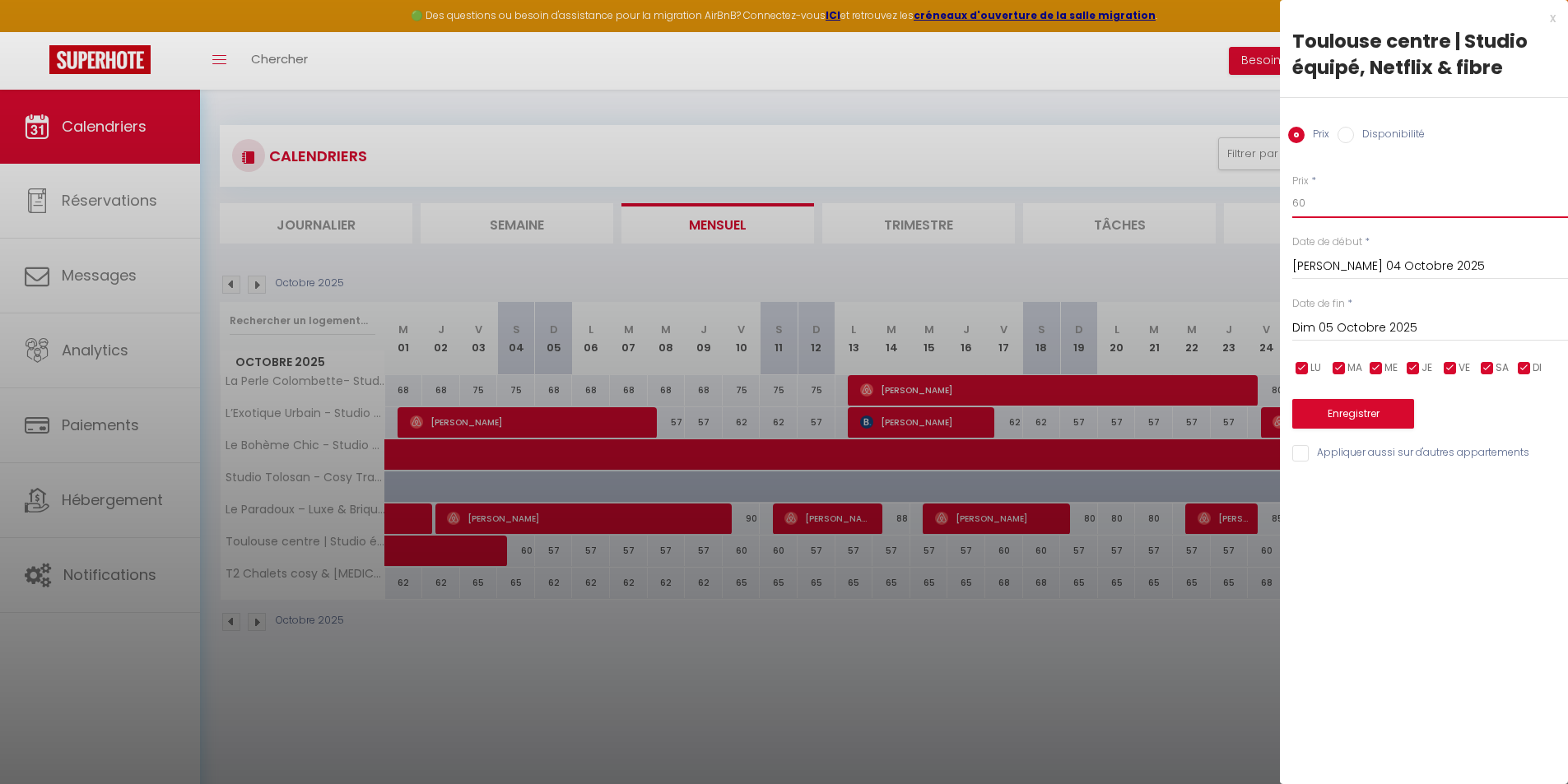
drag, startPoint x: 1308, startPoint y: 202, endPoint x: 1270, endPoint y: 201, distance: 38.0
click at [1274, 202] on body "🟢 Des questions ou besoin d'assistance pour la migration AirBnB? Connectez-vous…" at bounding box center [784, 481] width 1568 height 784
type input "57"
click at [1398, 406] on button "Enregistrer" at bounding box center [1352, 413] width 122 height 30
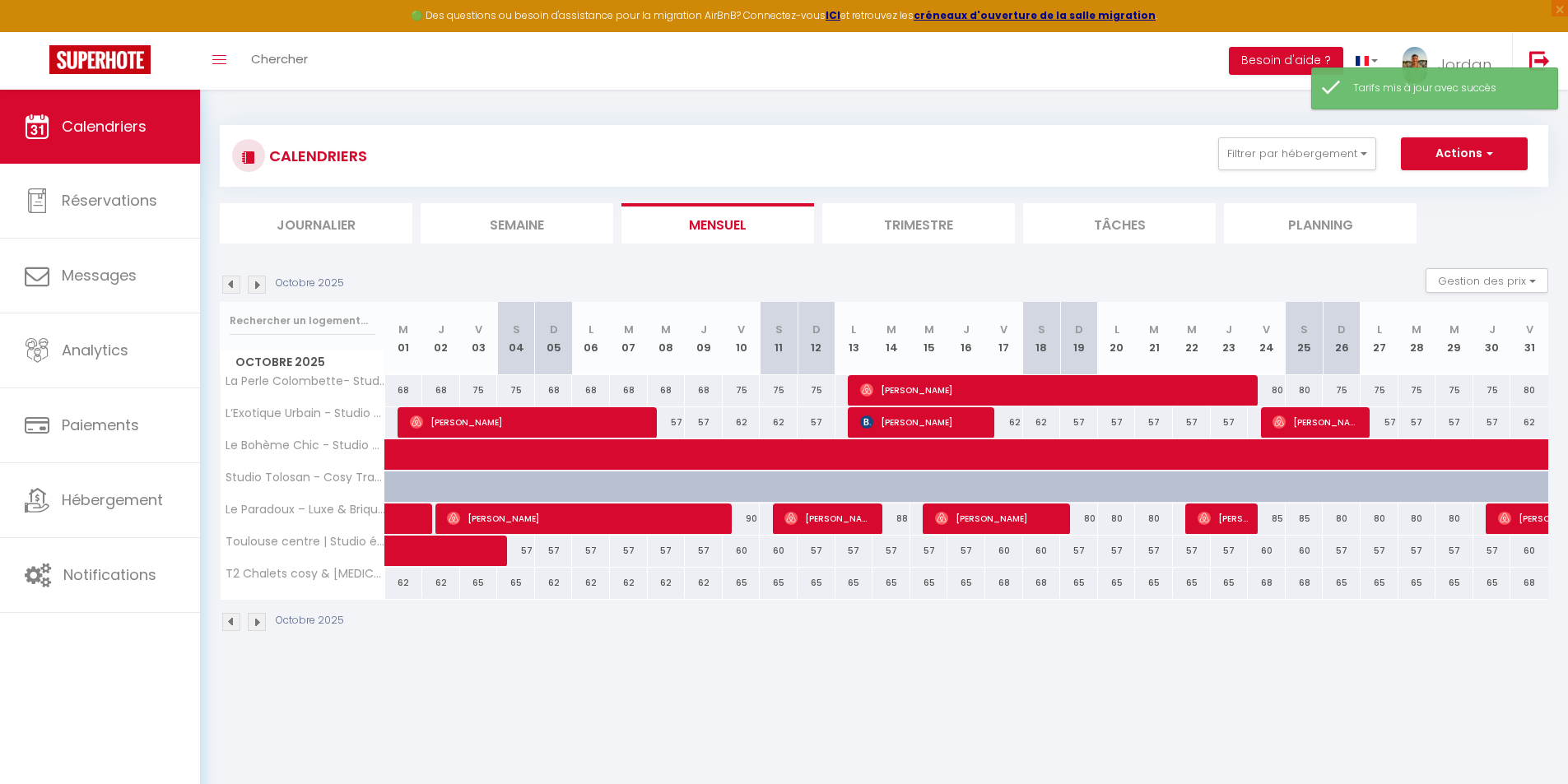
click at [558, 548] on div "57" at bounding box center [554, 551] width 37 height 31
type input "57"
type input "Dim 05 Octobre 2025"
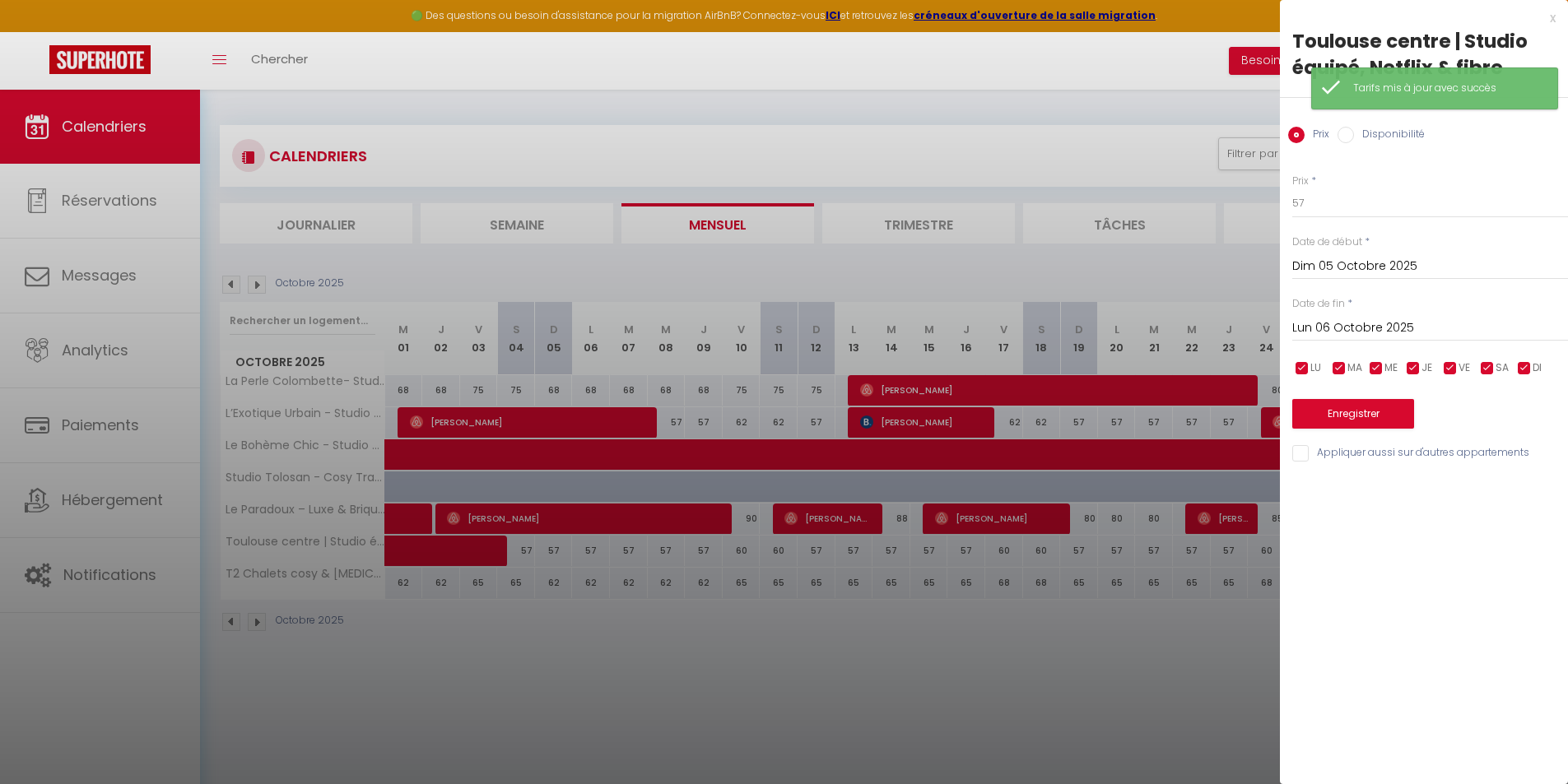
click at [1373, 329] on input "Lun 06 Octobre 2025" at bounding box center [1429, 328] width 275 height 21
click at [1473, 460] on span "10" at bounding box center [1486, 455] width 36 height 33
type input "Ven 10 Octobre 2025"
drag, startPoint x: 1352, startPoint y: 176, endPoint x: 1236, endPoint y: 186, distance: 116.4
click at [1252, 182] on body "🟢 Des questions ou besoin d'assistance pour la migration AirBnB? Connectez-vous…" at bounding box center [784, 481] width 1568 height 784
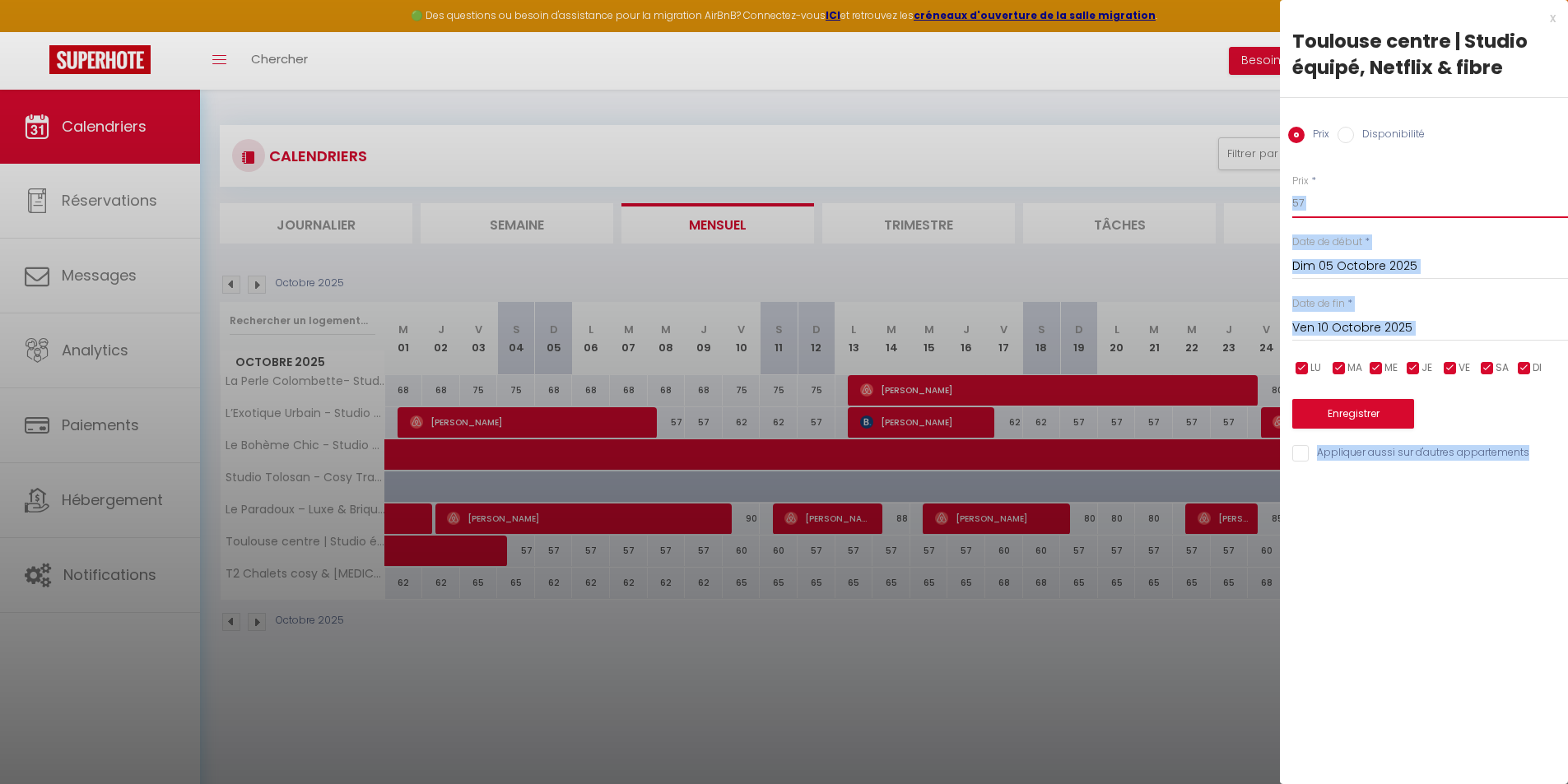
click at [1329, 216] on input "57" at bounding box center [1429, 203] width 275 height 30
drag, startPoint x: 1332, startPoint y: 204, endPoint x: 1238, endPoint y: 197, distance: 94.3
click at [1246, 199] on body "🟢 Des questions ou besoin d'assistance pour la migration AirBnB? Connectez-vous…" at bounding box center [784, 481] width 1568 height 784
type input "54"
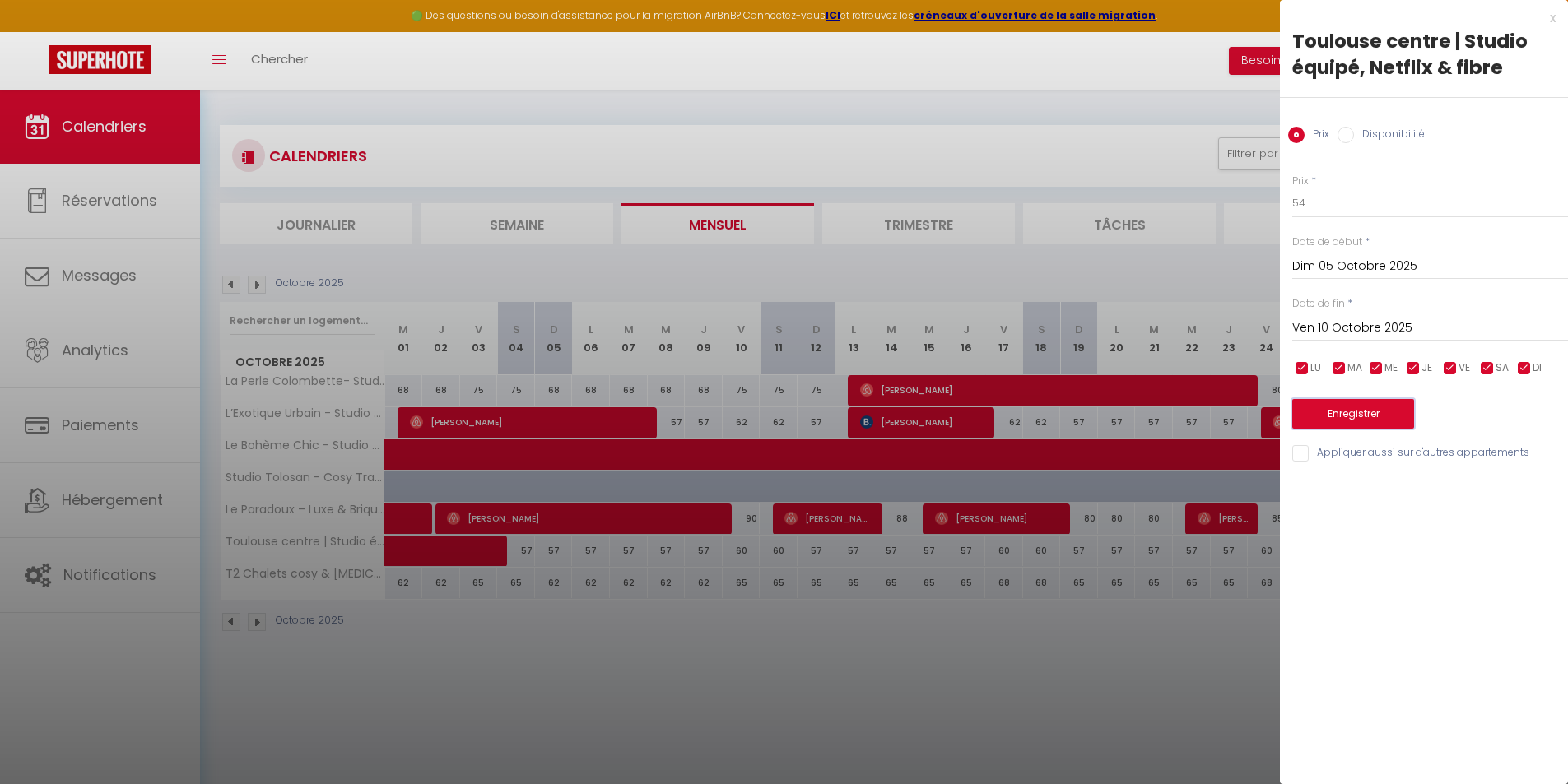
click at [1381, 416] on button "Enregistrer" at bounding box center [1352, 413] width 122 height 30
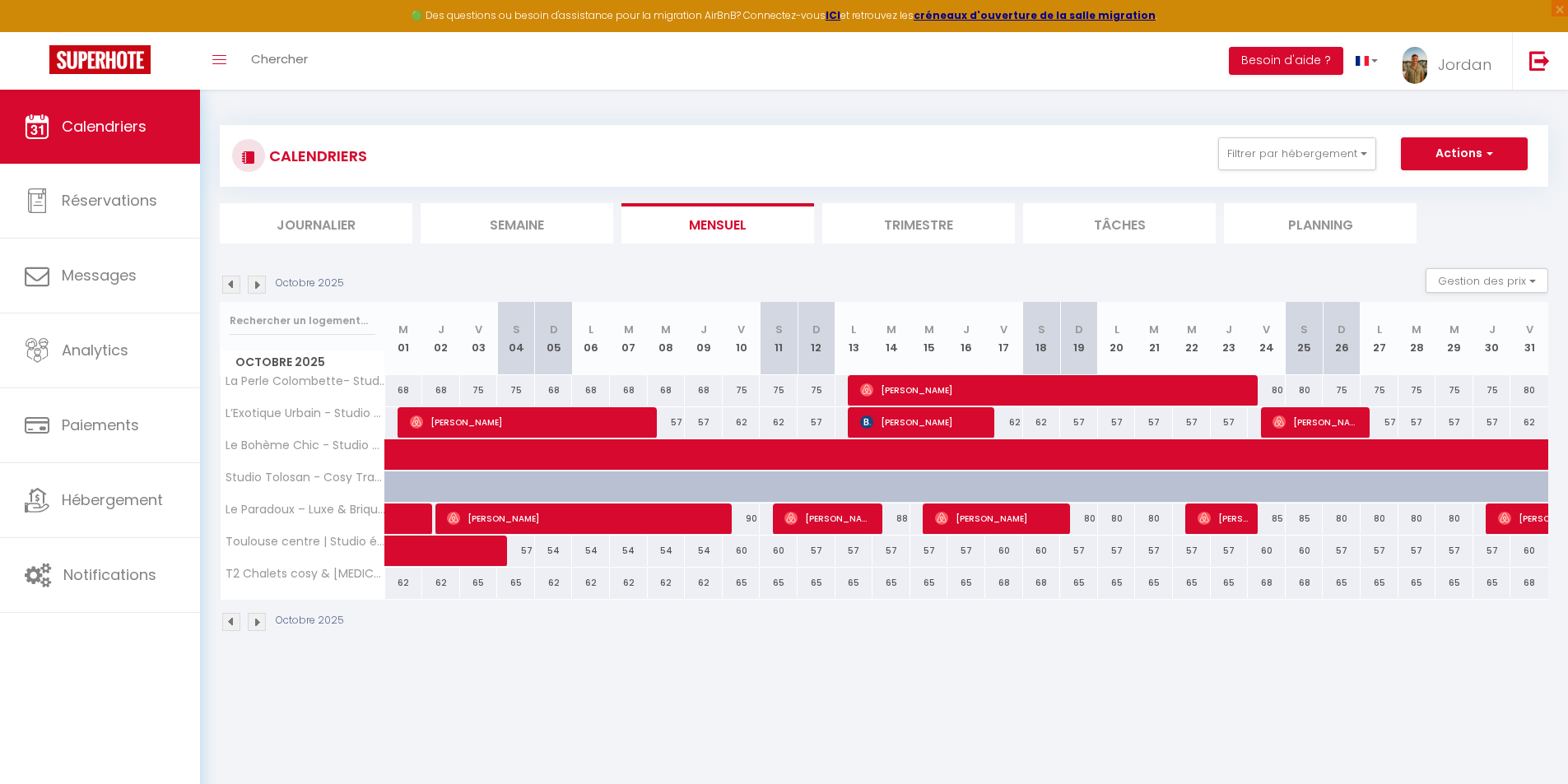
click at [231, 292] on img at bounding box center [231, 284] width 18 height 18
